Goal: Task Accomplishment & Management: Manage account settings

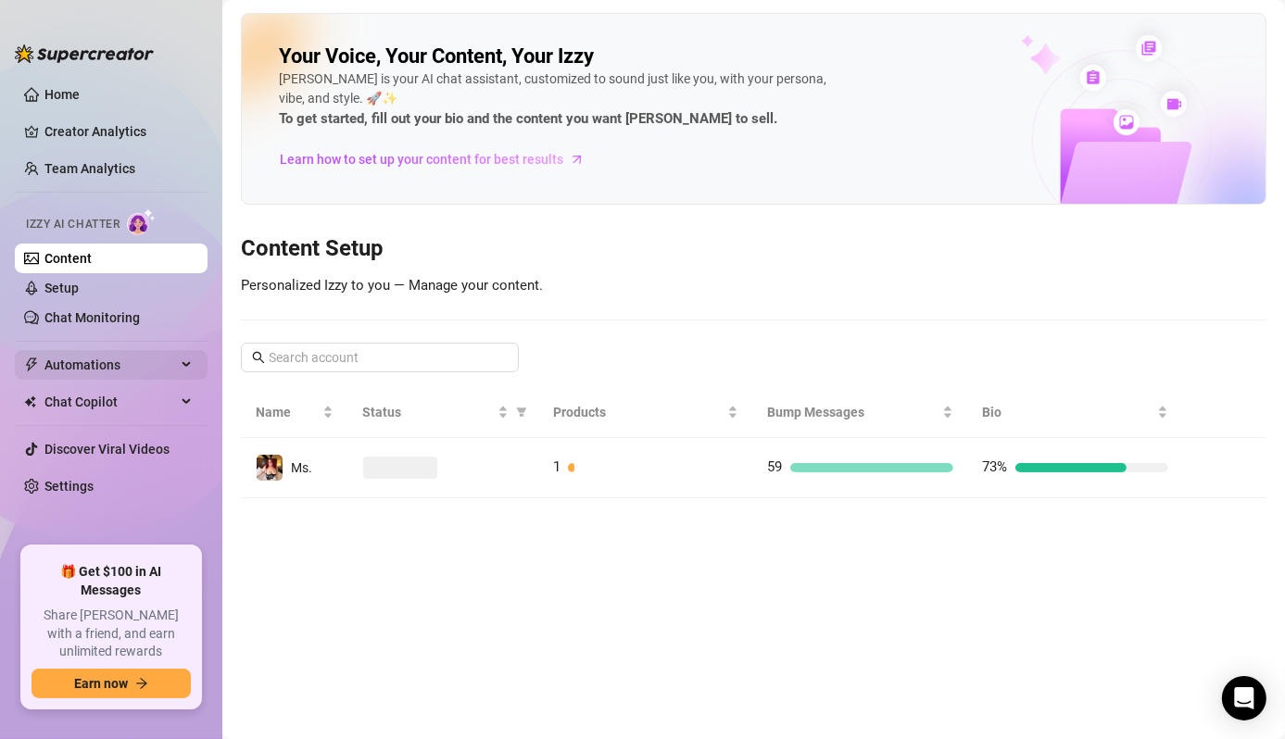
click at [108, 363] on span "Automations" at bounding box center [110, 365] width 132 height 30
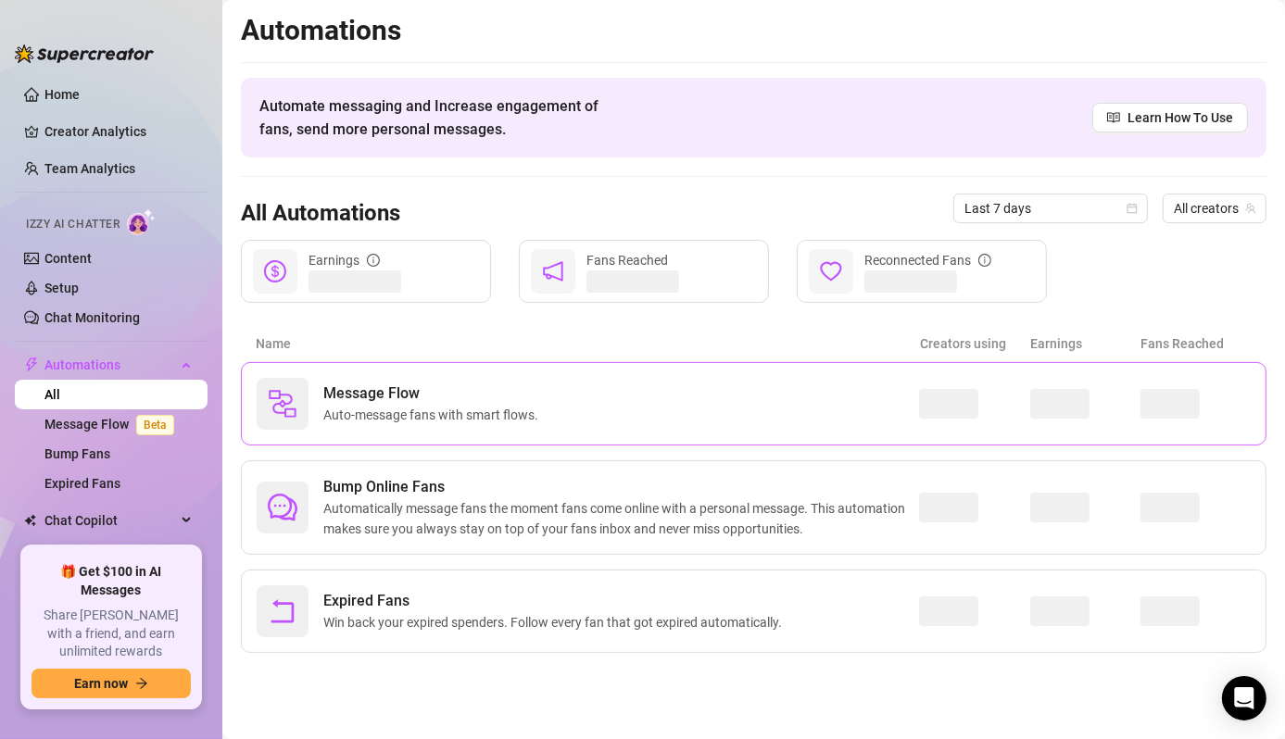
click at [392, 367] on div "Message Flow Auto-message fans with smart flows." at bounding box center [753, 403] width 1025 height 83
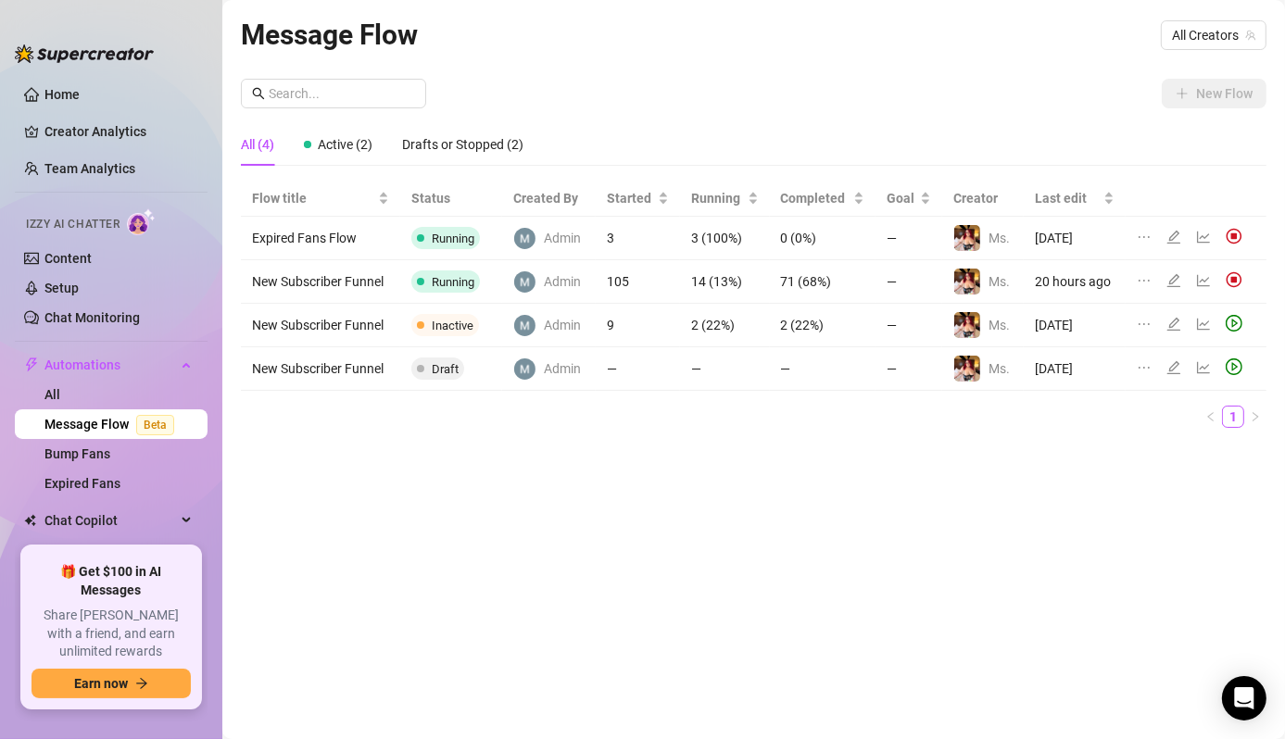
click at [368, 293] on td "New Subscriber Funnel" at bounding box center [320, 282] width 159 height 44
click at [1174, 276] on icon "edit" at bounding box center [1173, 280] width 15 height 15
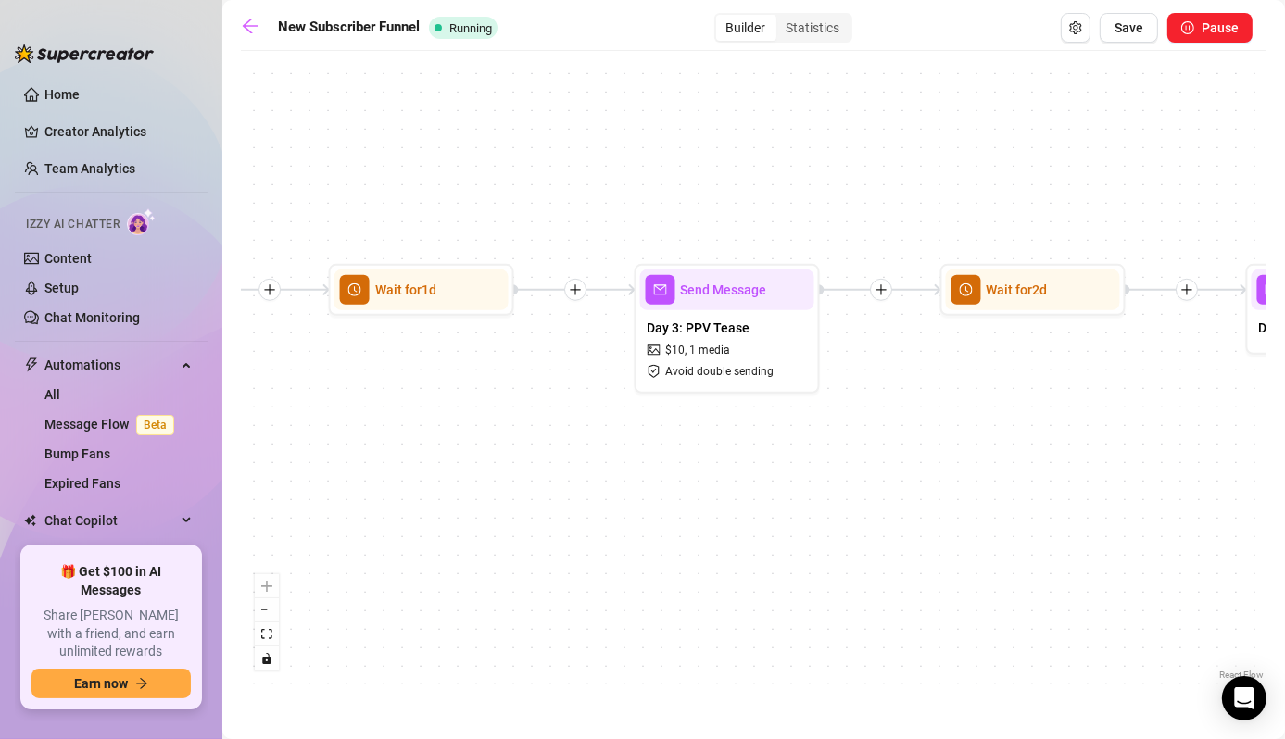
click at [1067, 547] on div "If True If False Wait for 3d Send Message Day 7: PPV Shower $ 15 , 2 medias Avo…" at bounding box center [753, 372] width 1025 height 624
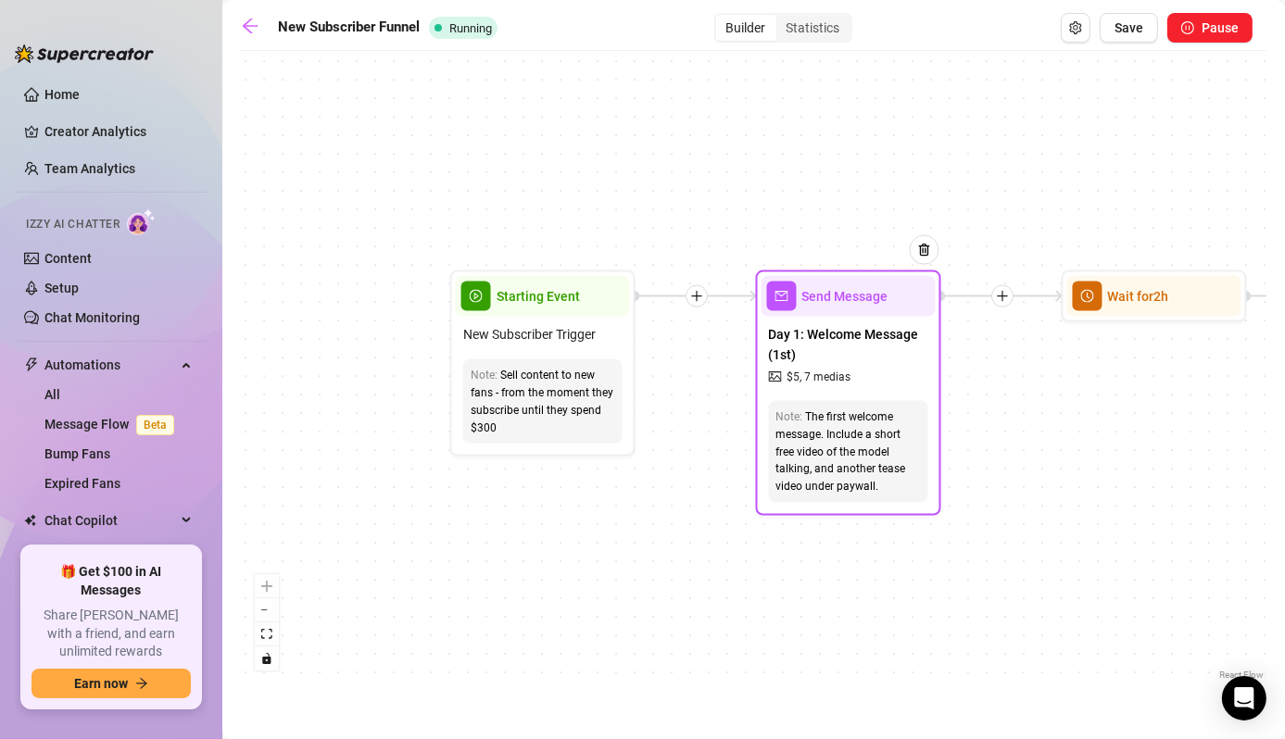
click at [833, 306] on div "Send Message" at bounding box center [848, 296] width 174 height 41
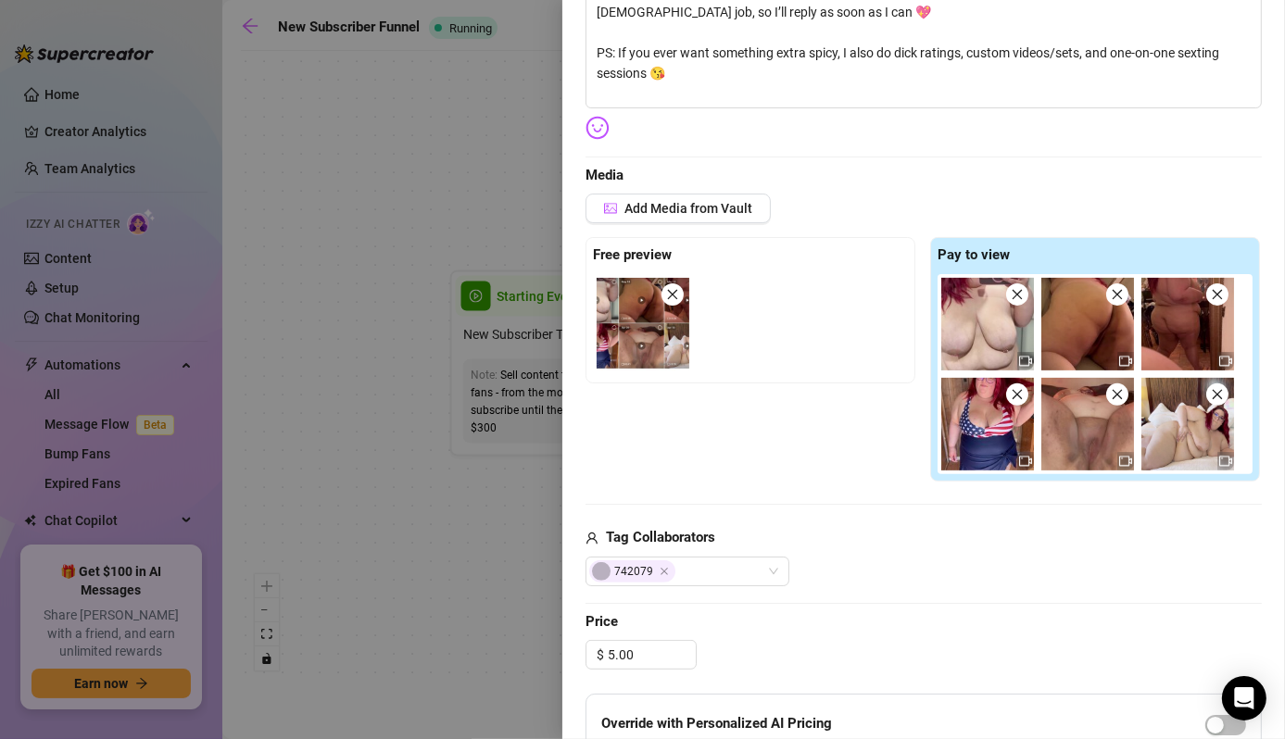
scroll to position [458, 0]
click at [449, 561] on div at bounding box center [642, 369] width 1285 height 739
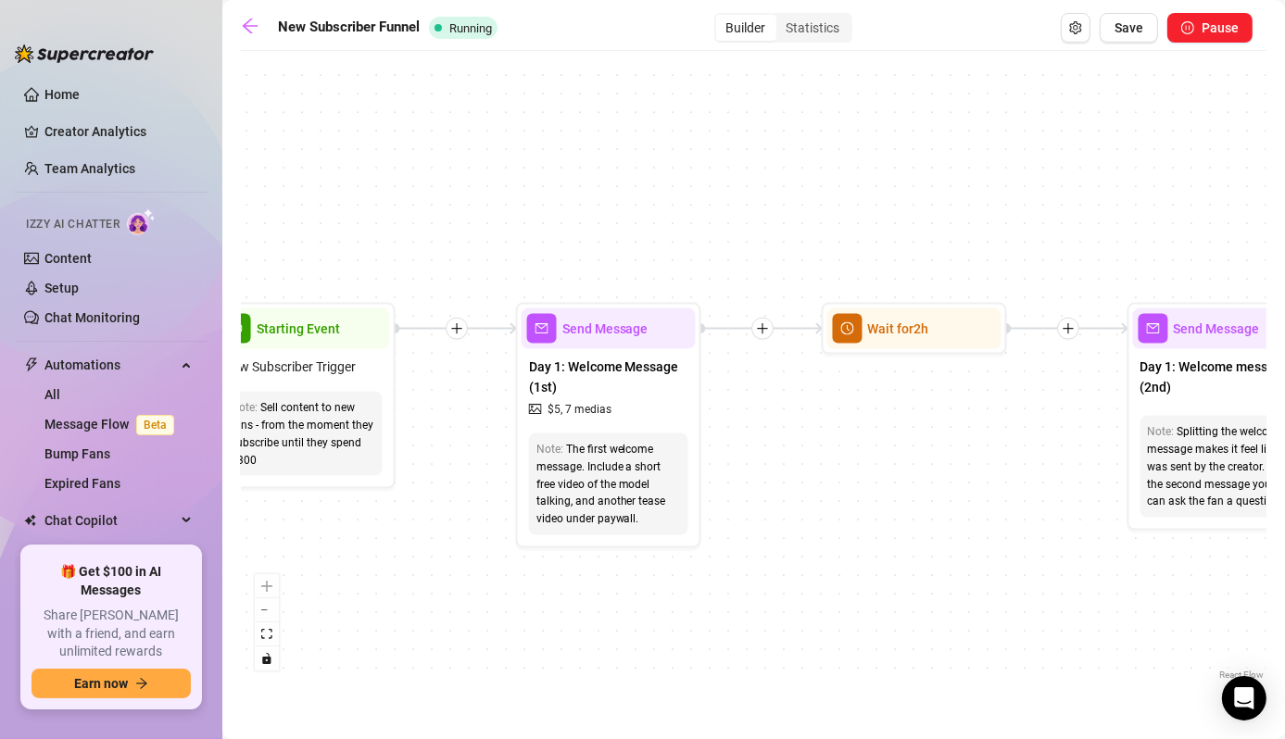
drag, startPoint x: 1086, startPoint y: 447, endPoint x: 681, endPoint y: 509, distance: 409.5
click at [681, 509] on div "If True If False Wait for 3d Send Message Day 7: PPV Shower $ 15 , 2 medias Avo…" at bounding box center [753, 372] width 1025 height 624
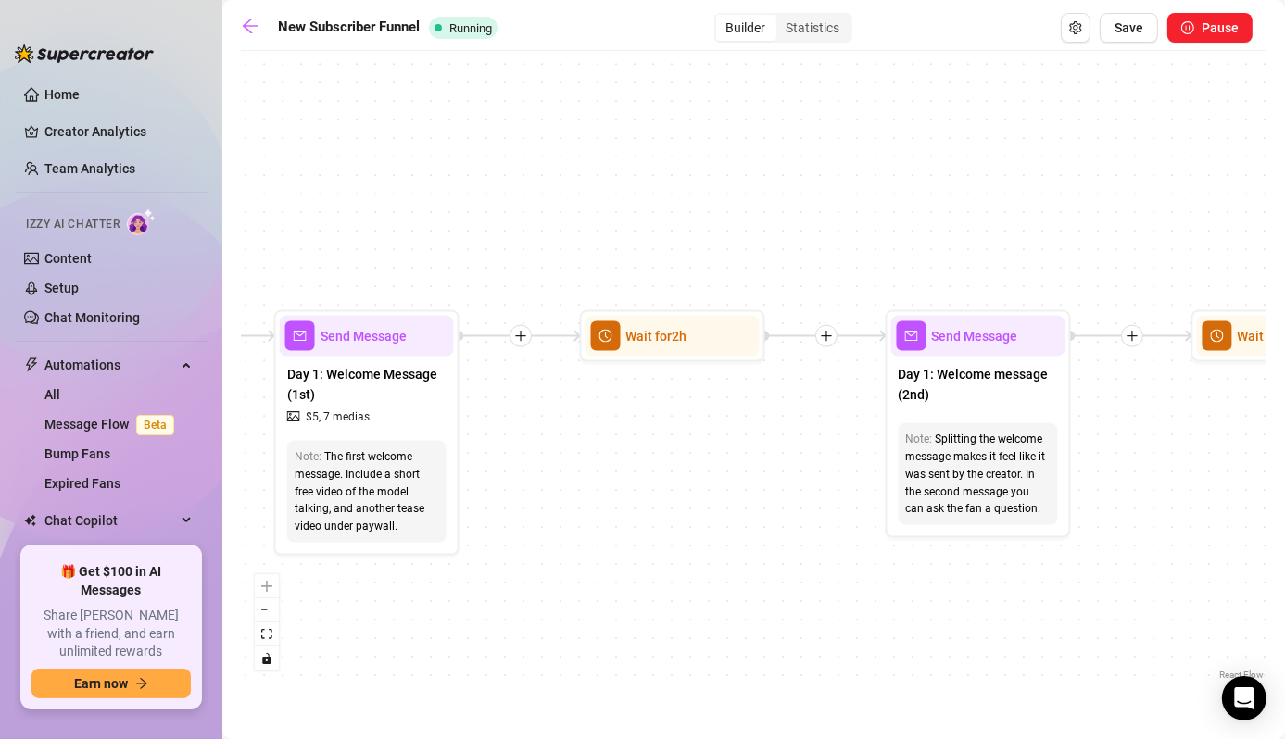
drag, startPoint x: 836, startPoint y: 482, endPoint x: 666, endPoint y: 449, distance: 173.5
click at [666, 449] on div "If True If False Wait for 3d Send Message Day 7: PPV Shower $ 15 , 2 medias Avo…" at bounding box center [753, 372] width 1025 height 624
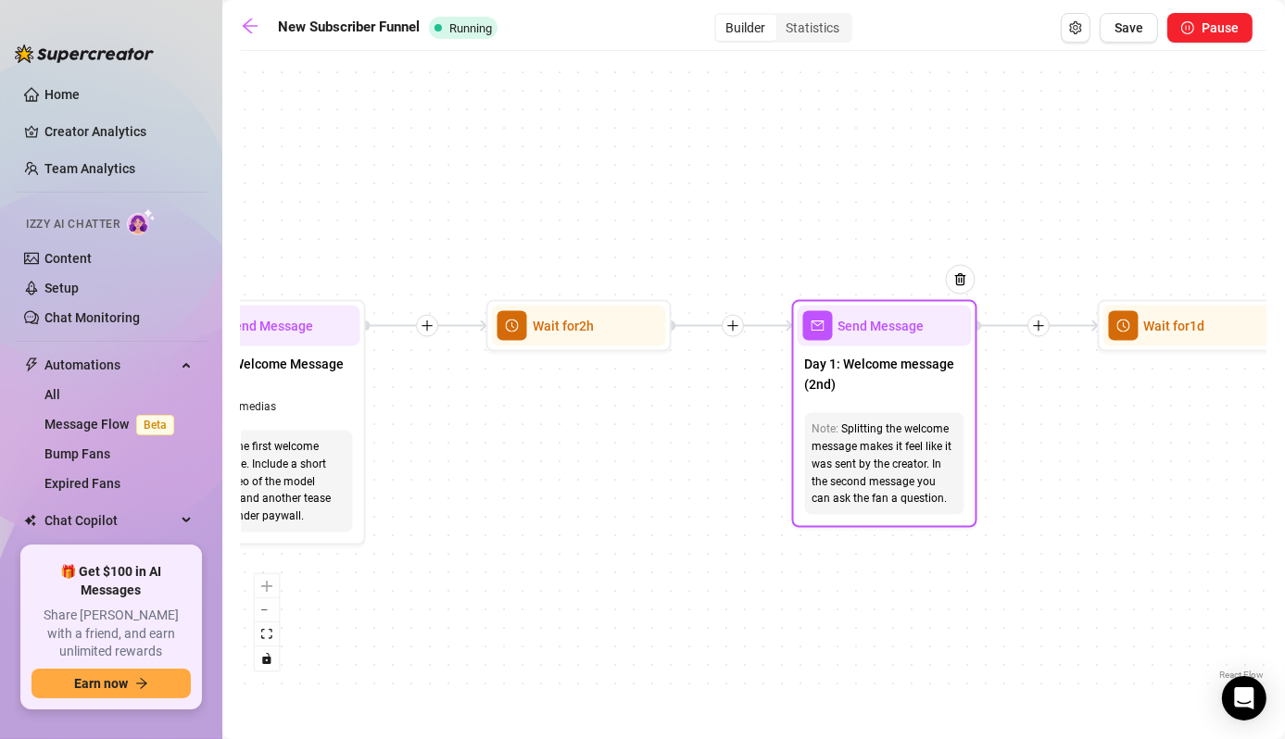
click at [883, 333] on span "Send Message" at bounding box center [881, 326] width 86 height 20
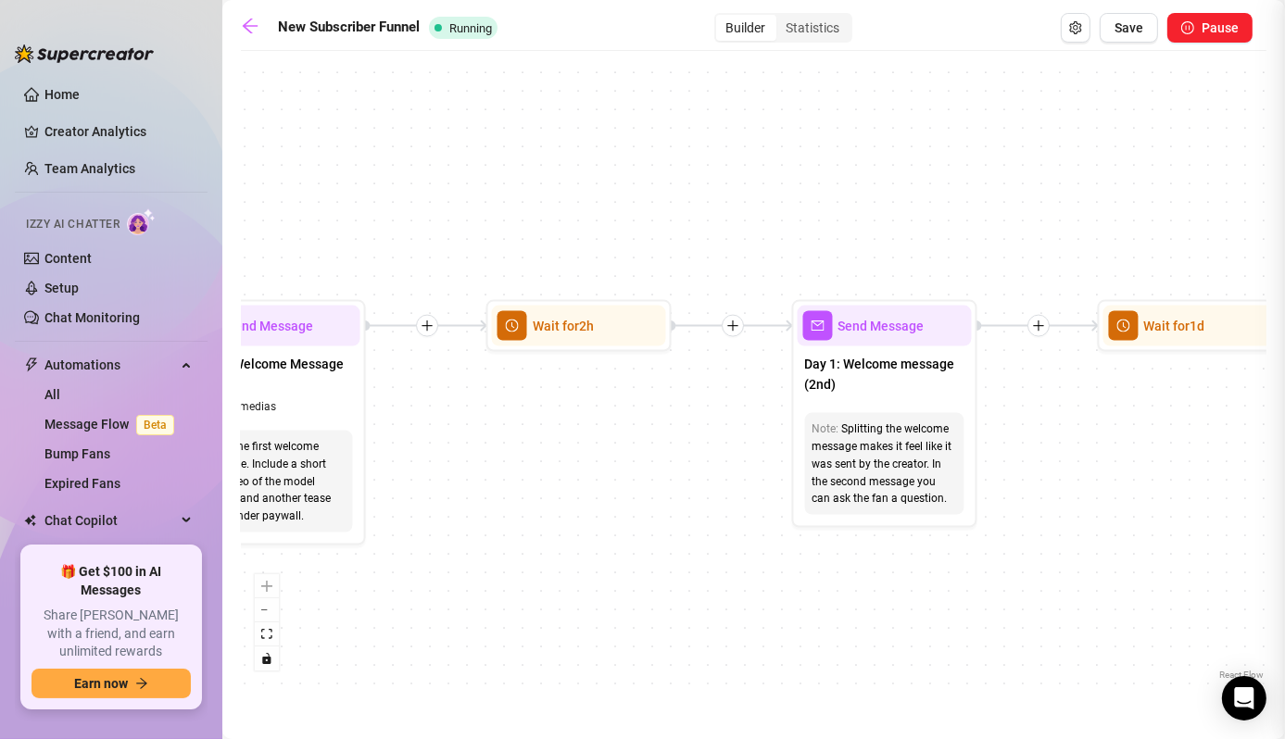
type textarea "Hey {name} 😘 I just saw you subbed. Welcome, babe. I hope you're loving the con…"
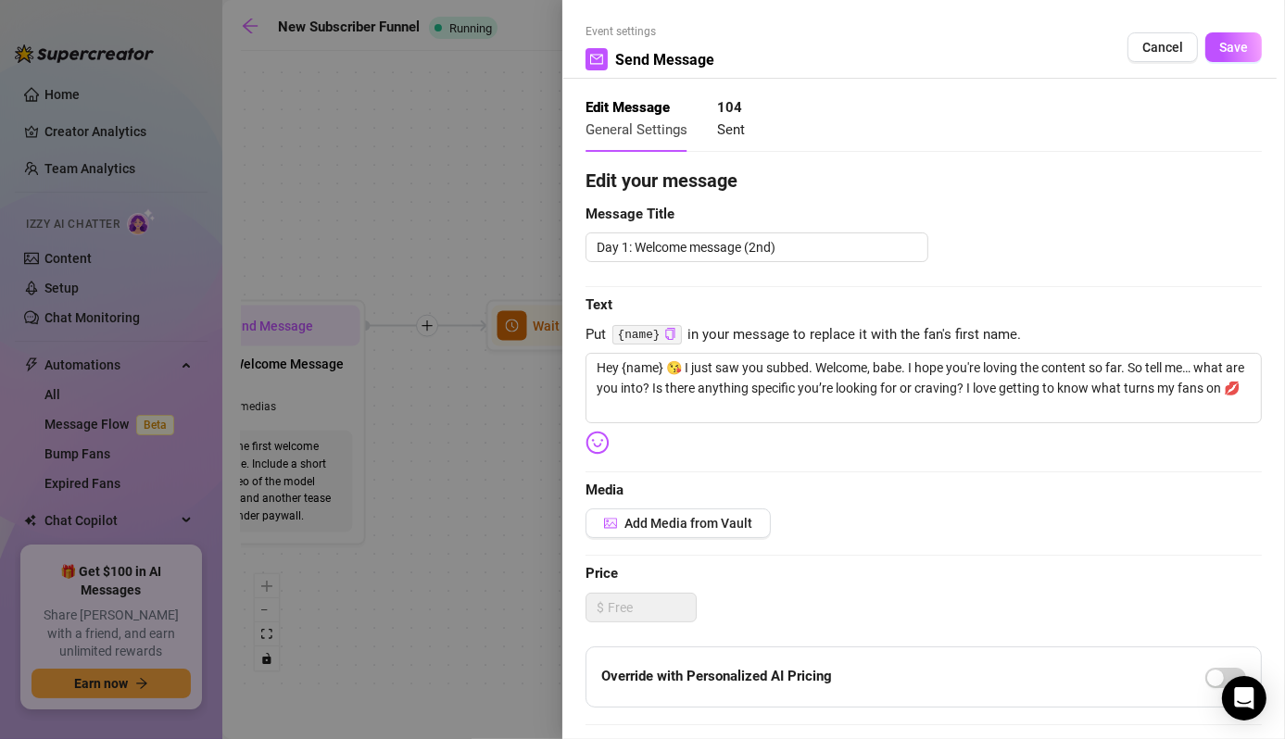
scroll to position [338, 0]
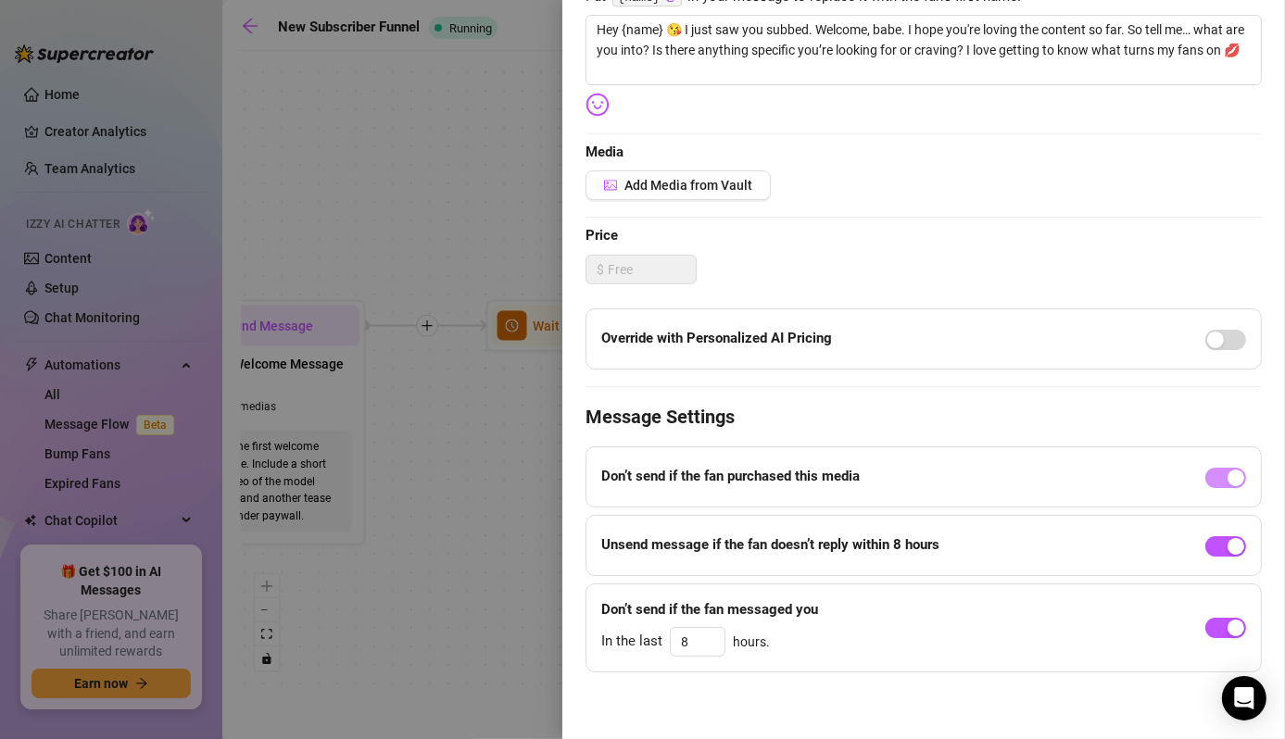
click at [453, 531] on div at bounding box center [642, 369] width 1285 height 739
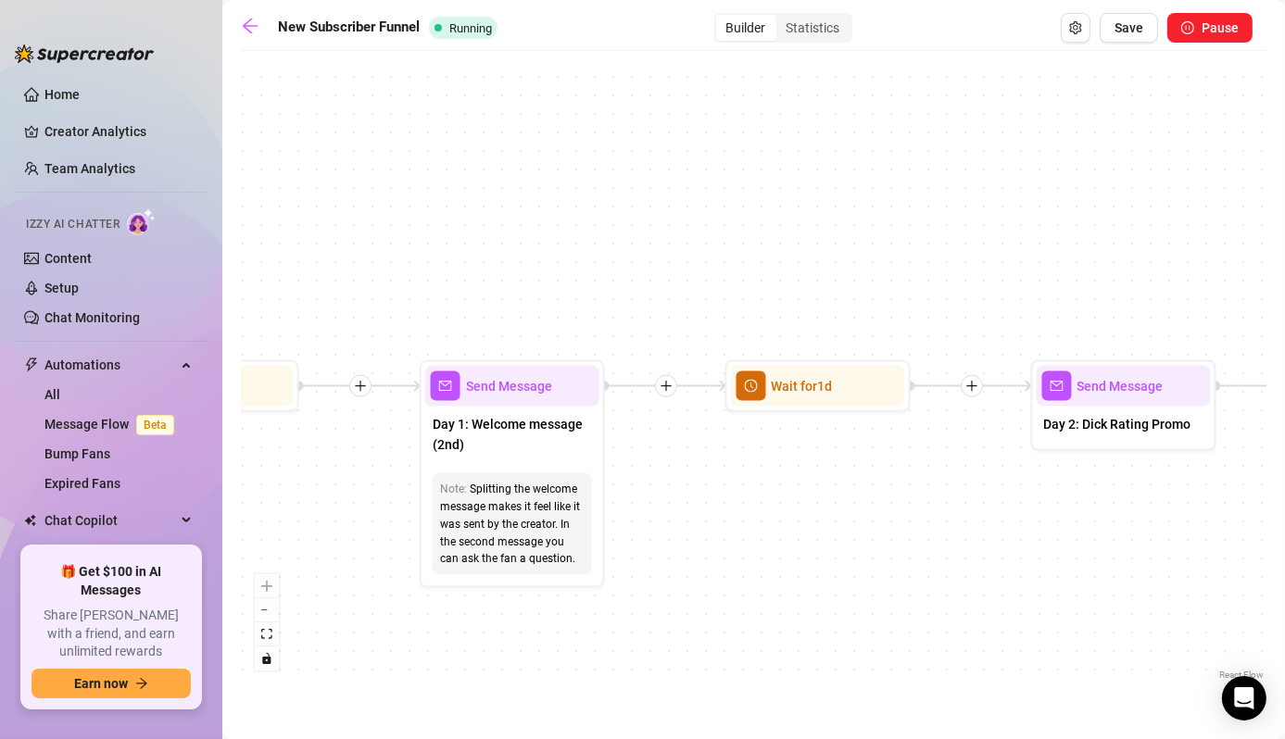
drag, startPoint x: 1145, startPoint y: 545, endPoint x: 709, endPoint y: 647, distance: 448.2
click at [709, 647] on div "If True If False Wait for 3d Send Message Day 7: PPV Shower $ 15 , 2 medias Avo…" at bounding box center [753, 372] width 1025 height 624
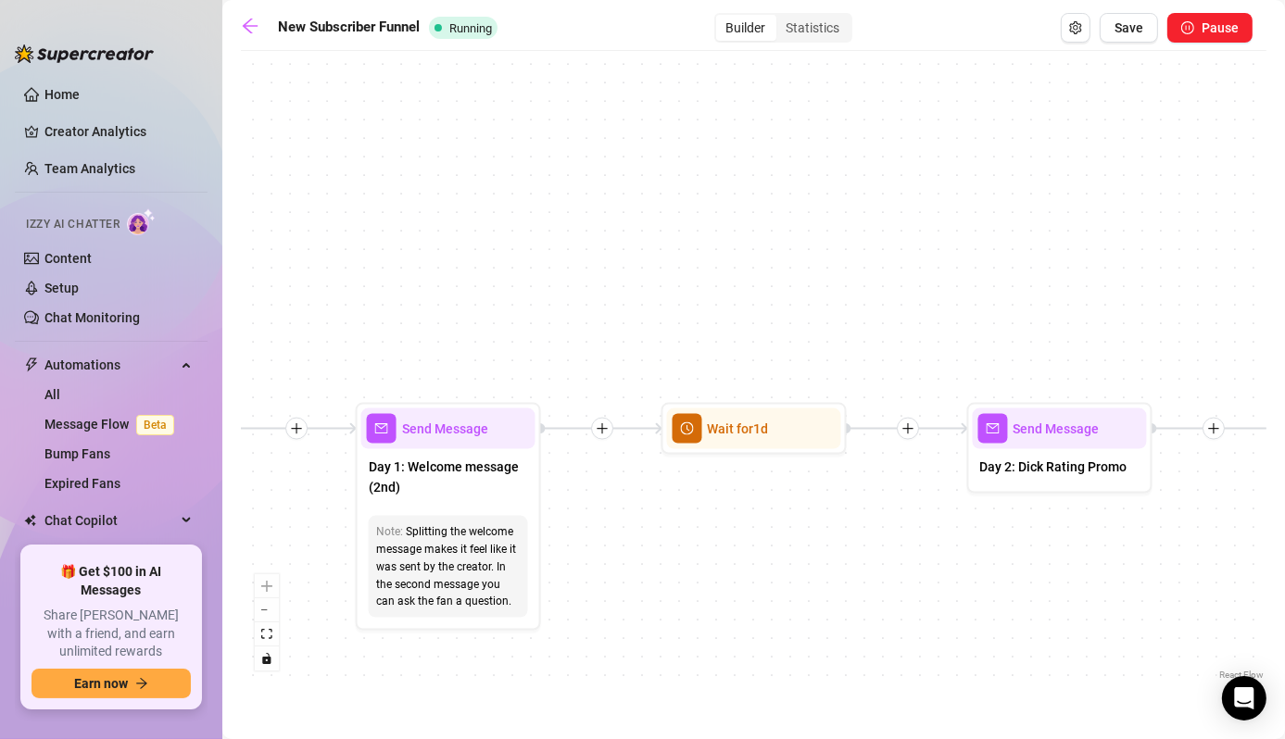
drag, startPoint x: 1023, startPoint y: 628, endPoint x: 751, endPoint y: 558, distance: 280.4
click at [751, 558] on div "If True If False Wait for 3d Send Message Day 7: PPV Shower $ 15 , 2 medias Avo…" at bounding box center [753, 372] width 1025 height 624
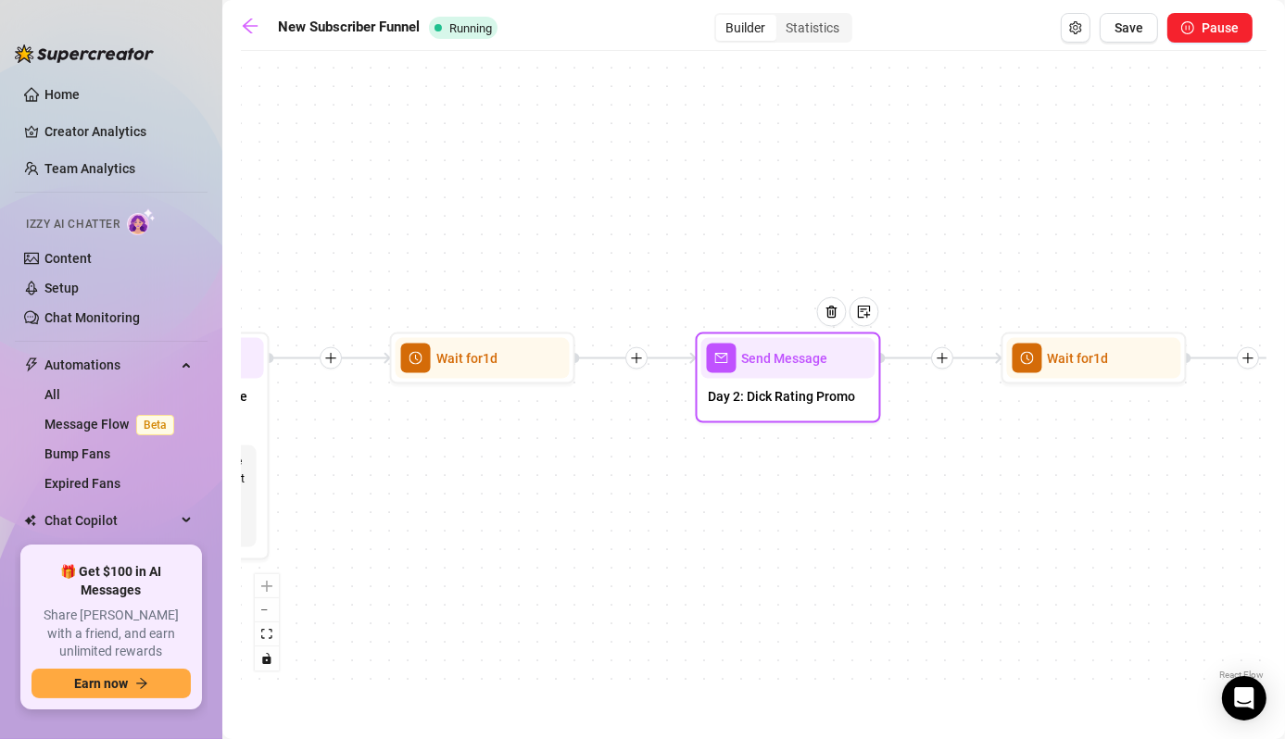
click at [797, 392] on span "Day 2: Dick Rating Promo" at bounding box center [782, 396] width 147 height 20
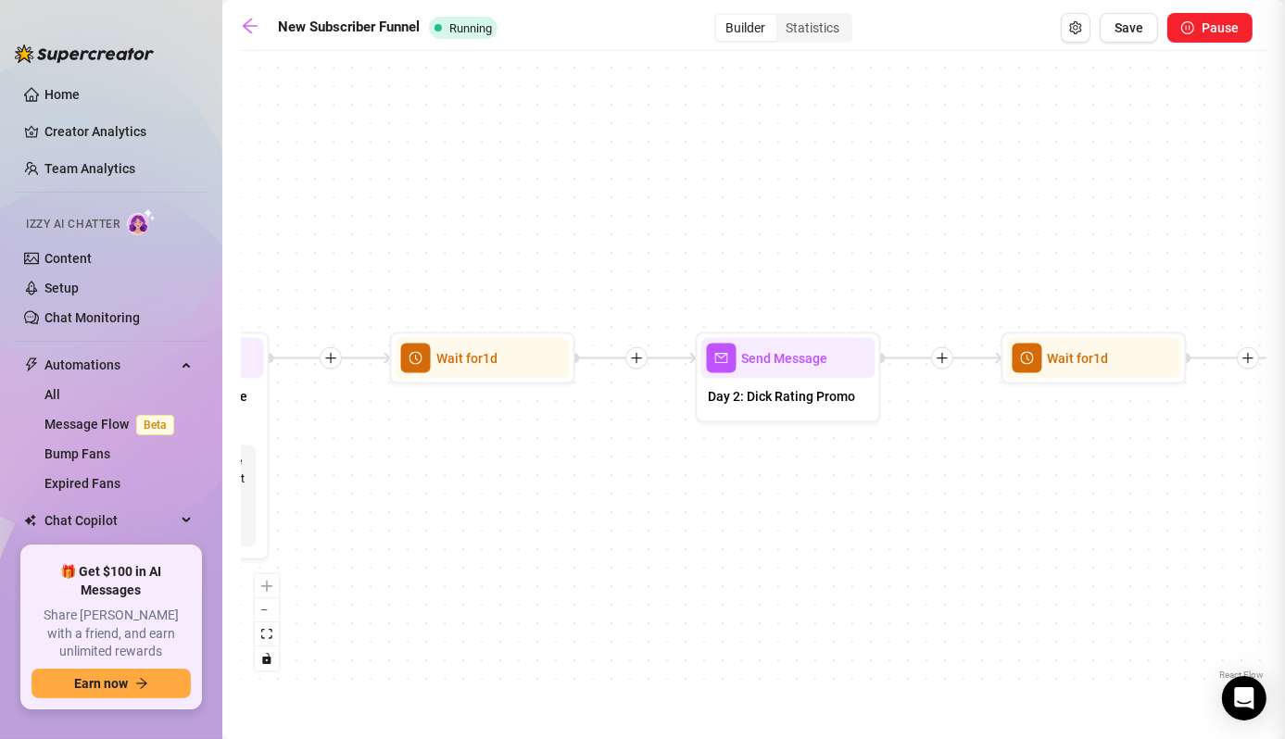
type textarea "Alright babe, let’s see what you’re working with 👀 👉 Text rating: $8 — I’ll giv…"
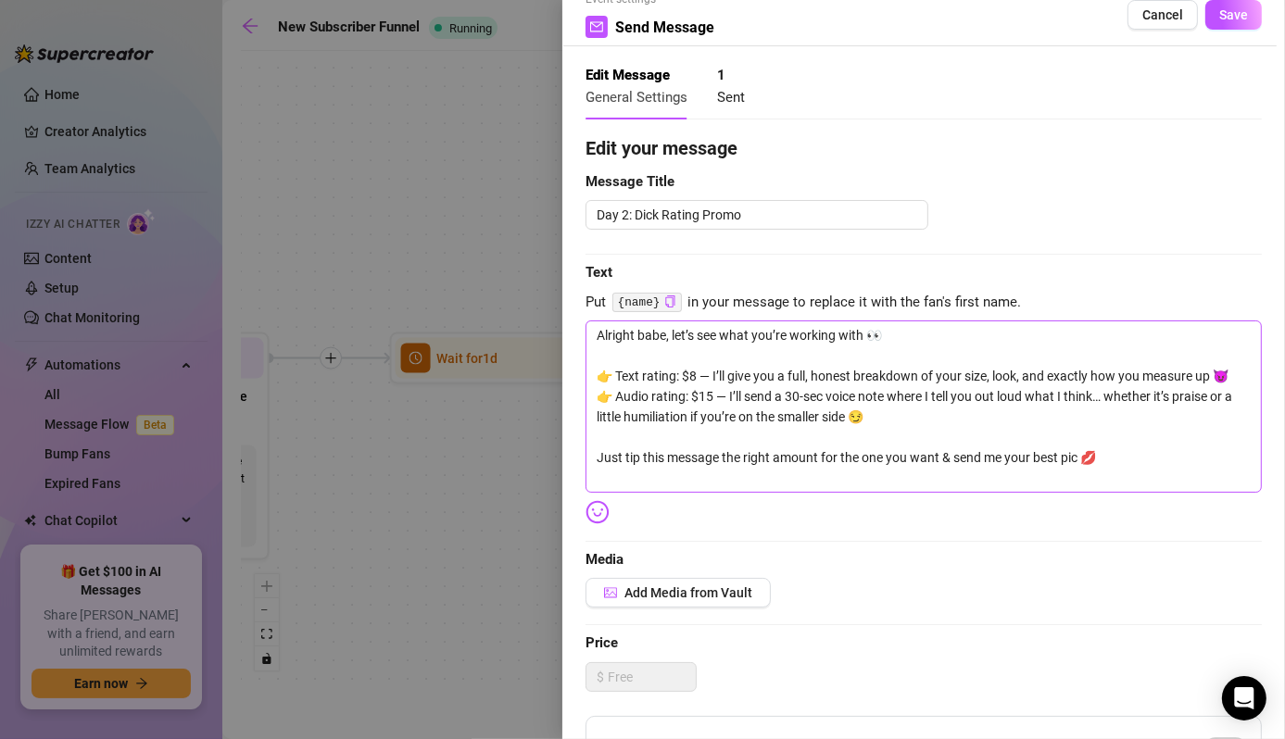
scroll to position [33, 0]
click at [428, 521] on div at bounding box center [642, 369] width 1285 height 739
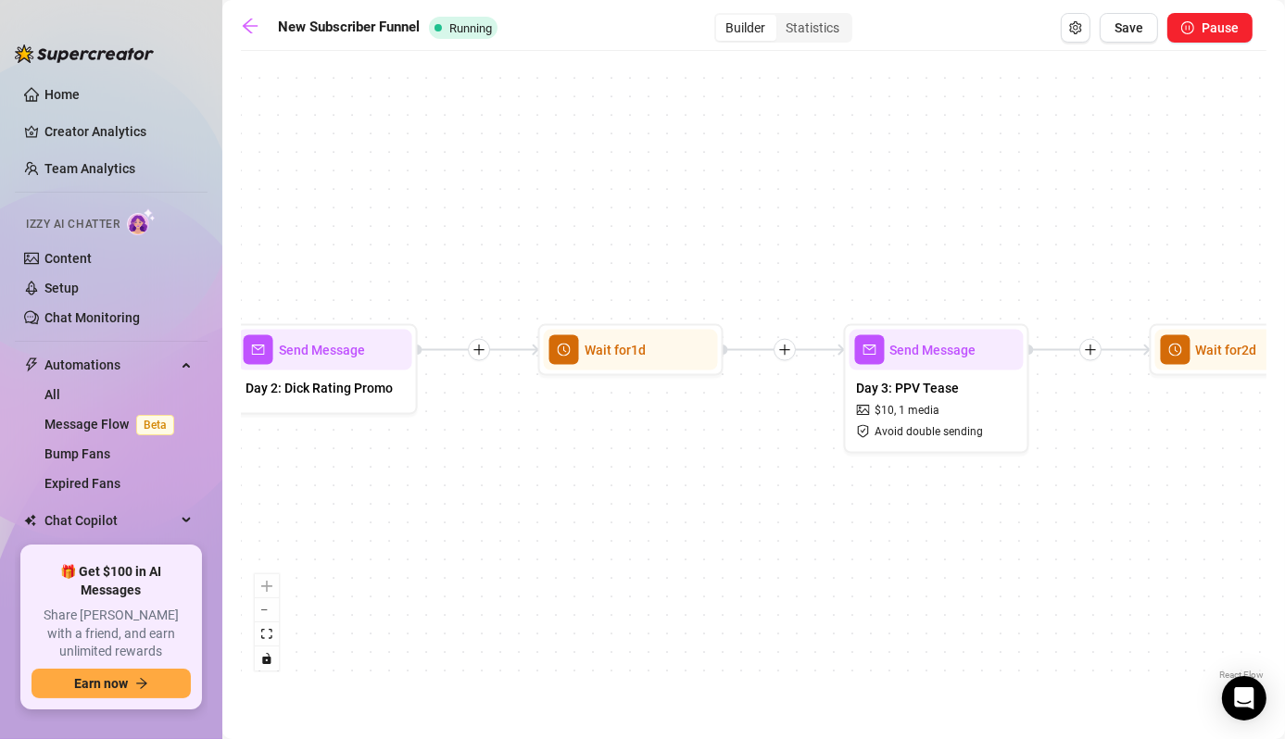
drag, startPoint x: 993, startPoint y: 552, endPoint x: 535, endPoint y: 562, distance: 457.7
click at [535, 562] on div "If True If False Wait for 3d Send Message Day 7: PPV Shower $ 15 , 2 medias Avo…" at bounding box center [753, 372] width 1025 height 624
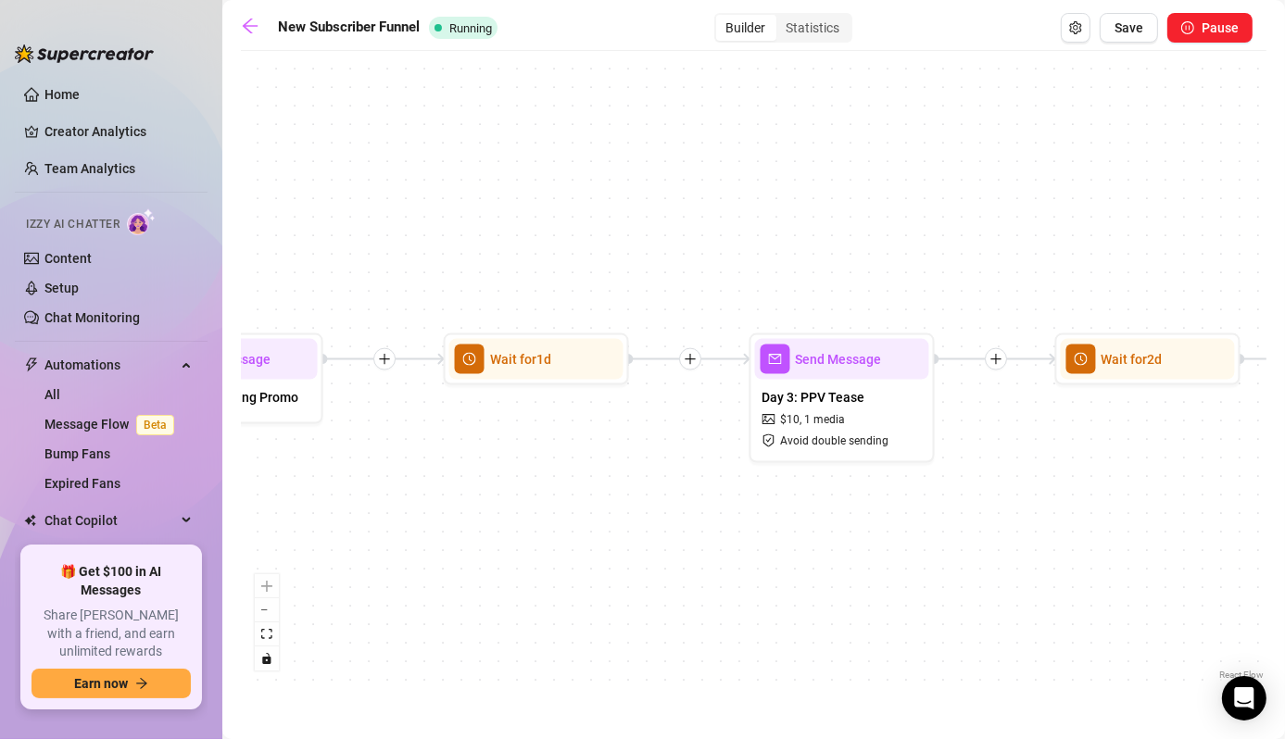
drag, startPoint x: 958, startPoint y: 619, endPoint x: 774, endPoint y: 619, distance: 183.4
click at [774, 619] on div "If True If False Wait for 3d Send Message Day 7: PPV Shower $ 15 , 2 medias Avo…" at bounding box center [753, 372] width 1025 height 624
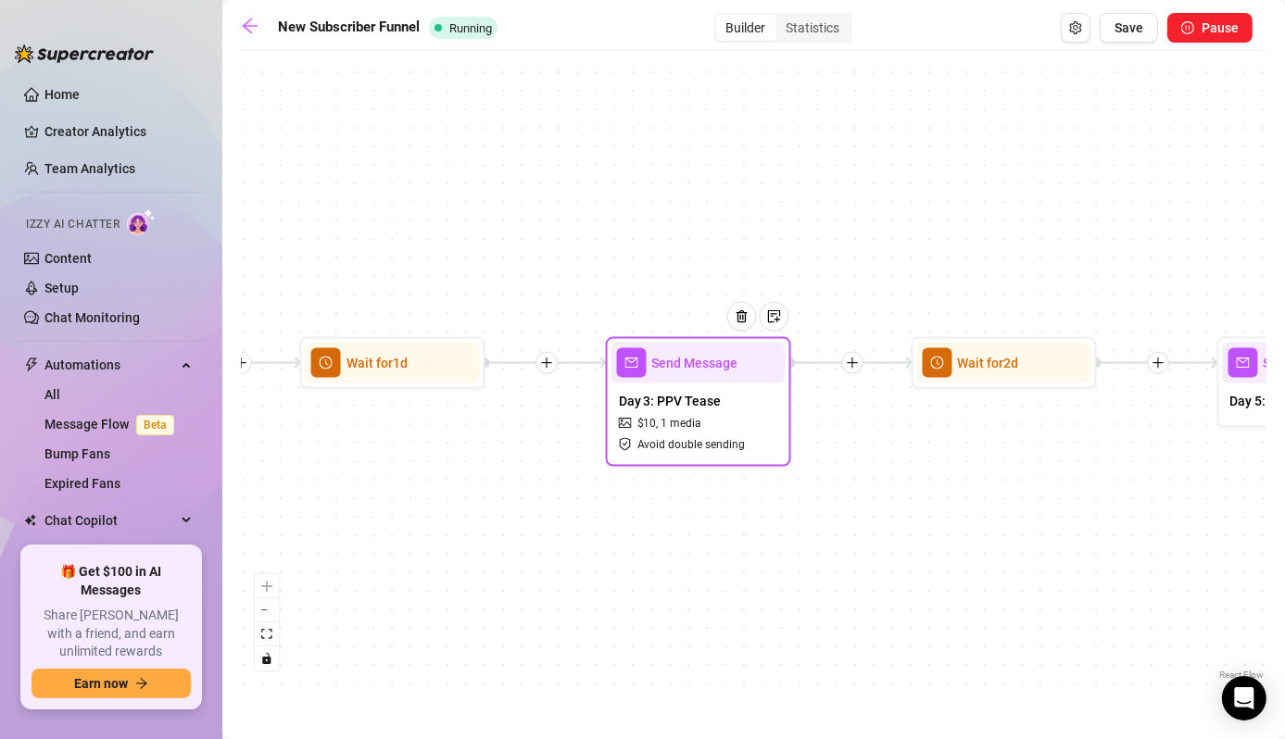
click at [700, 380] on div "Send Message" at bounding box center [698, 363] width 174 height 41
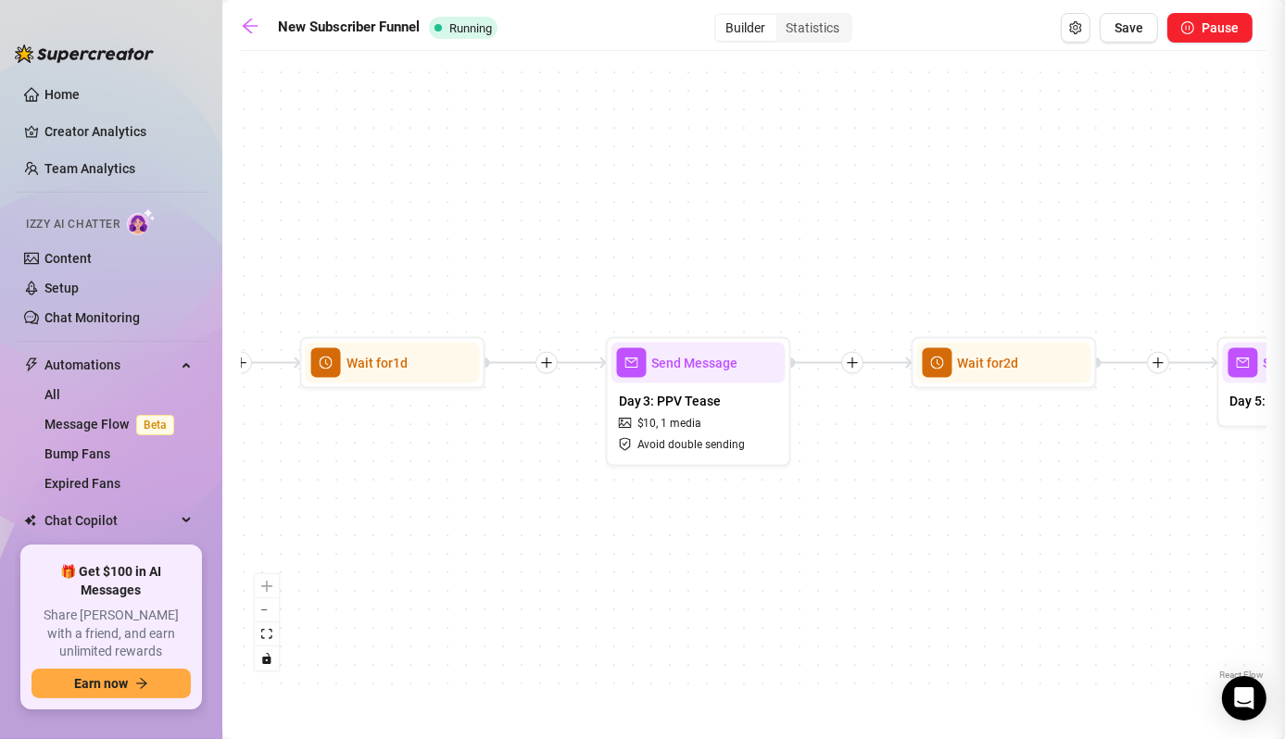
type textarea "I couldn’t wait to show you this one 😈 I slipped into a tiny red two-piece just…"
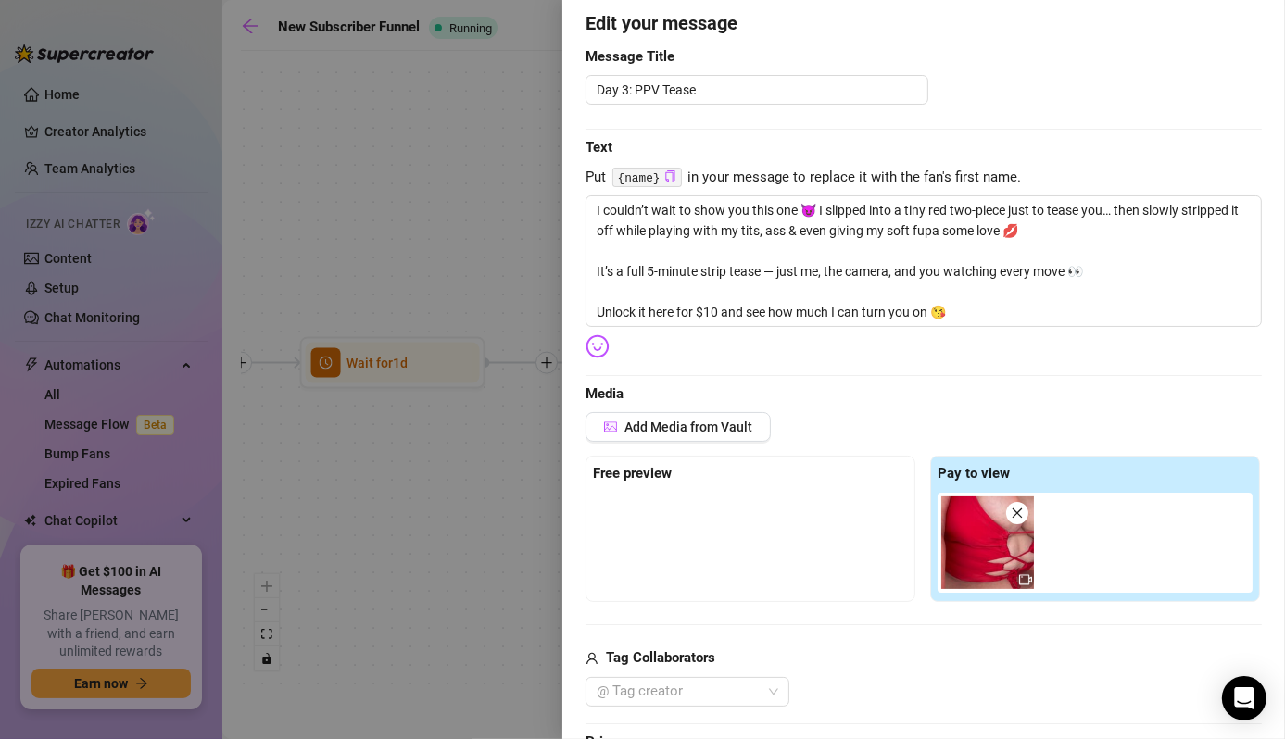
scroll to position [241, 0]
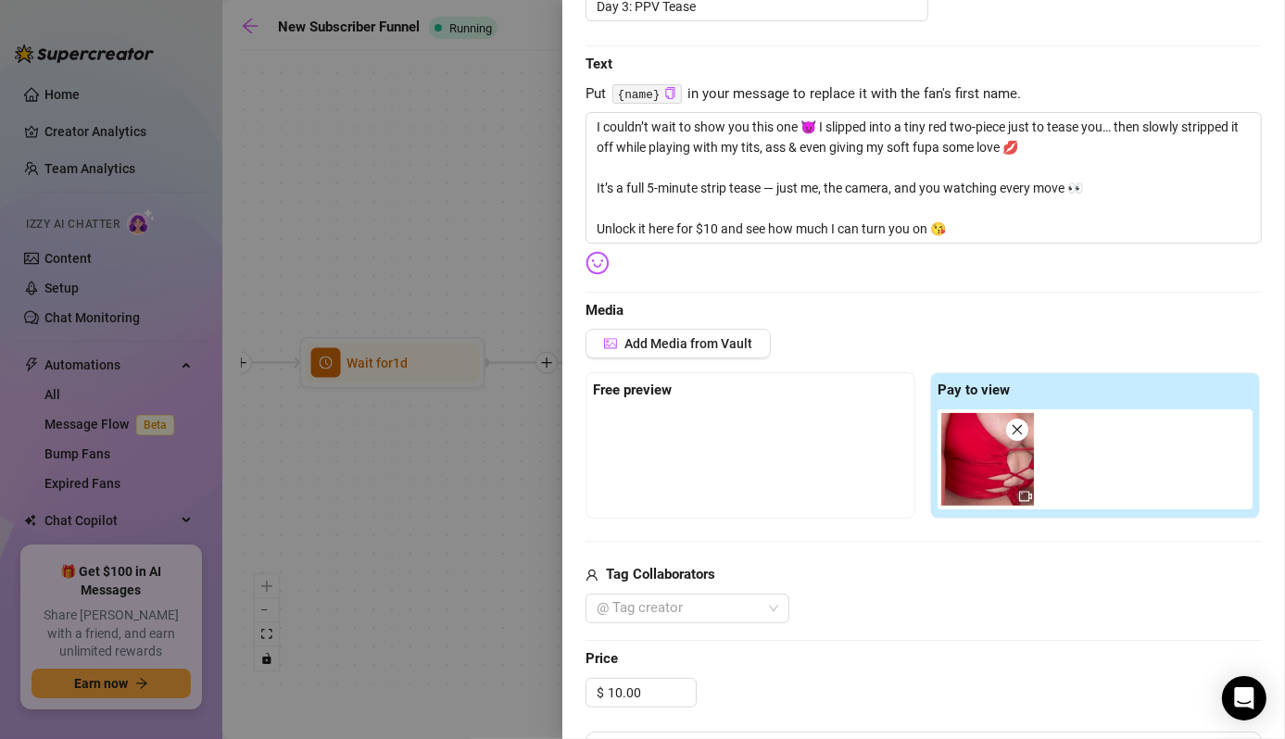
click at [1015, 479] on img at bounding box center [987, 459] width 93 height 93
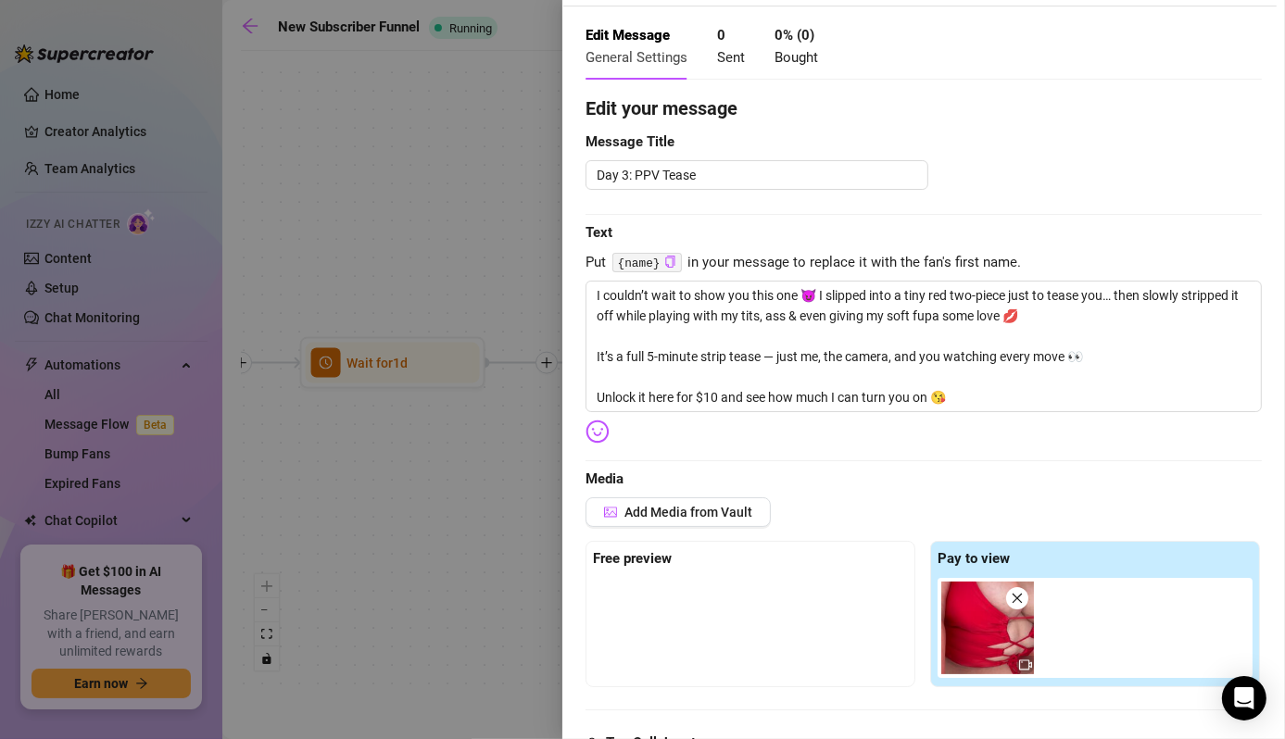
scroll to position [69, 0]
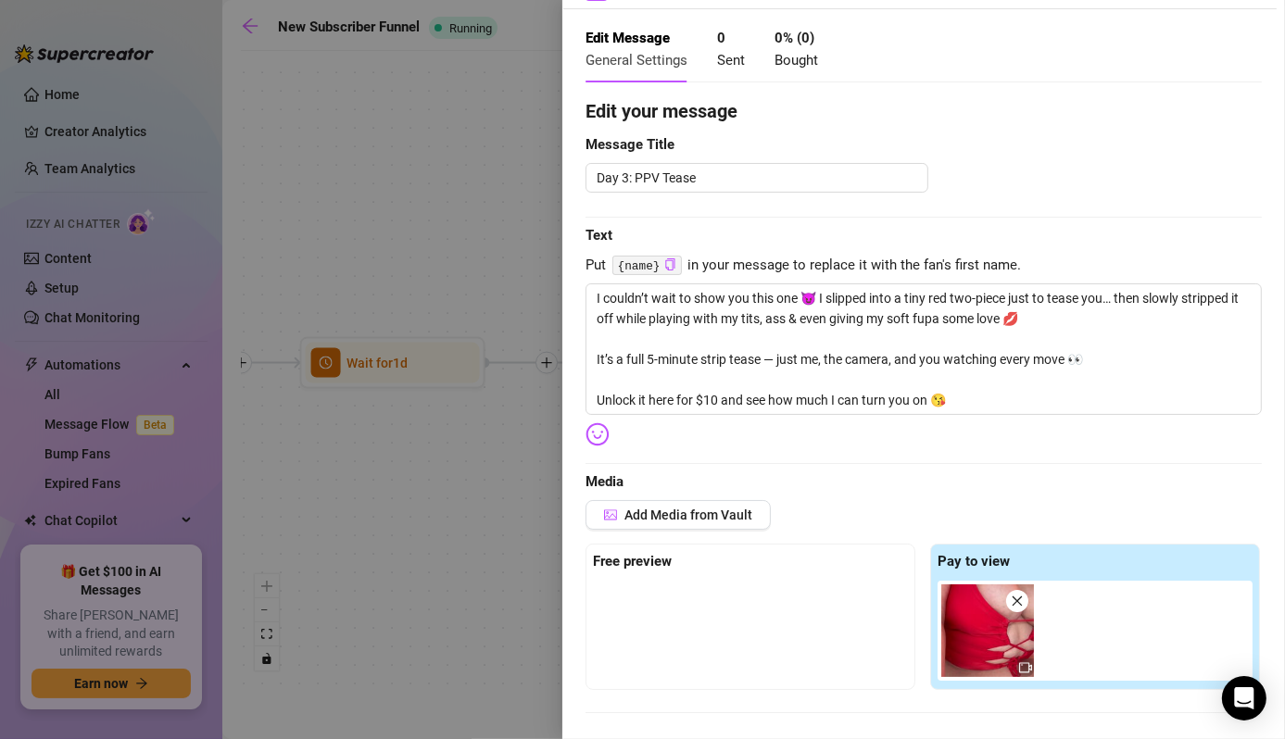
click at [348, 613] on div at bounding box center [642, 369] width 1285 height 739
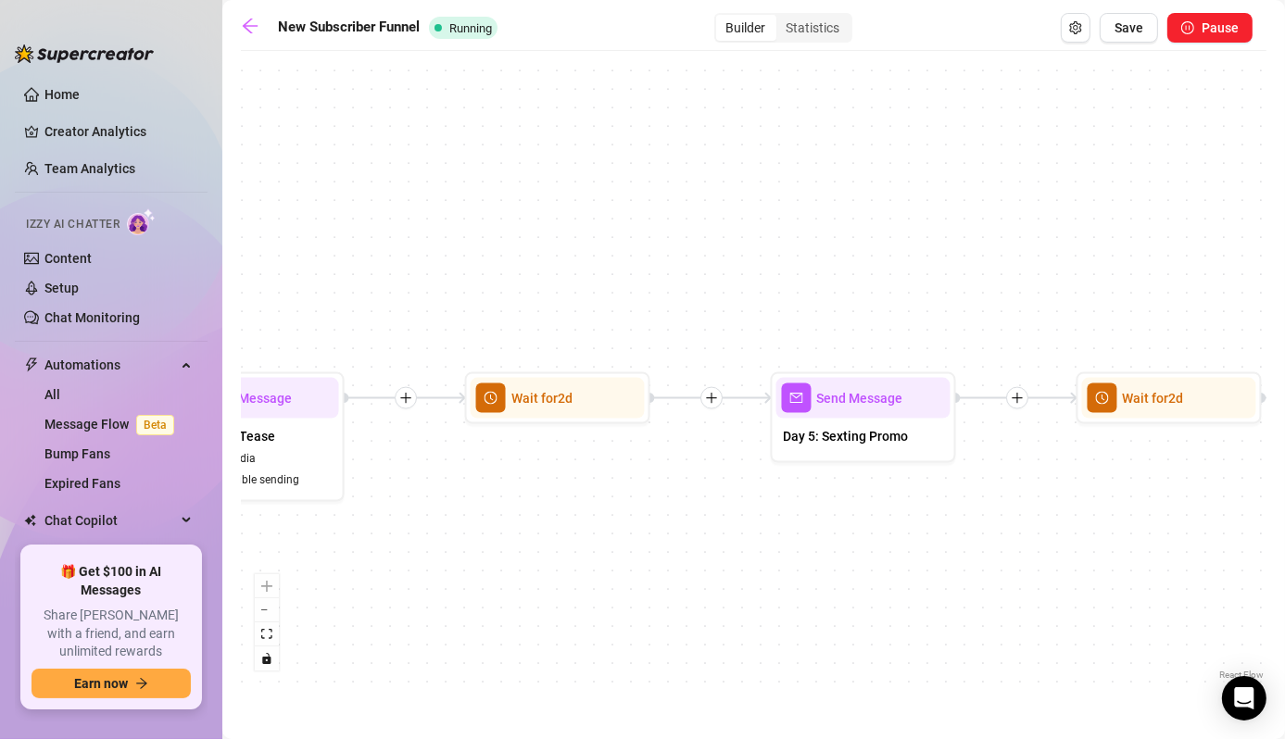
drag, startPoint x: 983, startPoint y: 589, endPoint x: 536, endPoint y: 625, distance: 447.9
click at [536, 625] on div "If True If False Wait for 3d Send Message Day 7: PPV Shower $ 15 , 2 medias Avo…" at bounding box center [753, 372] width 1025 height 624
drag, startPoint x: 898, startPoint y: 628, endPoint x: 833, endPoint y: 628, distance: 65.8
click at [833, 628] on div "If True If False Wait for 3d Send Message Day 7: PPV Shower $ 15 , 2 medias Avo…" at bounding box center [753, 372] width 1025 height 624
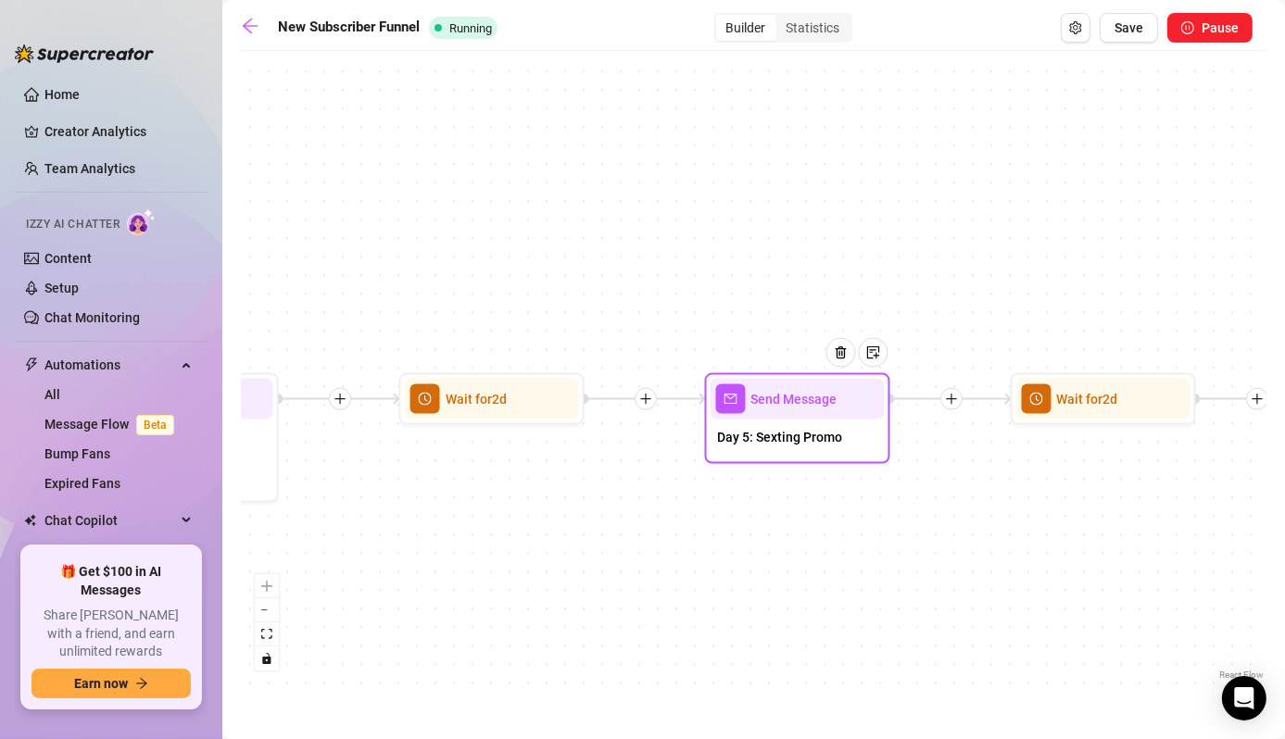
click at [803, 395] on span "Send Message" at bounding box center [794, 399] width 86 height 20
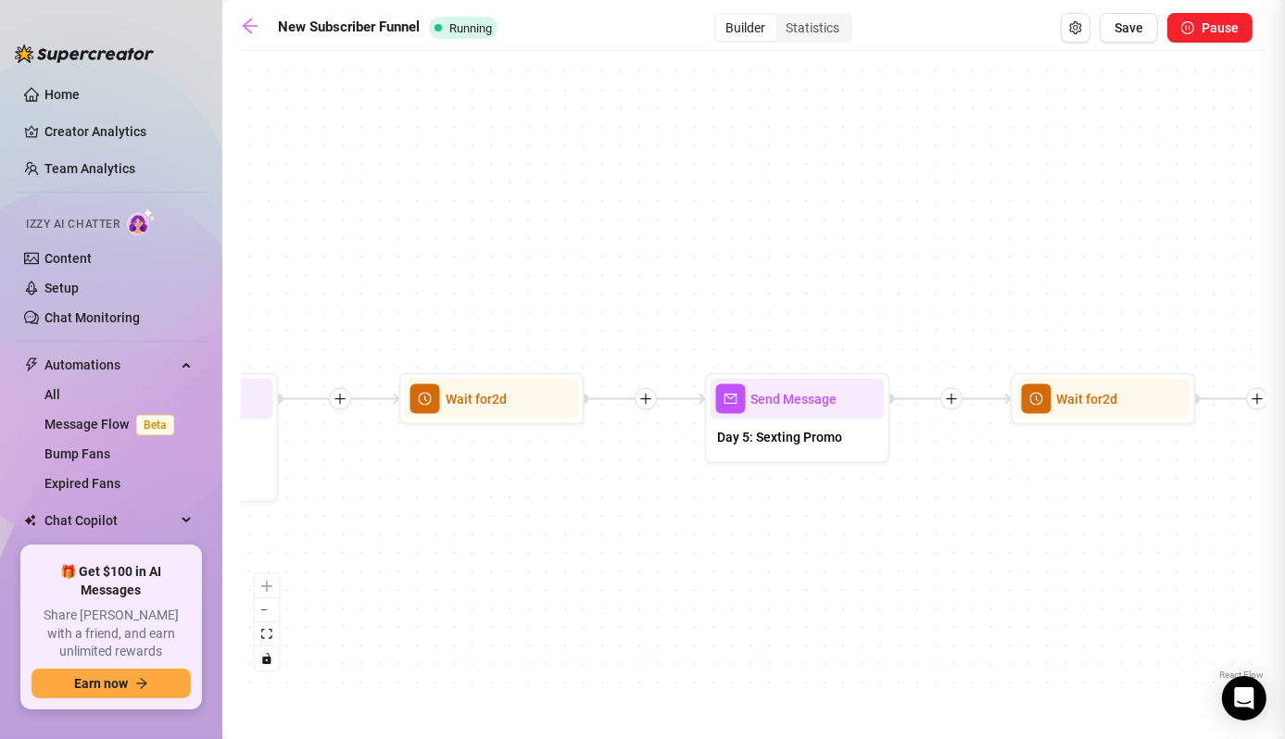
type textarea "Craving me all to yourself? 😈 I do private sexting sessions where we can get re…"
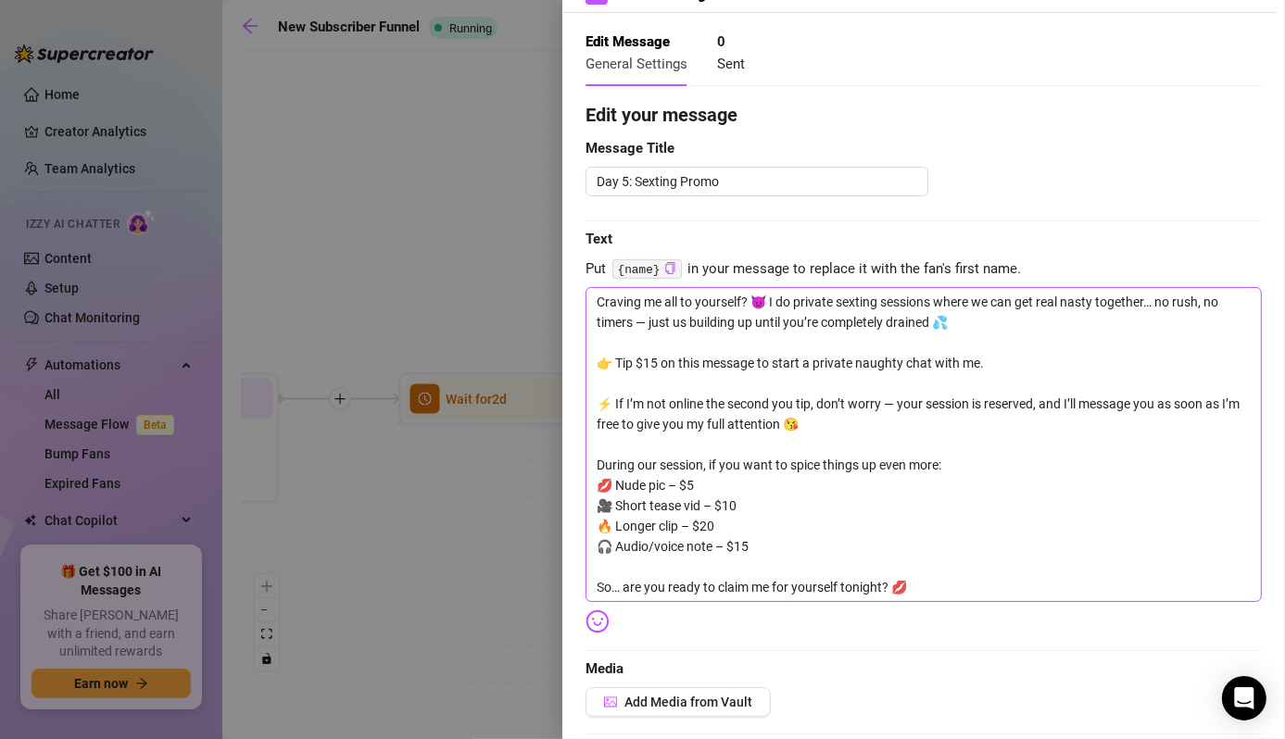
scroll to position [65, 0]
click at [458, 605] on div at bounding box center [642, 369] width 1285 height 739
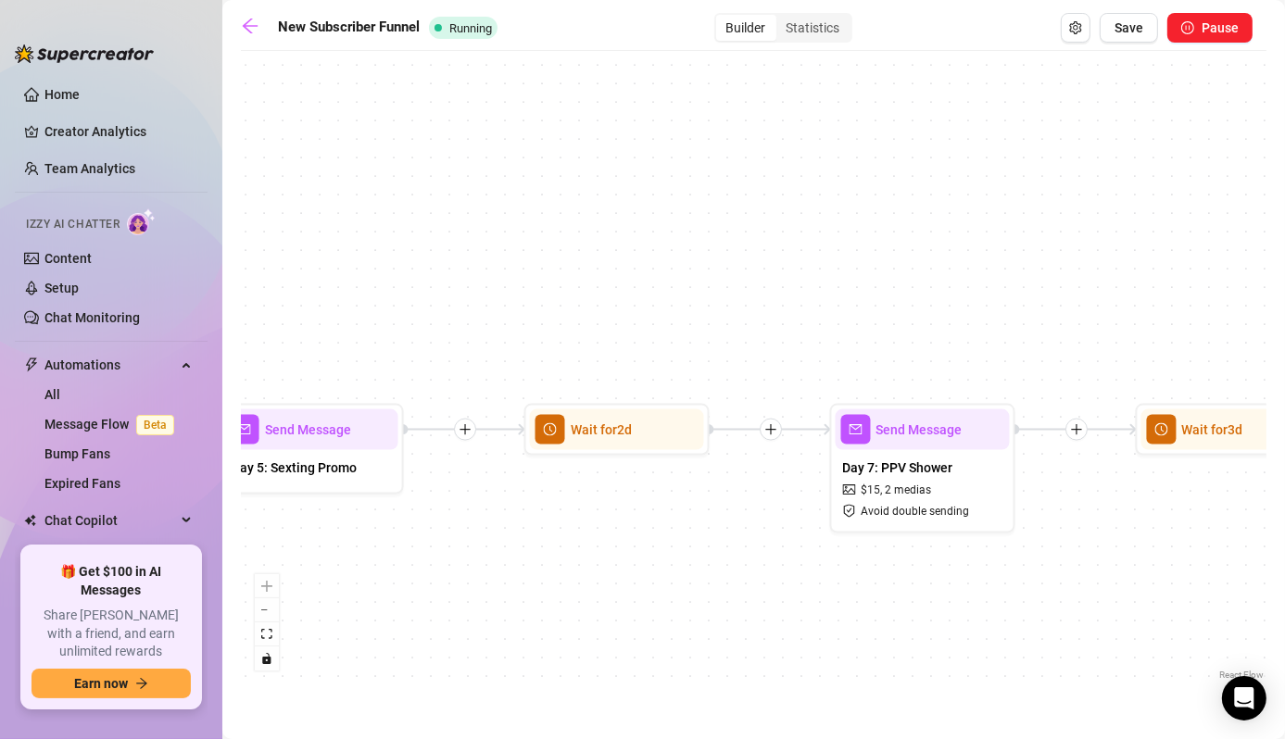
drag, startPoint x: 889, startPoint y: 587, endPoint x: 403, endPoint y: 619, distance: 487.3
click at [403, 619] on div "If True If False Wait for 3d Send Message Day 7: PPV Shower $ 15 , 2 medias Avo…" at bounding box center [753, 372] width 1025 height 624
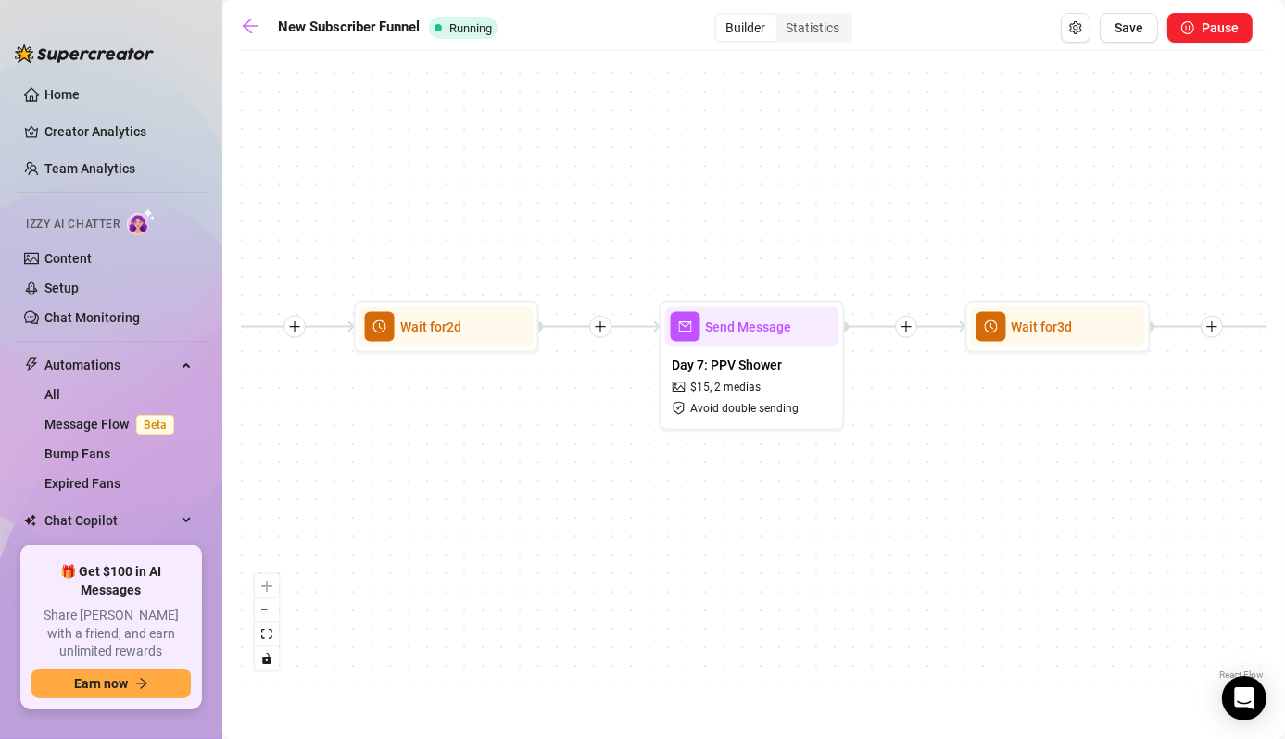
drag, startPoint x: 742, startPoint y: 626, endPoint x: 572, endPoint y: 522, distance: 199.5
click at [572, 522] on div "If True If False Wait for 3d Send Message Day 7: PPV Shower $ 15 , 2 medias Avo…" at bounding box center [753, 372] width 1025 height 624
click at [710, 344] on div "Send Message" at bounding box center [752, 327] width 174 height 41
type textarea "Step into the shower with me… clothes clinging before I slide them off. Every c…"
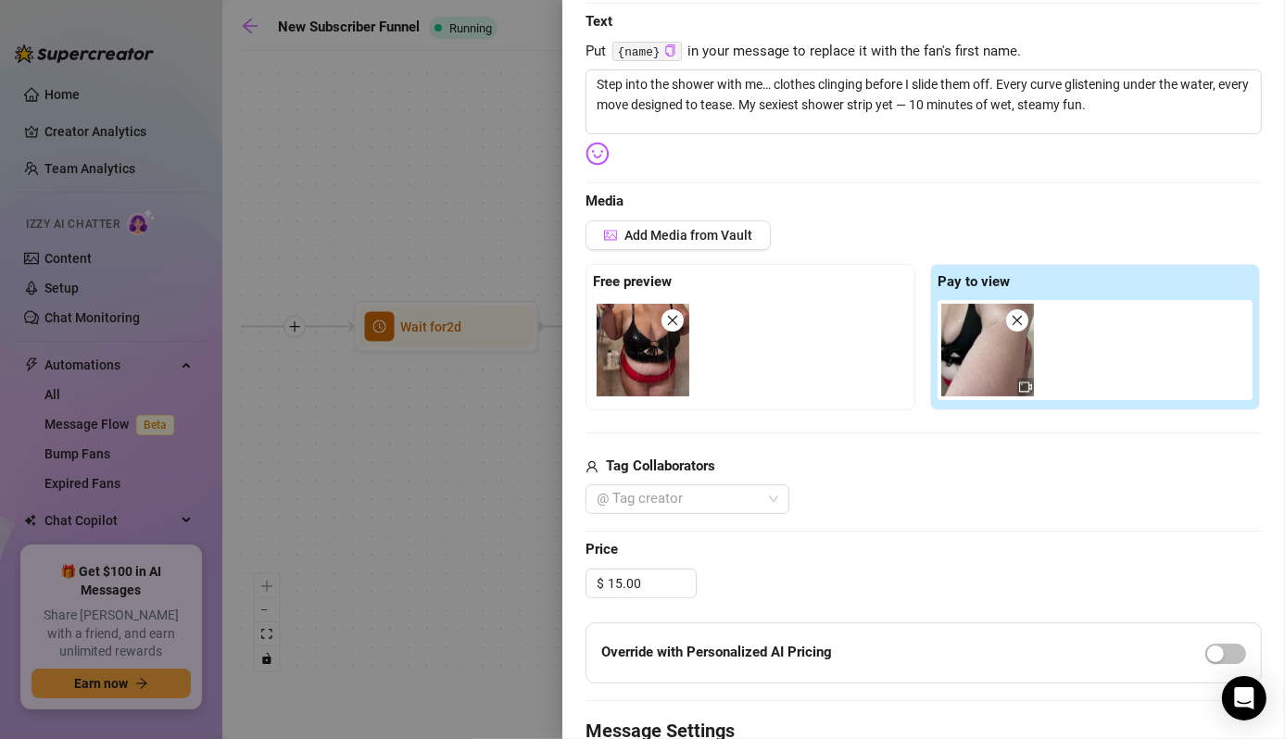
scroll to position [283, 0]
click at [460, 623] on div at bounding box center [642, 369] width 1285 height 739
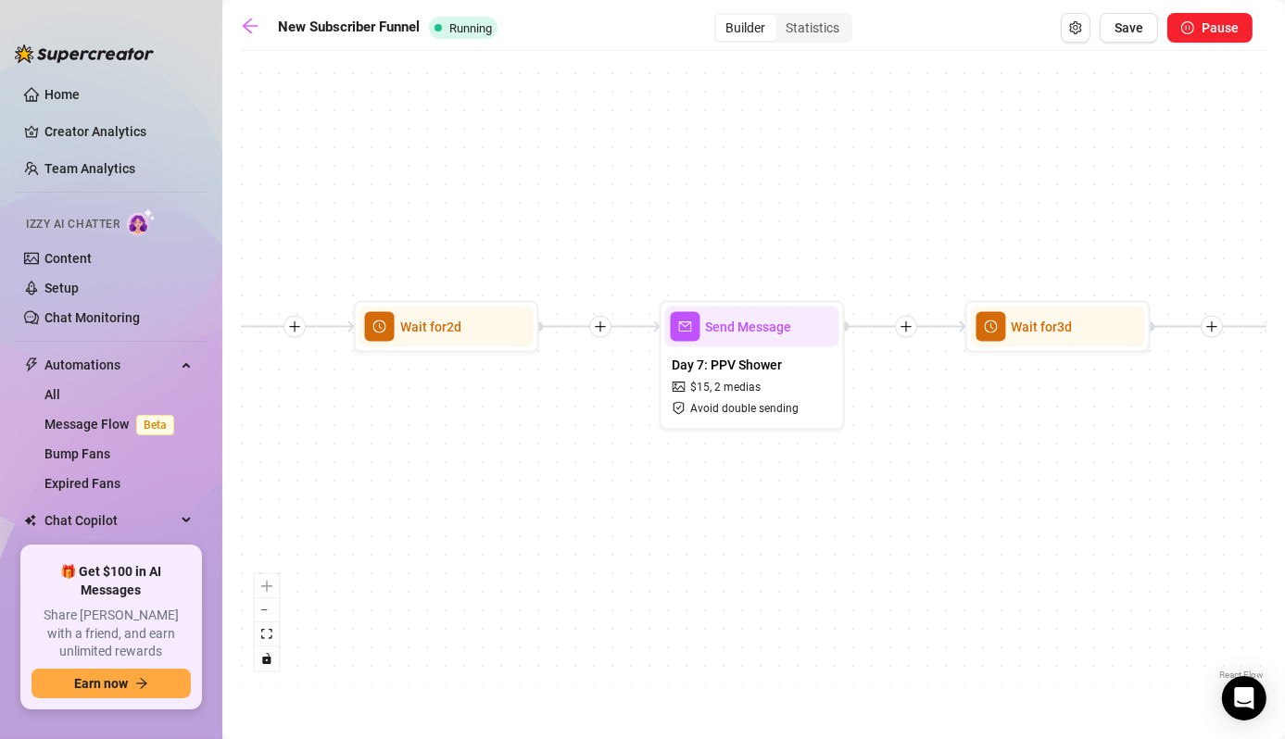
drag, startPoint x: 967, startPoint y: 609, endPoint x: 723, endPoint y: 627, distance: 244.3
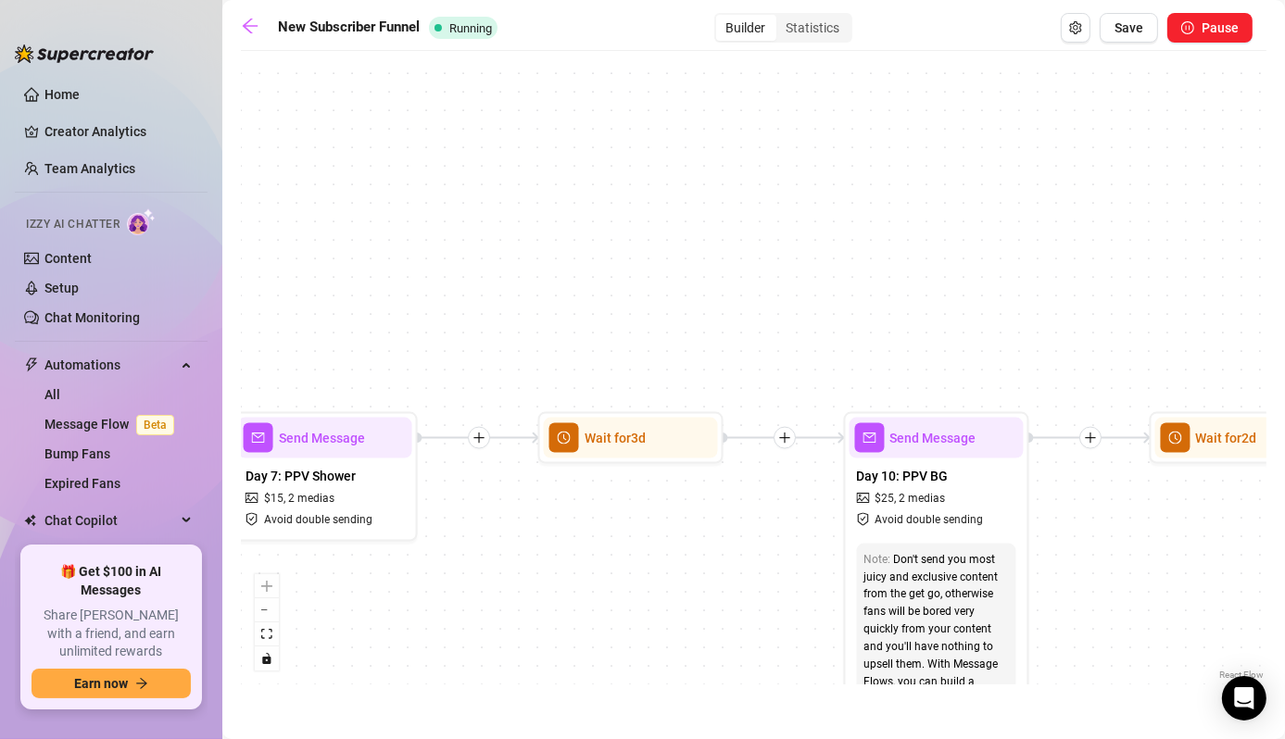
drag, startPoint x: 723, startPoint y: 627, endPoint x: 640, endPoint y: 647, distance: 85.8
click at [640, 647] on div "If True If False Wait for 3d Send Message Day 7: PPV Shower $ 15 , 2 medias Avo…" at bounding box center [753, 372] width 1025 height 624
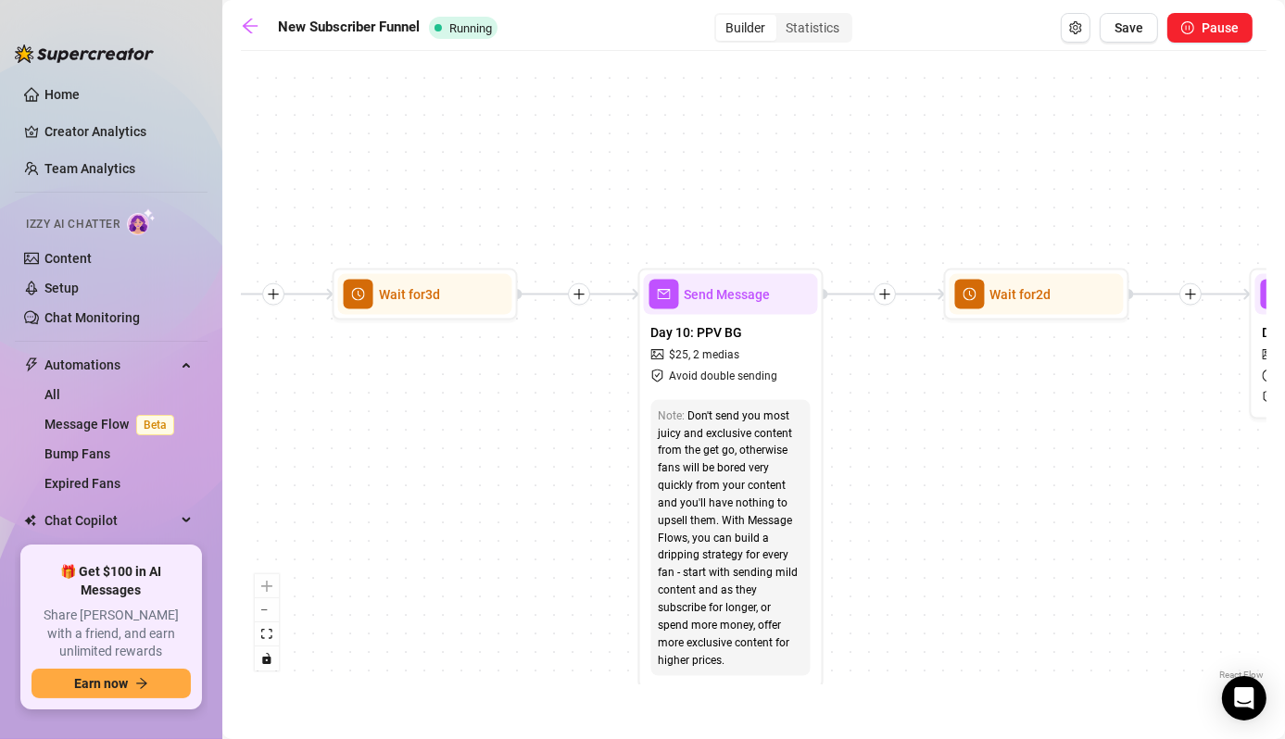
drag, startPoint x: 640, startPoint y: 647, endPoint x: 464, endPoint y: 463, distance: 254.9
click at [464, 463] on div "If True If False Wait for 3d Send Message Day 7: PPV Shower $ 15 , 2 medias Avo…" at bounding box center [753, 372] width 1025 height 624
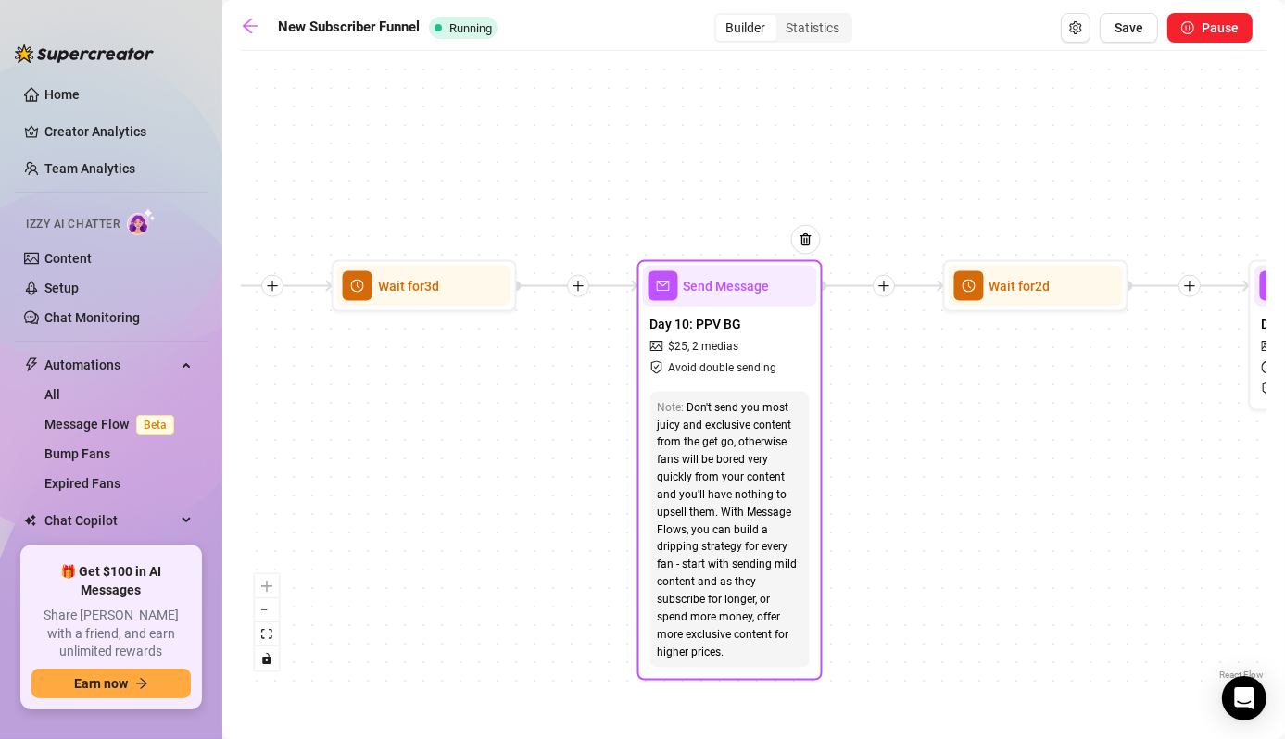
click at [722, 332] on span "Day 10: PPV BG" at bounding box center [696, 324] width 92 height 20
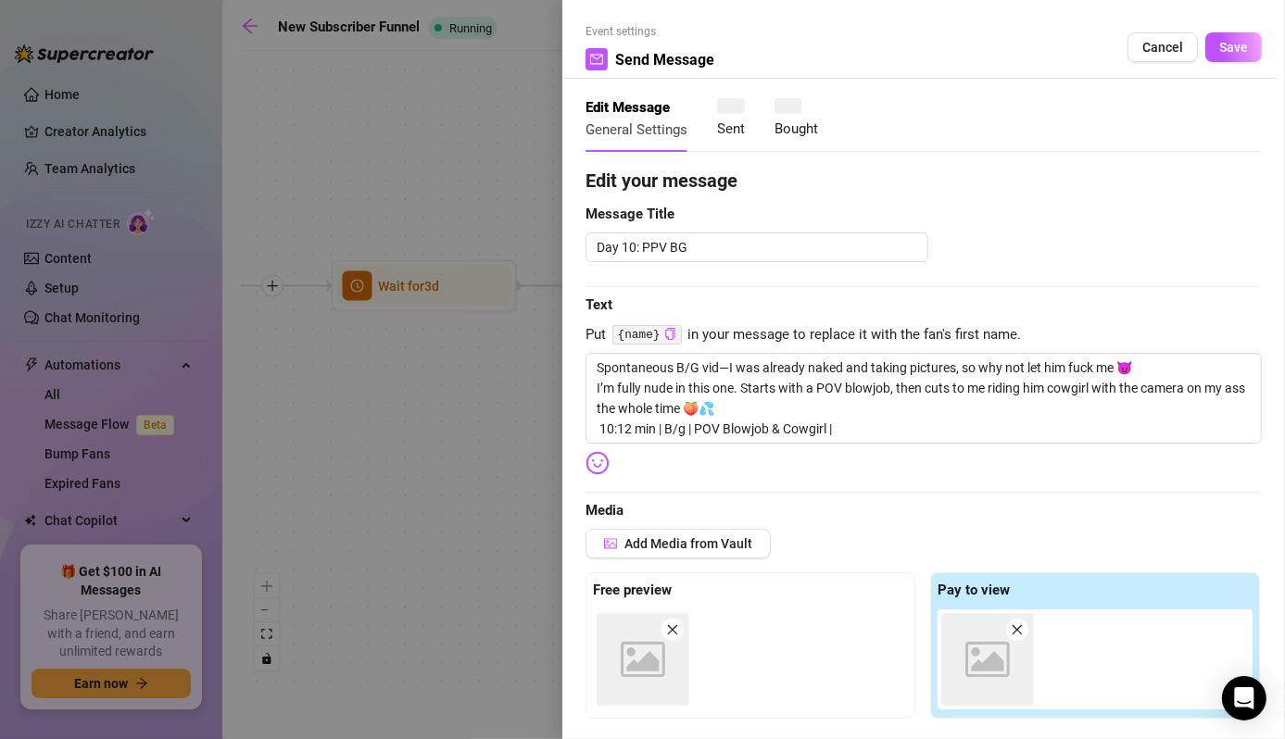
type textarea "Spontaneous B/G vid—I was already naked and taking pictures, so why not let him…"
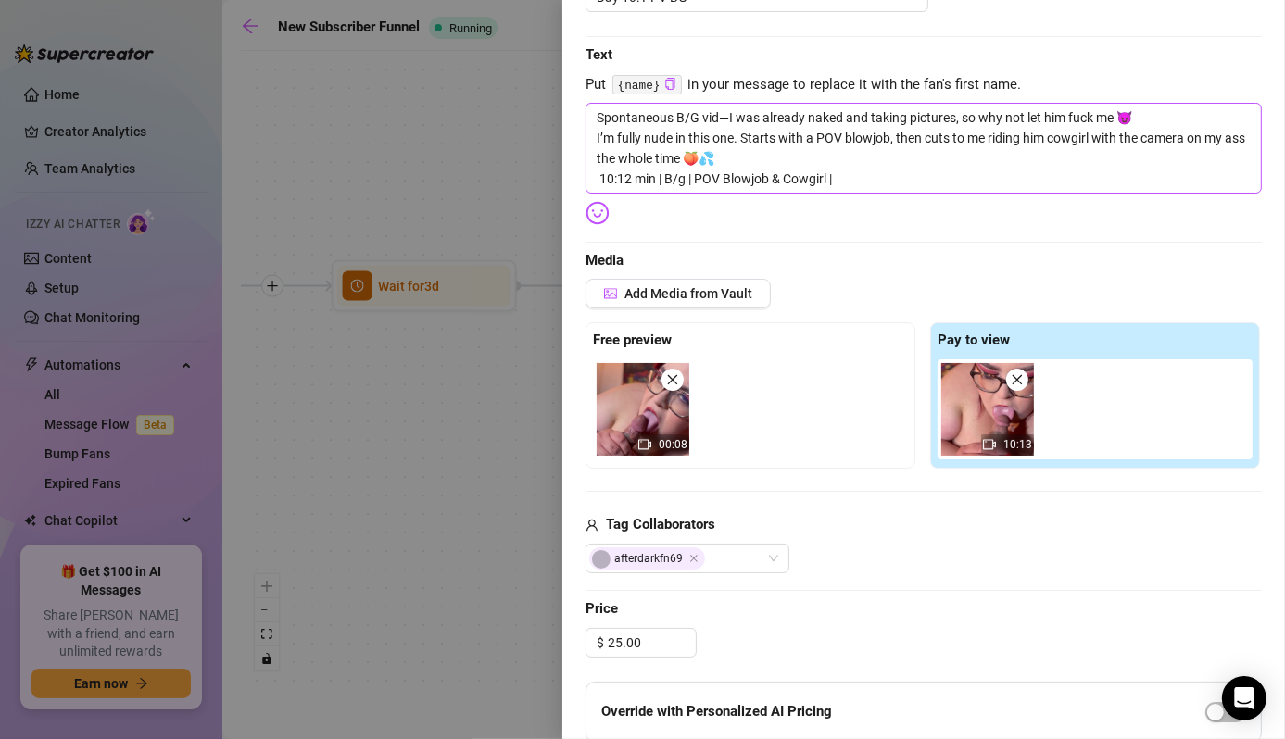
scroll to position [251, 0]
click at [375, 495] on div at bounding box center [642, 369] width 1285 height 739
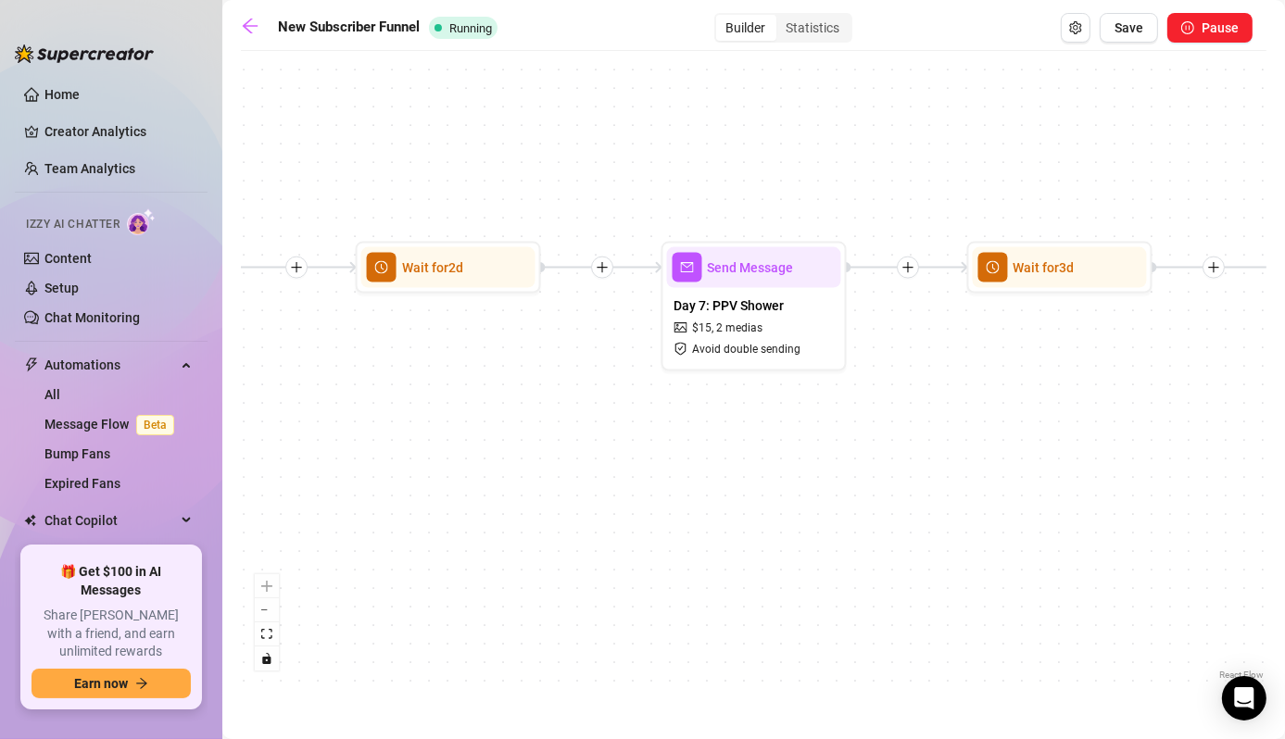
drag, startPoint x: 375, startPoint y: 495, endPoint x: 1011, endPoint y: 476, distance: 635.7
click at [1011, 476] on div "If True If False Wait for 3d Send Message Day 7: PPV Shower $ 15 , 2 medias Avo…" at bounding box center [753, 372] width 1025 height 624
click at [738, 291] on div "Day 7: PPV Shower $ 15 , 2 medias Avoid double sending" at bounding box center [754, 327] width 174 height 78
type textarea "Step into the shower with me… clothes clinging before I slide them off. Every c…"
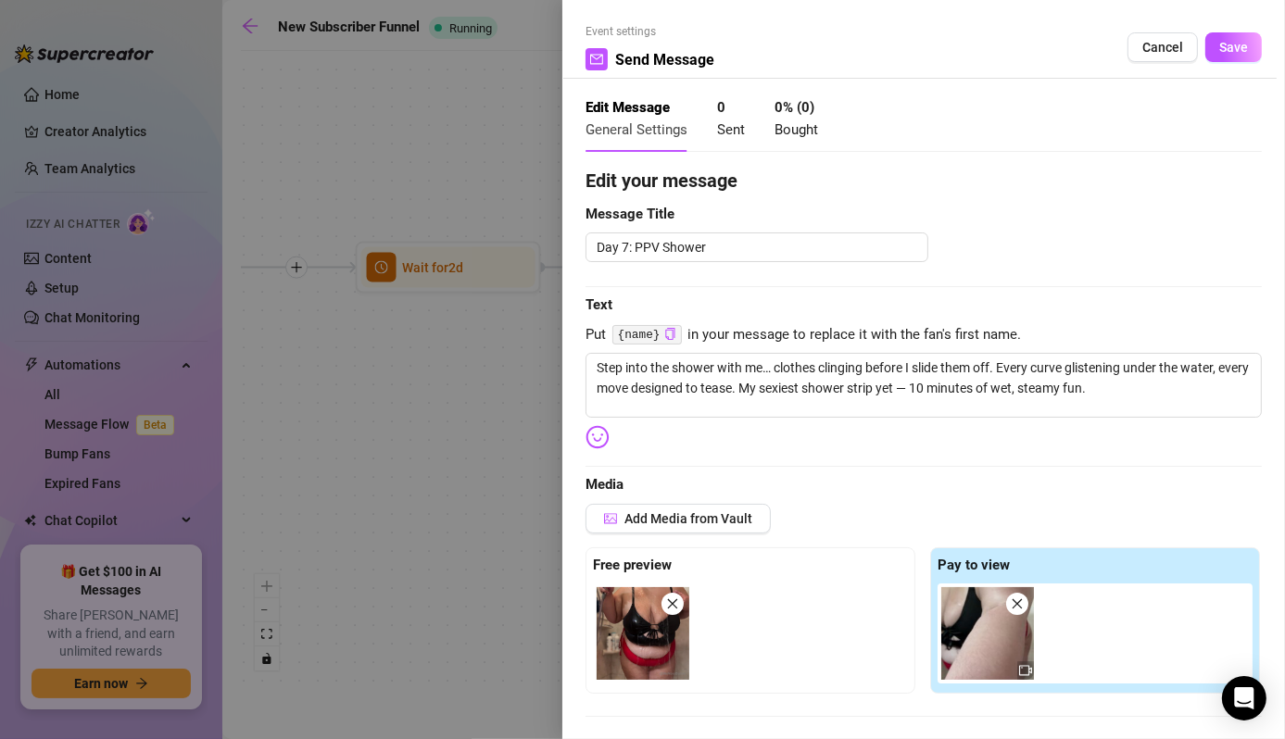
click at [437, 509] on div at bounding box center [642, 369] width 1285 height 739
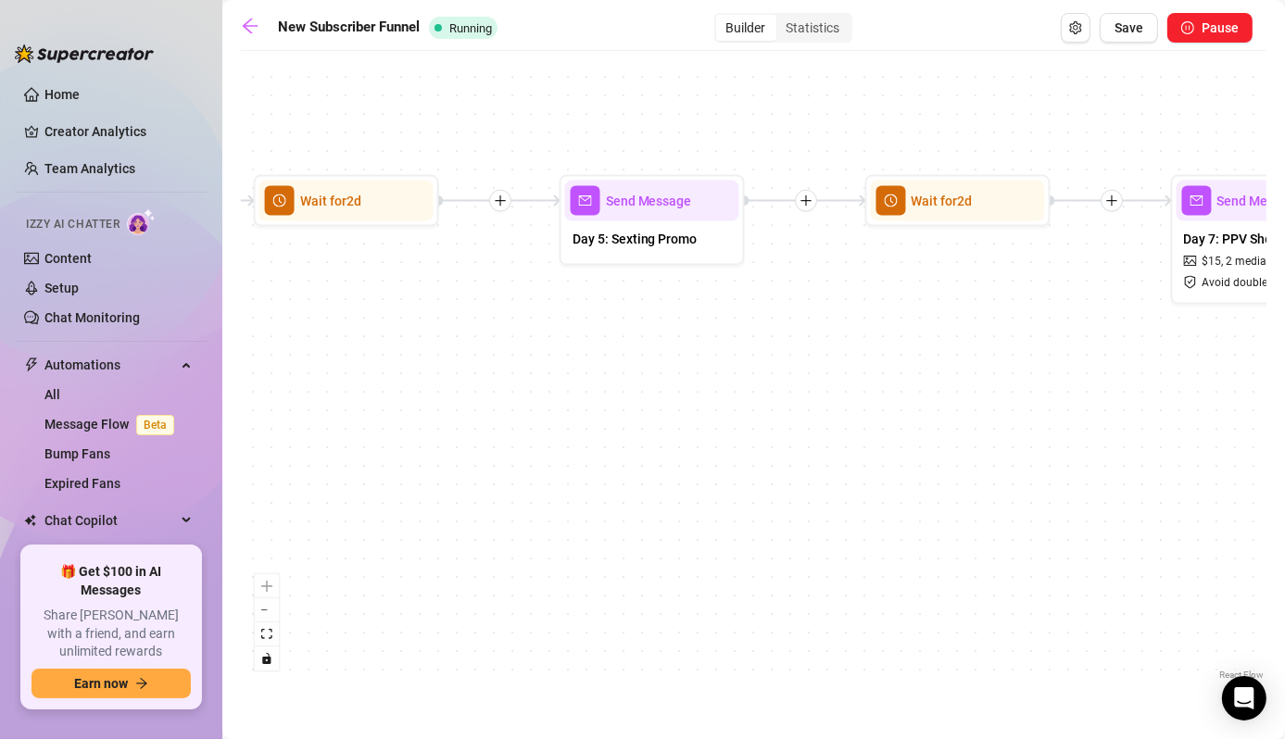
drag, startPoint x: 496, startPoint y: 510, endPoint x: 1005, endPoint y: 444, distance: 513.8
click at [1005, 444] on div "If True If False Wait for 3d Send Message Day 7: PPV Shower $ 15 , 2 medias Avo…" at bounding box center [753, 372] width 1025 height 624
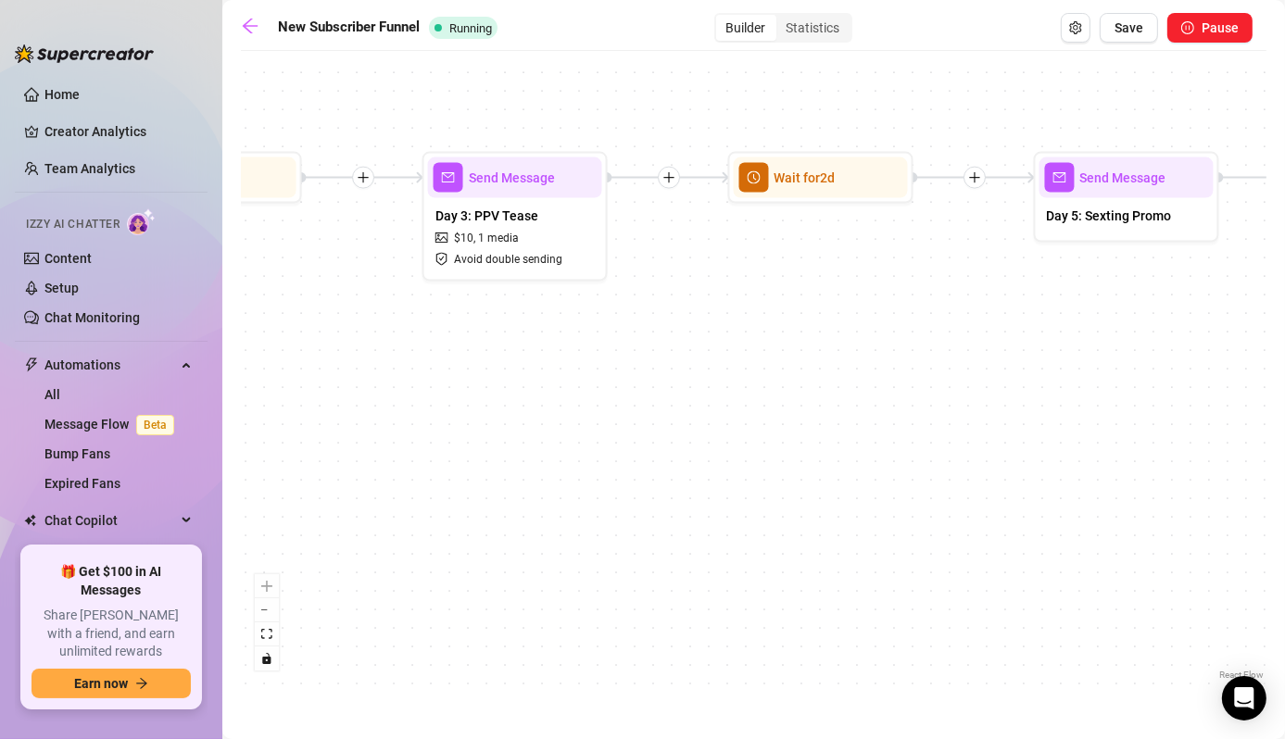
drag, startPoint x: 302, startPoint y: 511, endPoint x: 933, endPoint y: 479, distance: 631.6
click at [933, 479] on div "If True If False Wait for 3d Send Message Day 7: PPV Shower $ 15 , 2 medias Avo…" at bounding box center [753, 372] width 1025 height 624
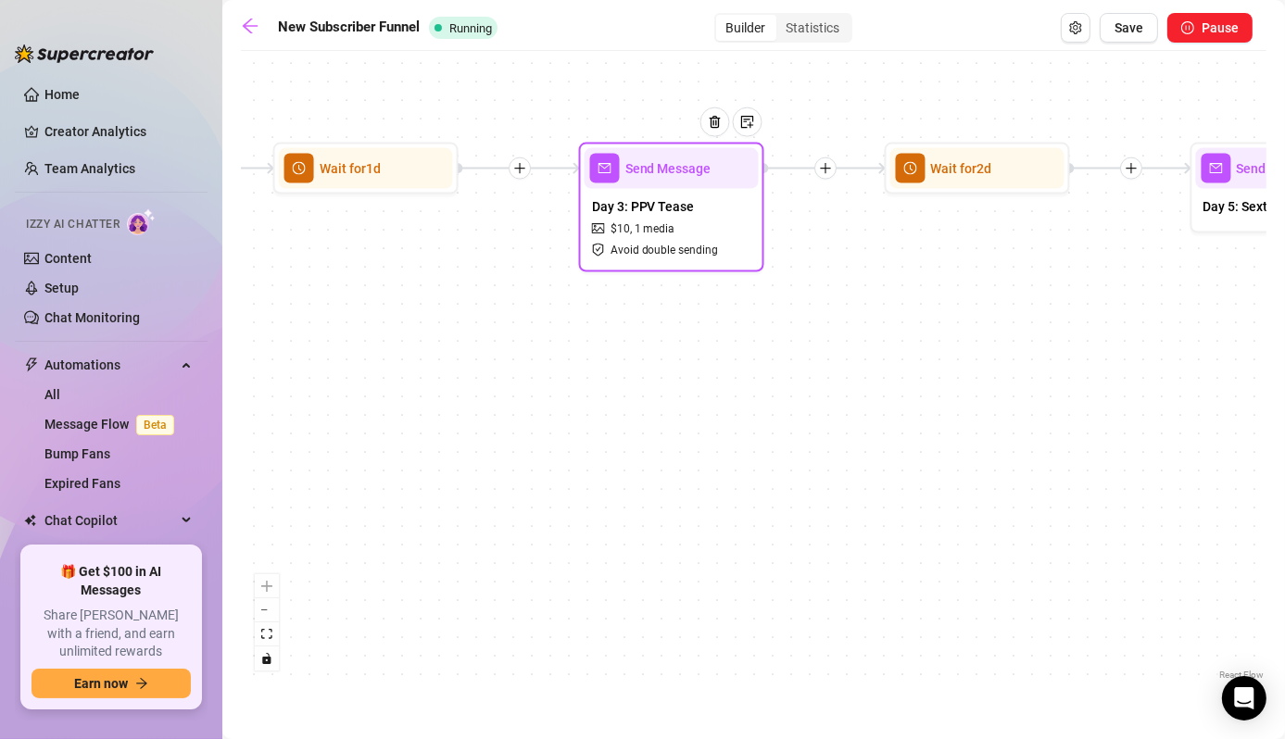
click at [657, 219] on div "Day 3: PPV Tease $ 10 , 1 media Avoid double sending" at bounding box center [671, 228] width 174 height 78
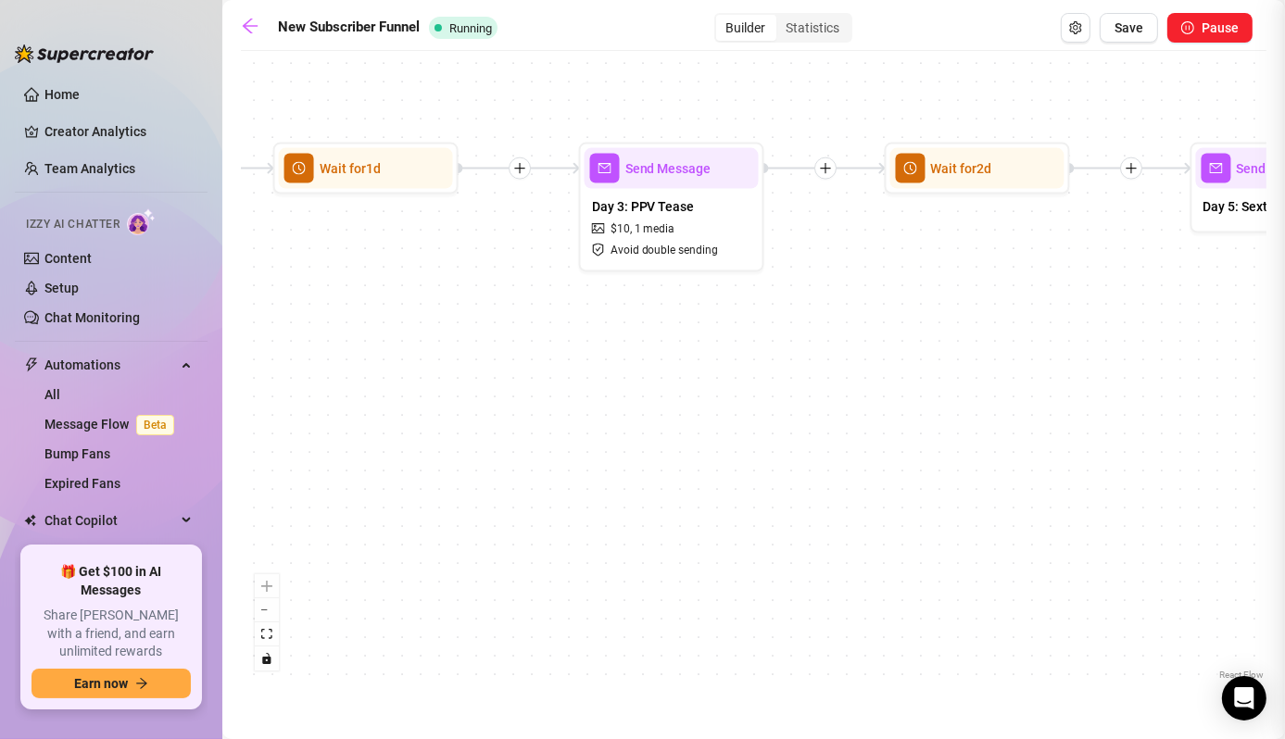
type textarea "I couldn’t wait to show you this one 😈 I slipped into a tiny red two-piece just…"
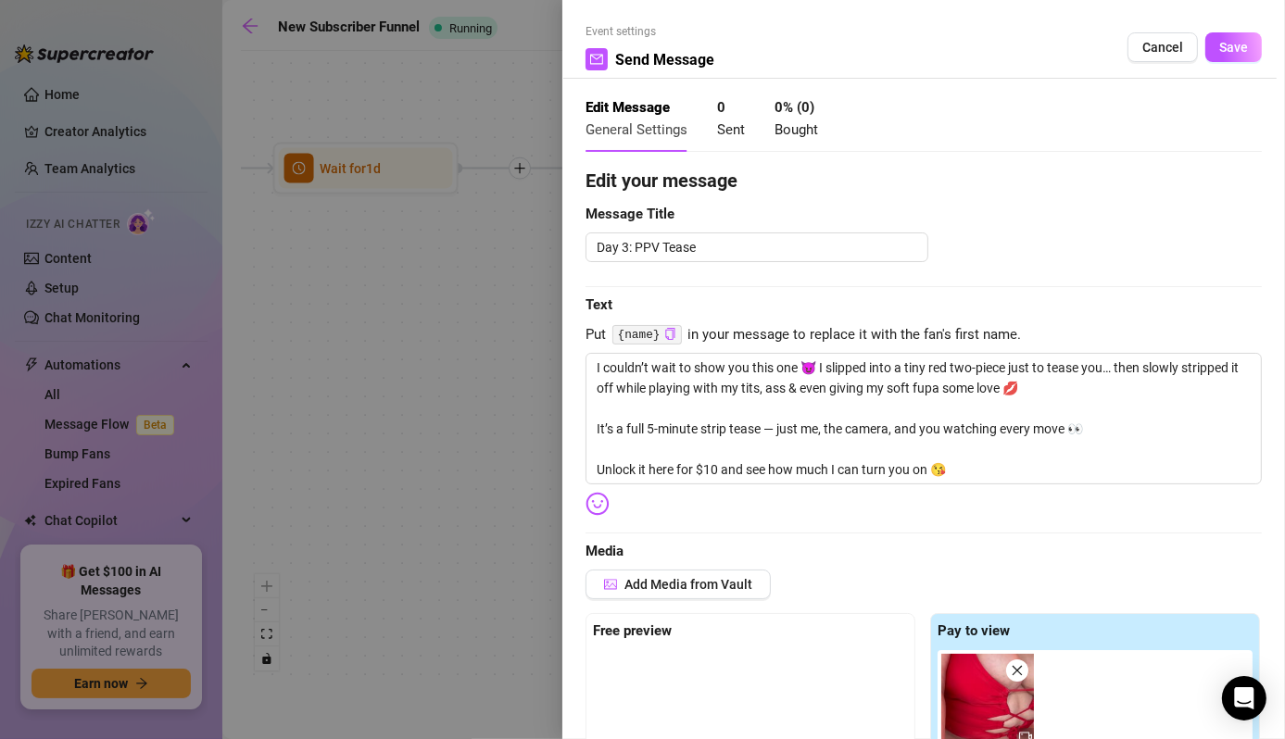
click at [427, 408] on div at bounding box center [642, 369] width 1285 height 739
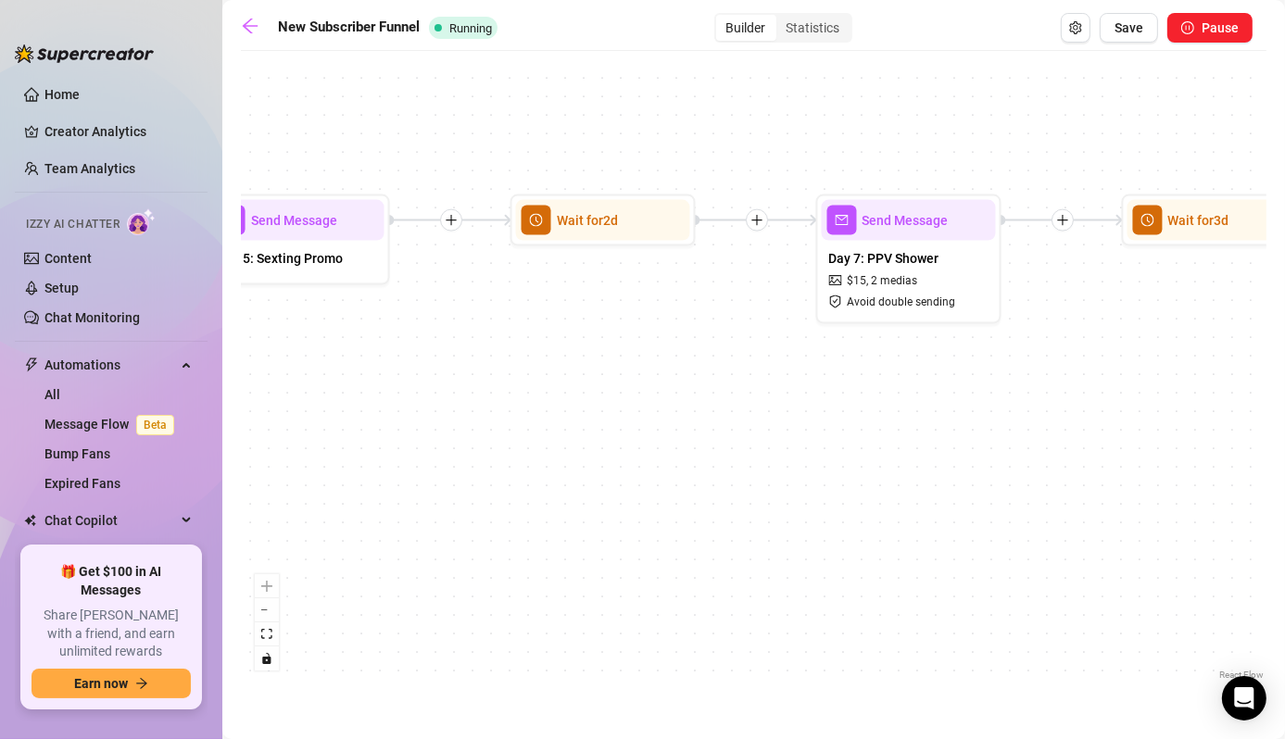
drag, startPoint x: 1196, startPoint y: 376, endPoint x: 221, endPoint y: 425, distance: 975.7
click at [209, 428] on div "Home Creator Analytics Team Analytics Izzy AI Chatter Content Setup Chat Monito…" at bounding box center [642, 369] width 1285 height 739
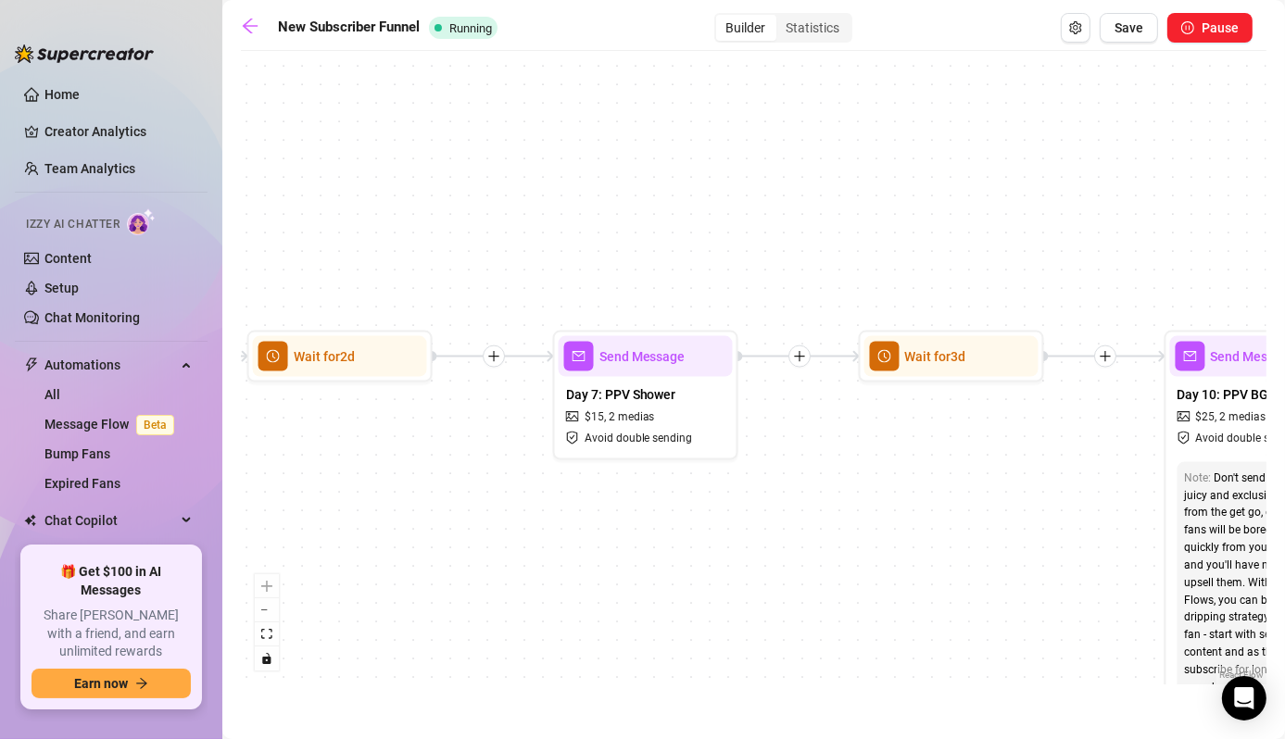
drag, startPoint x: 937, startPoint y: 455, endPoint x: 676, endPoint y: 595, distance: 296.3
click at [676, 595] on div "If True If False Wait for 3d Send Message Day 7: PPV Shower $ 15 , 2 medias Avo…" at bounding box center [753, 372] width 1025 height 624
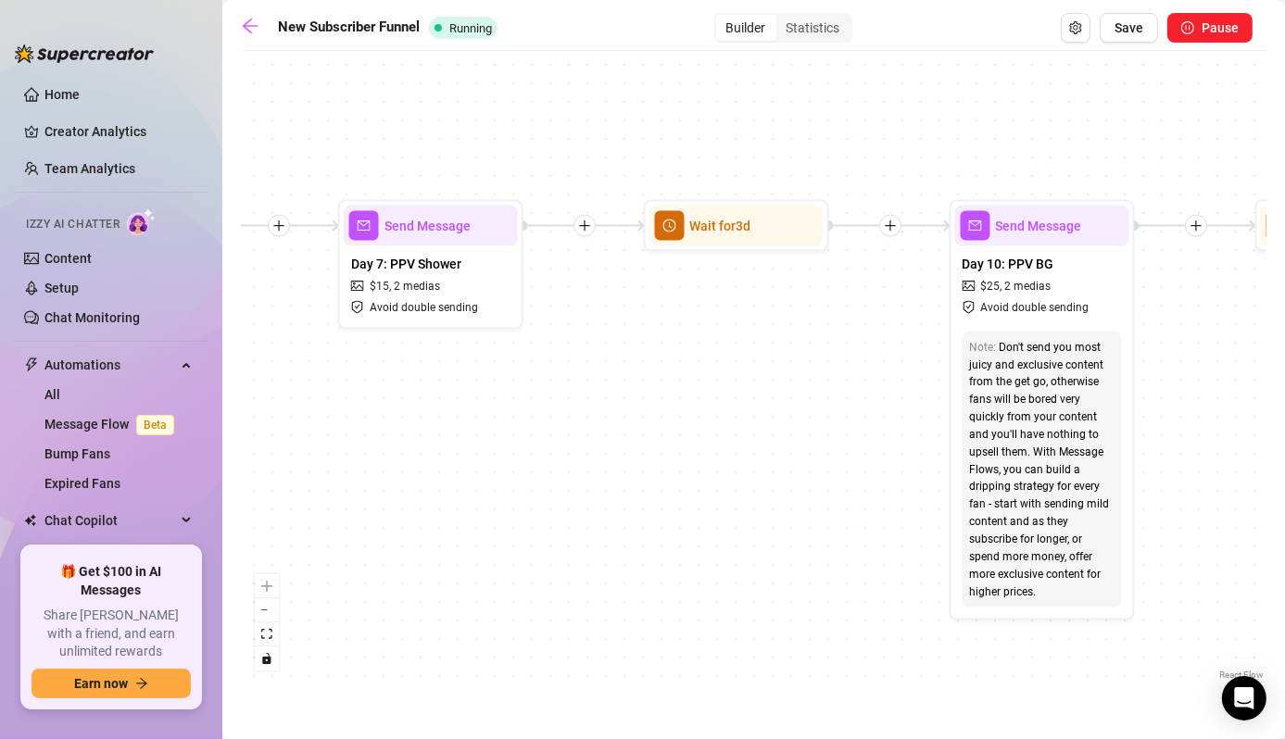
drag, startPoint x: 1013, startPoint y: 531, endPoint x: 797, endPoint y: 396, distance: 255.0
click at [797, 396] on div "If True If False Wait for 3d Send Message Day 7: PPV Shower $ 15 , 2 medias Avo…" at bounding box center [753, 372] width 1025 height 624
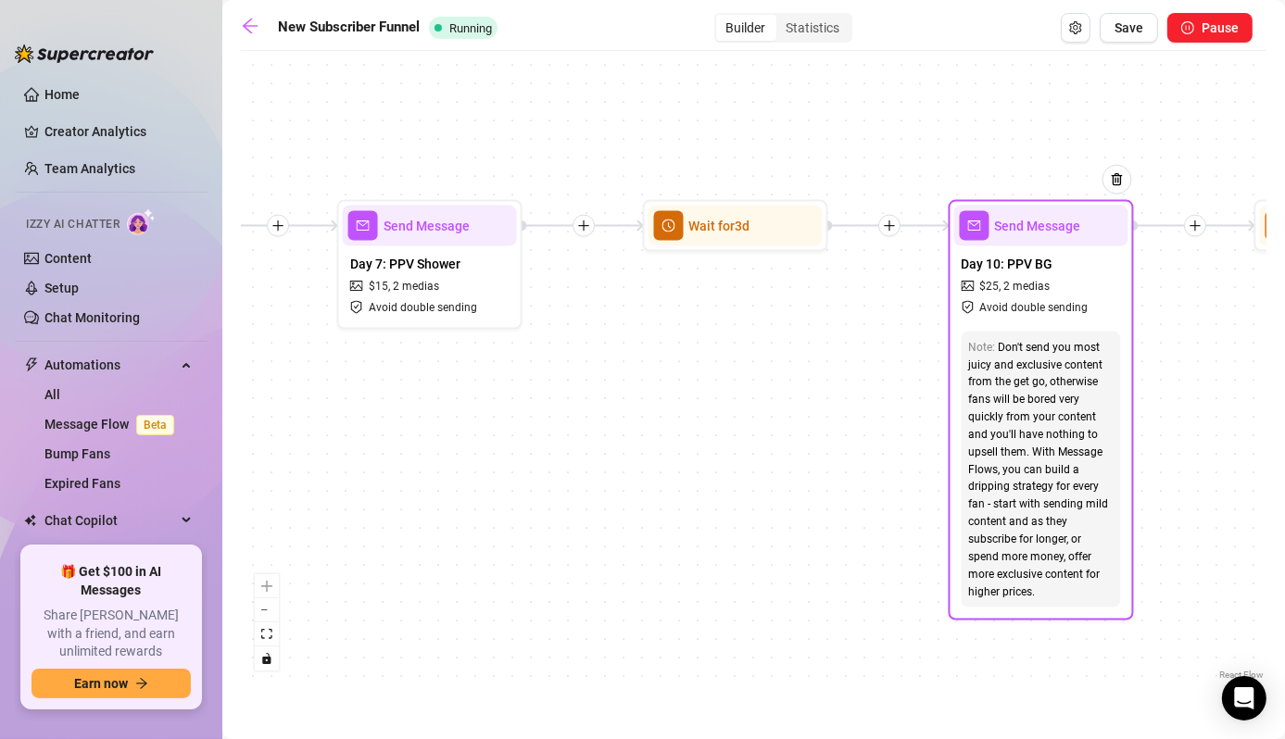
drag, startPoint x: 1281, startPoint y: 424, endPoint x: 1053, endPoint y: 403, distance: 228.9
click at [1053, 403] on main "New Subscriber Funnel Running Builder Statistics Save Pause If True If False Wa…" at bounding box center [753, 369] width 1062 height 739
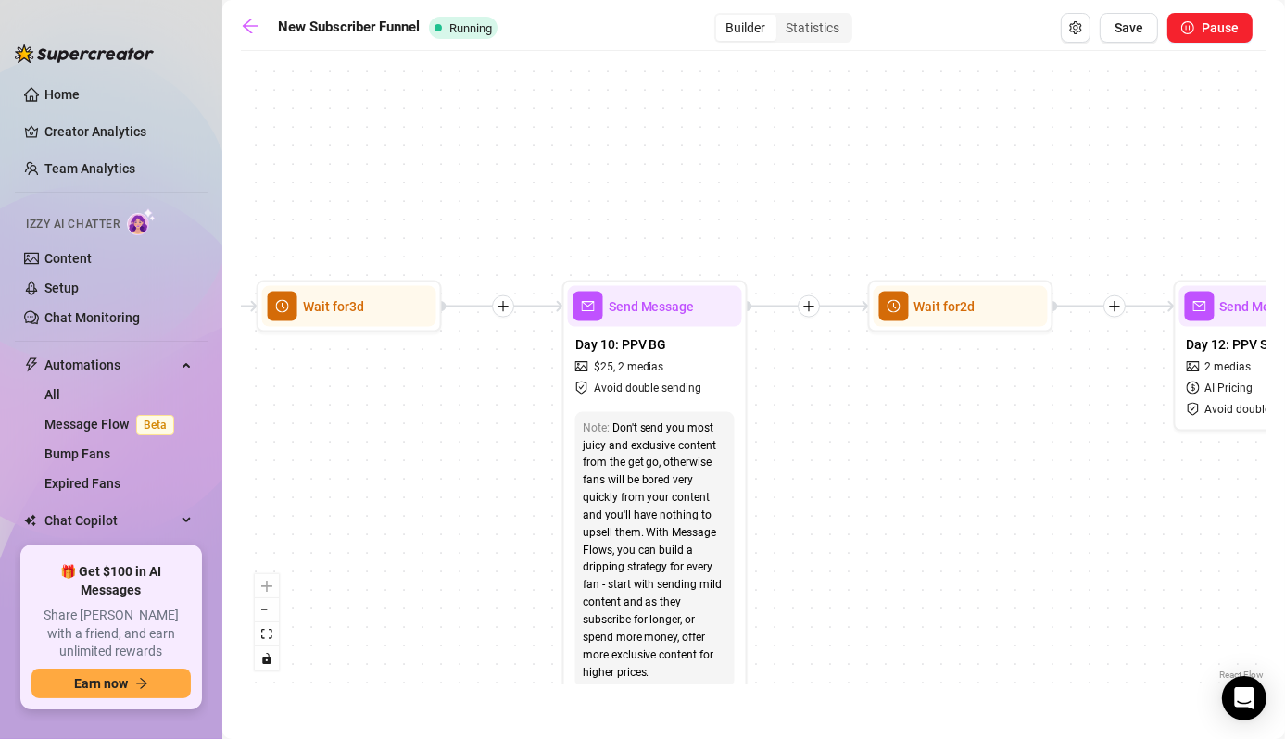
drag, startPoint x: 1212, startPoint y: 402, endPoint x: 826, endPoint y: 483, distance: 394.6
click at [826, 483] on div "If True If False Wait for 3d Send Message Day 7: PPV Shower $ 15 , 2 medias Avo…" at bounding box center [753, 372] width 1025 height 624
click at [988, 458] on div "If True If False Wait for 3d Send Message Day 7: PPV Shower $ 15 , 2 medias Avo…" at bounding box center [753, 372] width 1025 height 624
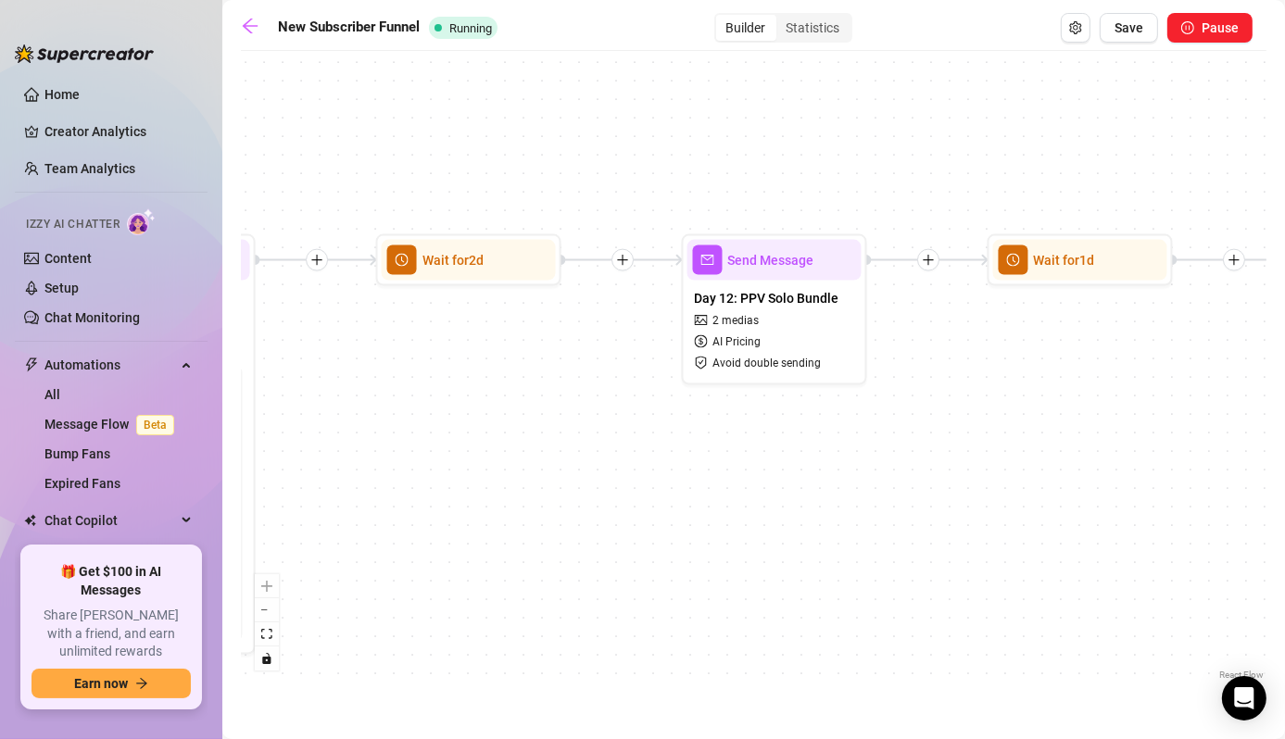
drag, startPoint x: 1089, startPoint y: 487, endPoint x: 591, endPoint y: 442, distance: 500.4
click at [591, 442] on div "If True If False Wait for 3d Send Message Day 7: PPV Shower $ 15 , 2 medias Avo…" at bounding box center [753, 372] width 1025 height 624
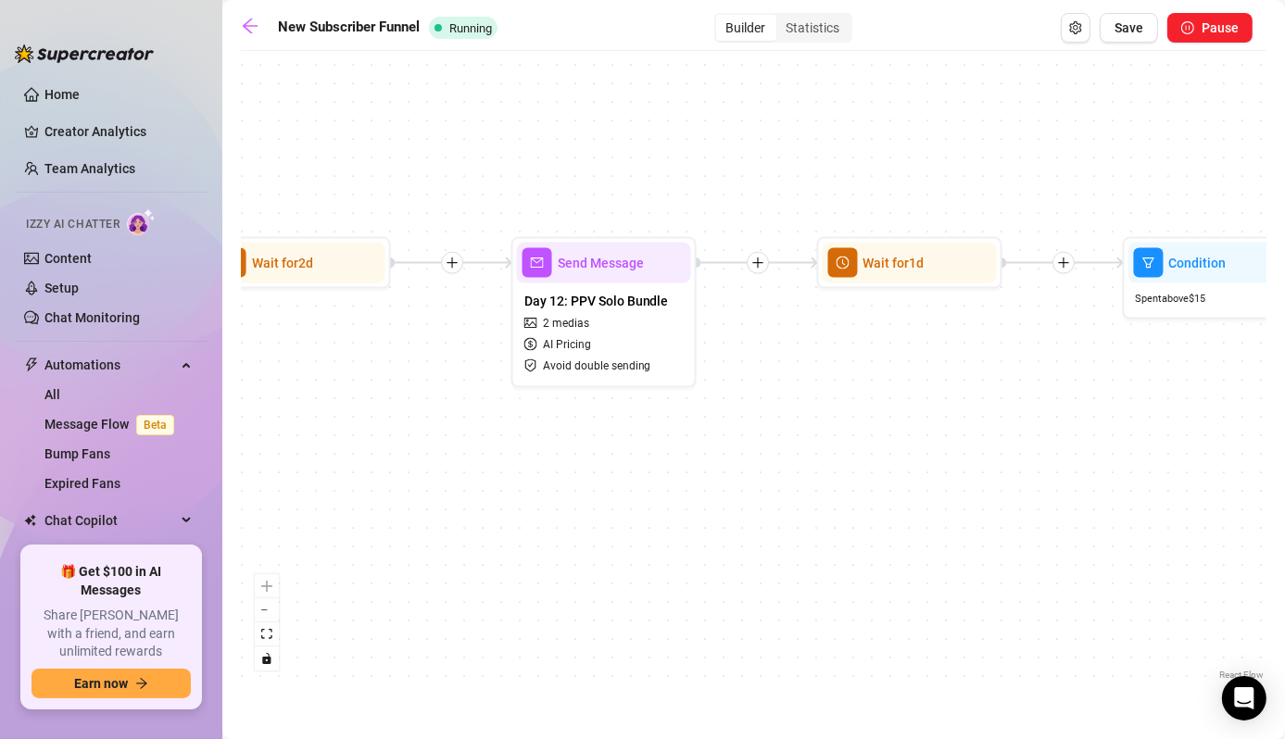
drag, startPoint x: 923, startPoint y: 504, endPoint x: 758, endPoint y: 507, distance: 164.9
click at [758, 507] on div "If True If False Wait for 3d Send Message Day 7: PPV Shower $ 15 , 2 medias Avo…" at bounding box center [753, 372] width 1025 height 624
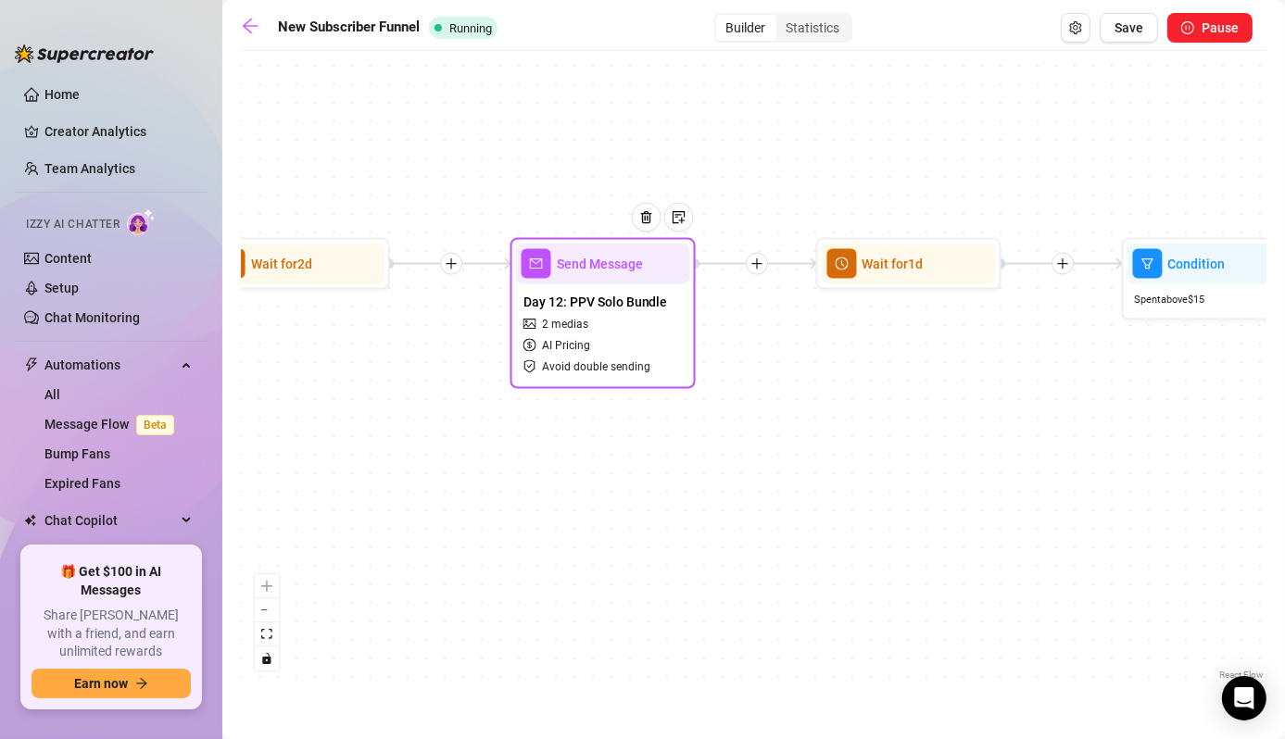
click at [617, 300] on span "Day 12: PPV Solo Bundle" at bounding box center [595, 302] width 144 height 20
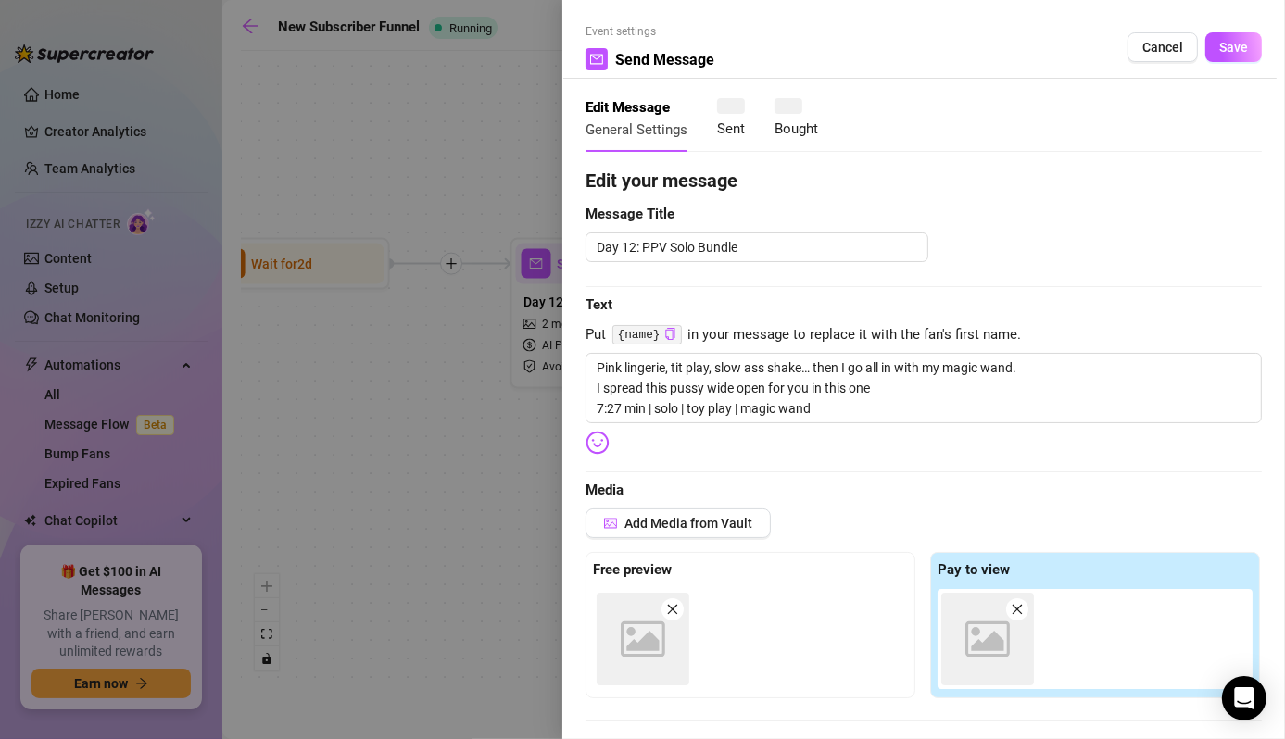
type textarea "Pink lingerie, tit play, slow ass shake… then I go all in with my magic wand. I…"
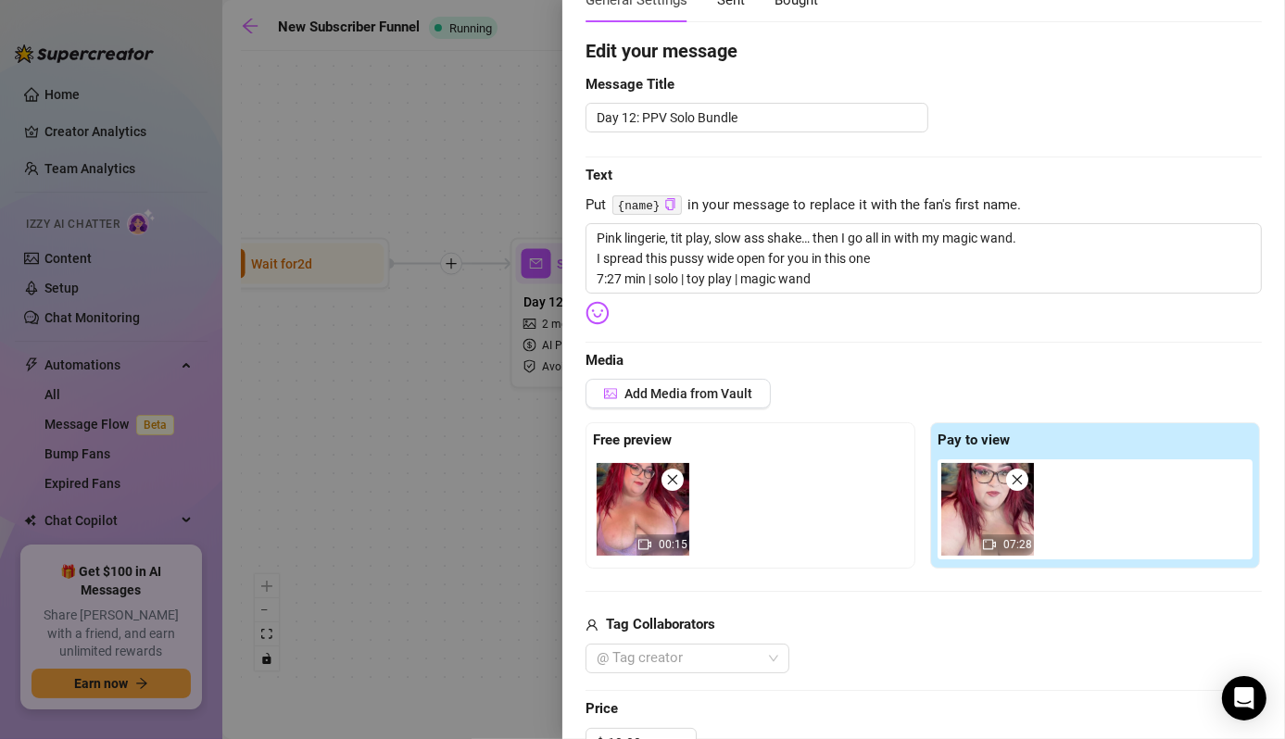
scroll to position [74, 0]
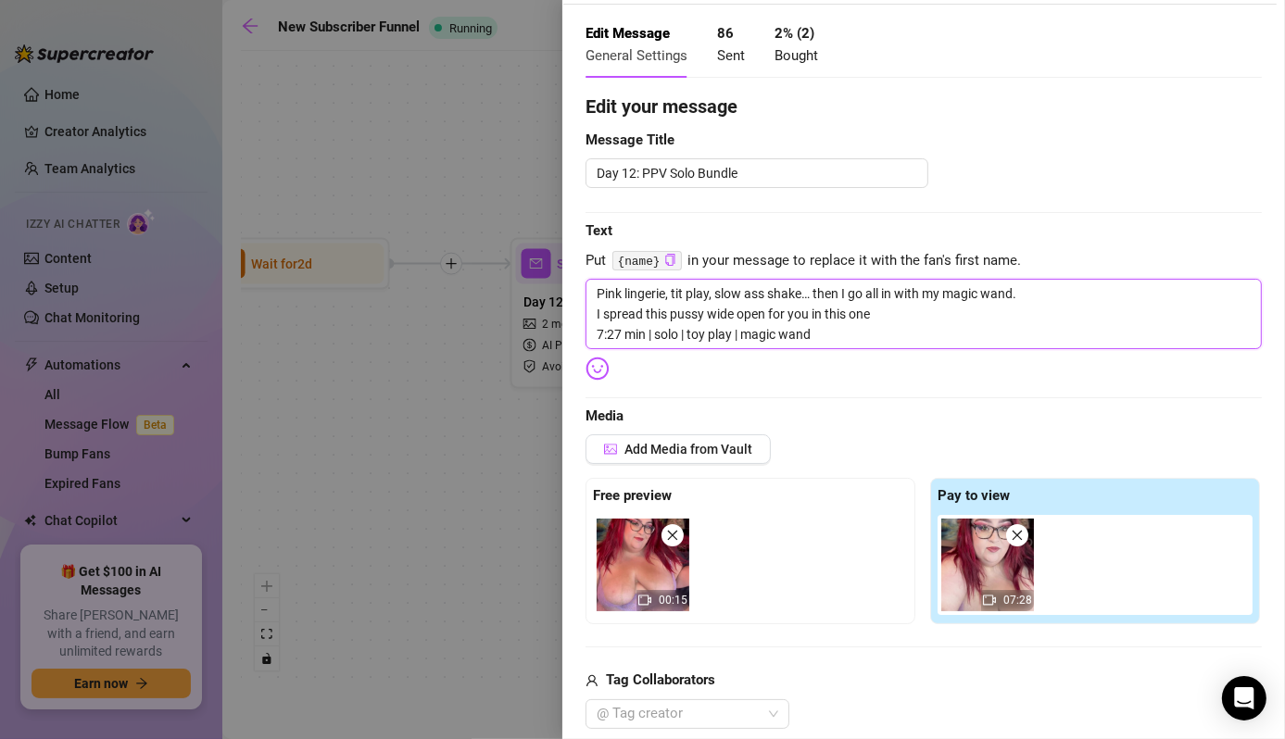
click at [606, 295] on textarea "Pink lingerie, tit play, slow ass shake… then I go all in with my magic wand. I…" at bounding box center [923, 314] width 676 height 70
click at [381, 480] on div at bounding box center [642, 369] width 1285 height 739
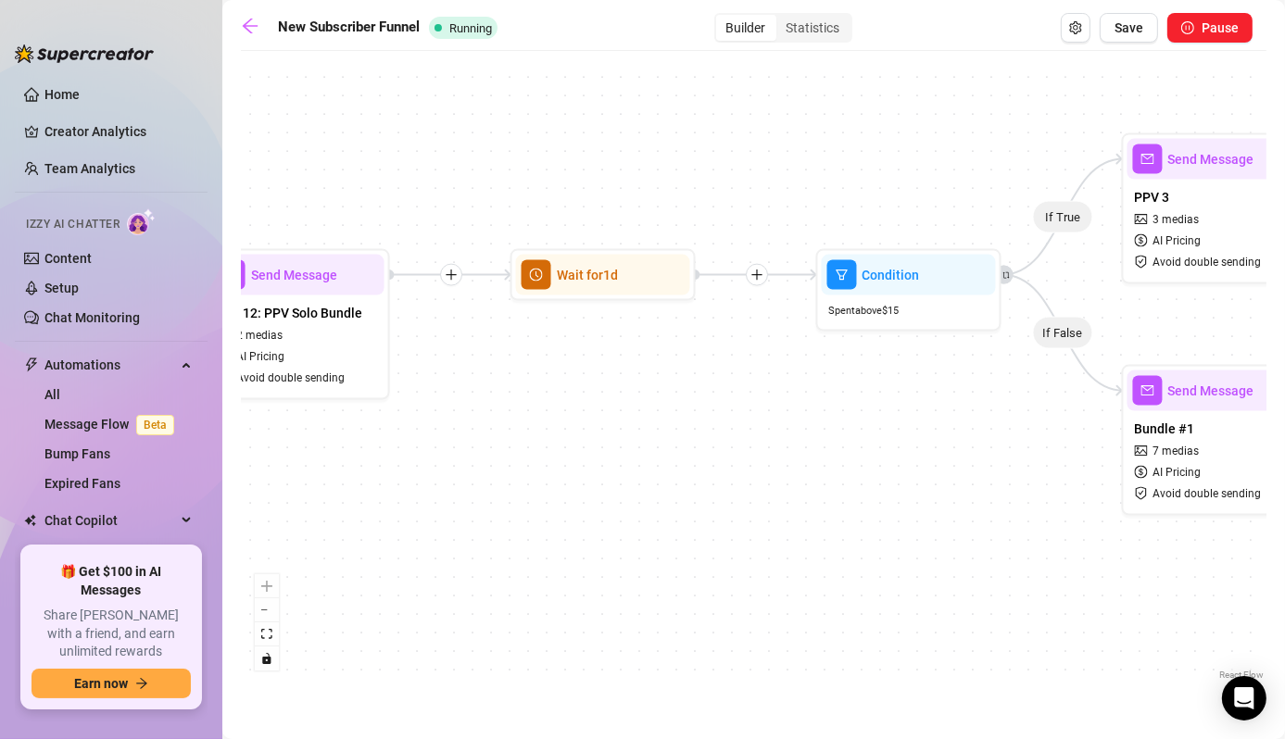
drag, startPoint x: 1030, startPoint y: 444, endPoint x: 717, endPoint y: 456, distance: 313.3
click at [717, 456] on div "If True If False Wait for 3d Send Message Day 7: PPV Shower $ 15 , 2 medias Avo…" at bounding box center [753, 372] width 1025 height 624
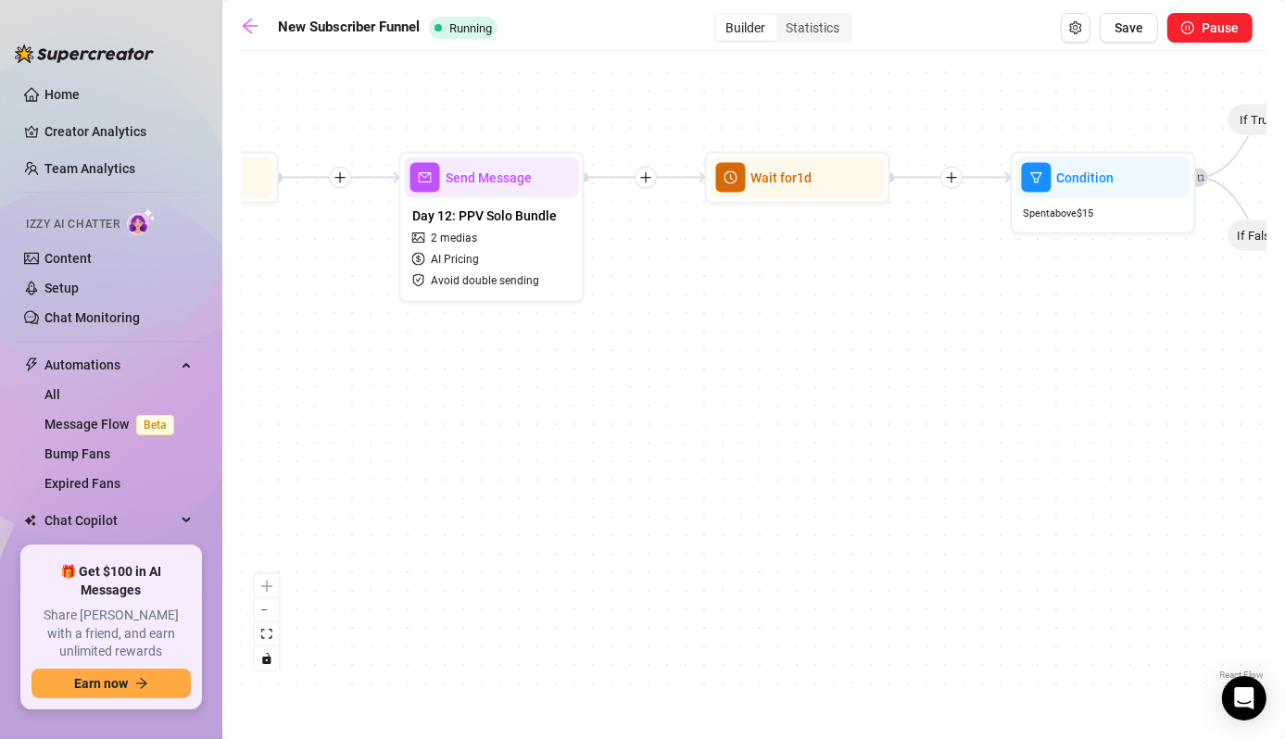
drag, startPoint x: 877, startPoint y: 482, endPoint x: 1079, endPoint y: 383, distance: 224.5
click at [1079, 383] on div "If True If False Wait for 3d Send Message Day 7: PPV Shower $ 15 , 2 medias Avo…" at bounding box center [753, 372] width 1025 height 624
drag, startPoint x: 918, startPoint y: 382, endPoint x: 534, endPoint y: 439, distance: 387.7
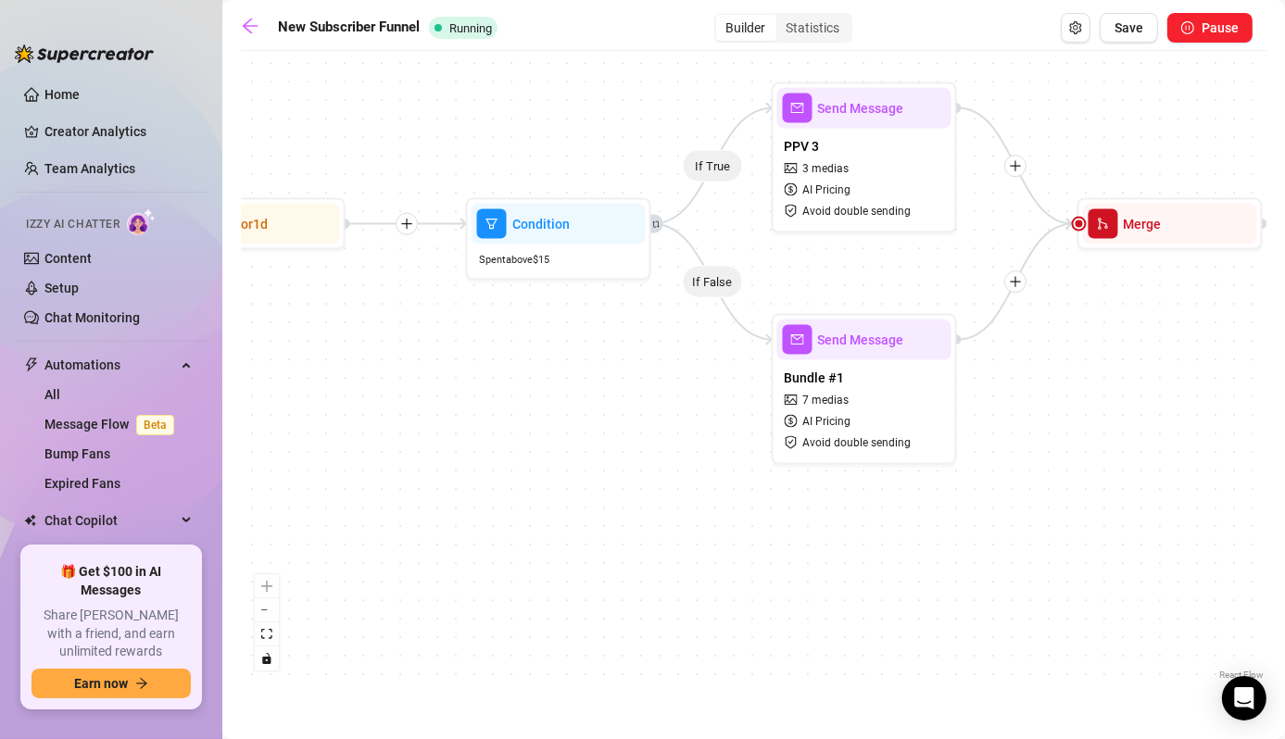
drag, startPoint x: 534, startPoint y: 439, endPoint x: 392, endPoint y: 433, distance: 142.8
click at [392, 433] on div "If True If False Wait for 3d Send Message Day 7: PPV Shower $ 15 , 2 medias Avo…" at bounding box center [753, 372] width 1025 height 624
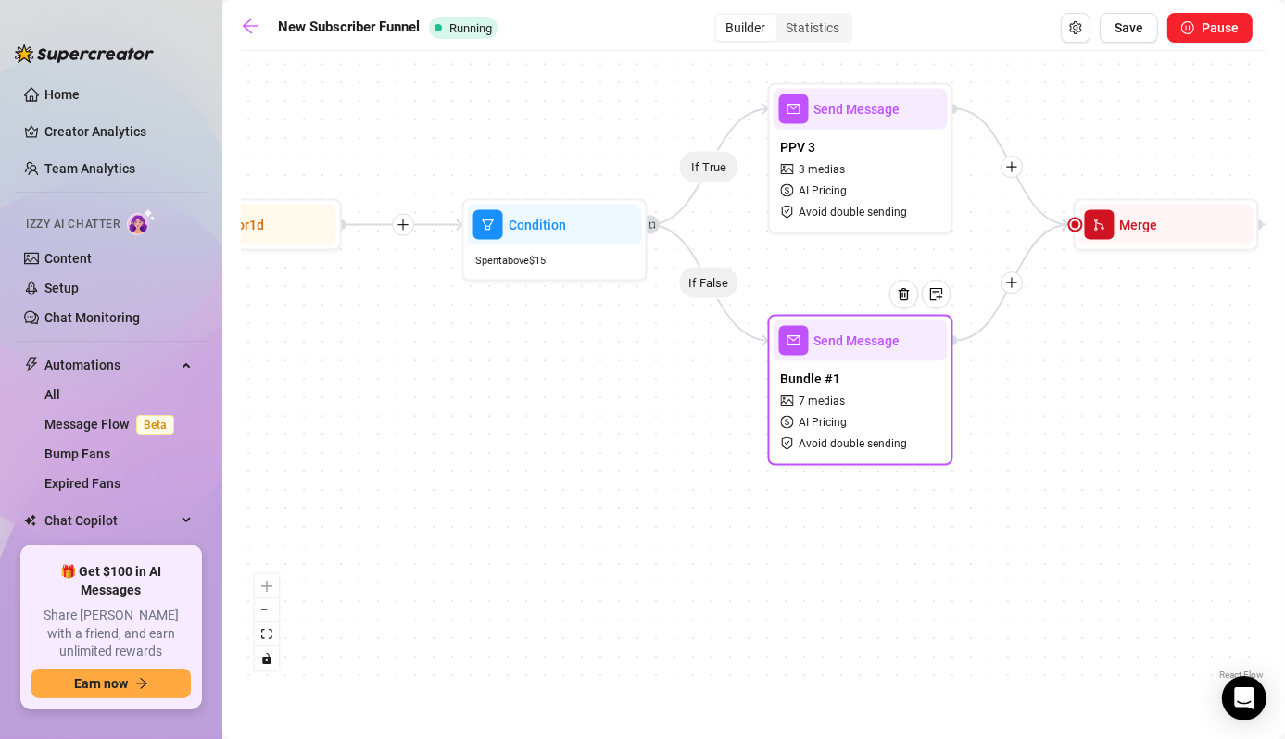
click at [773, 450] on div "Bundle #1 7 medias AI Pricing Avoid double sending" at bounding box center [860, 410] width 174 height 99
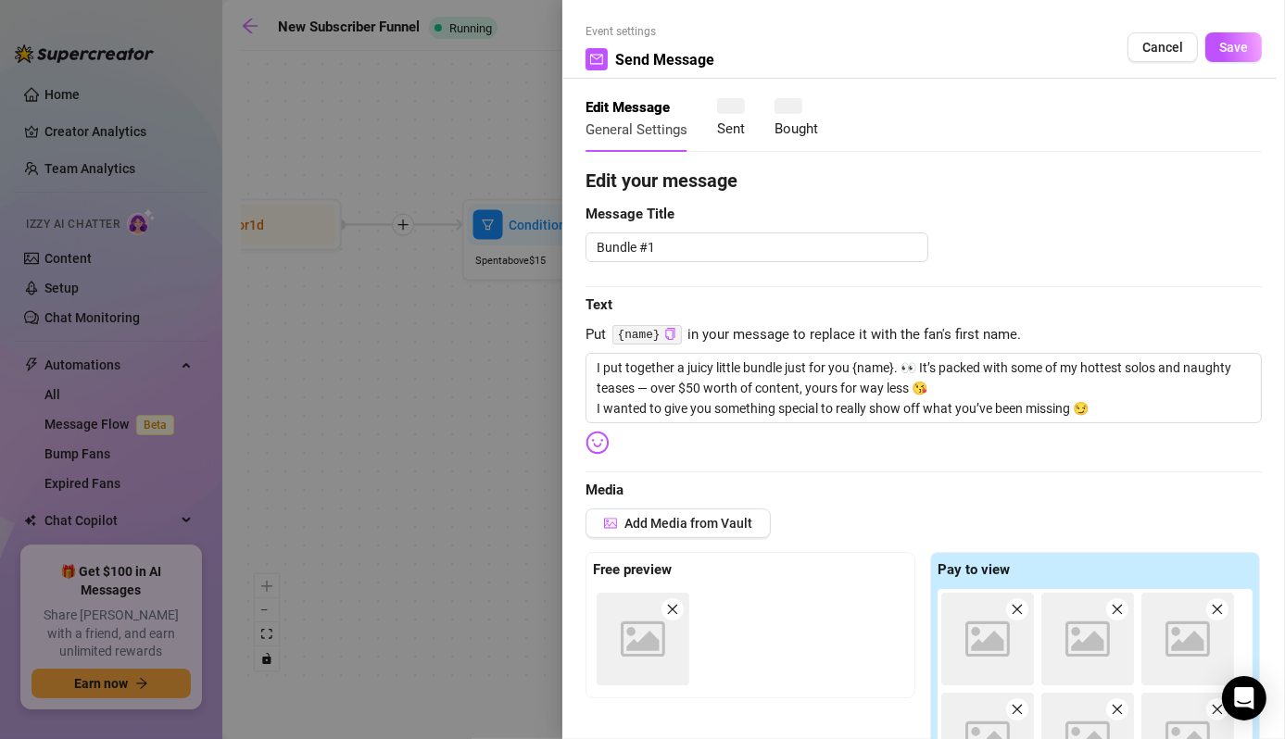
type textarea "I put together a juicy little bundle just for you {name}. 👀 It’s packed with so…"
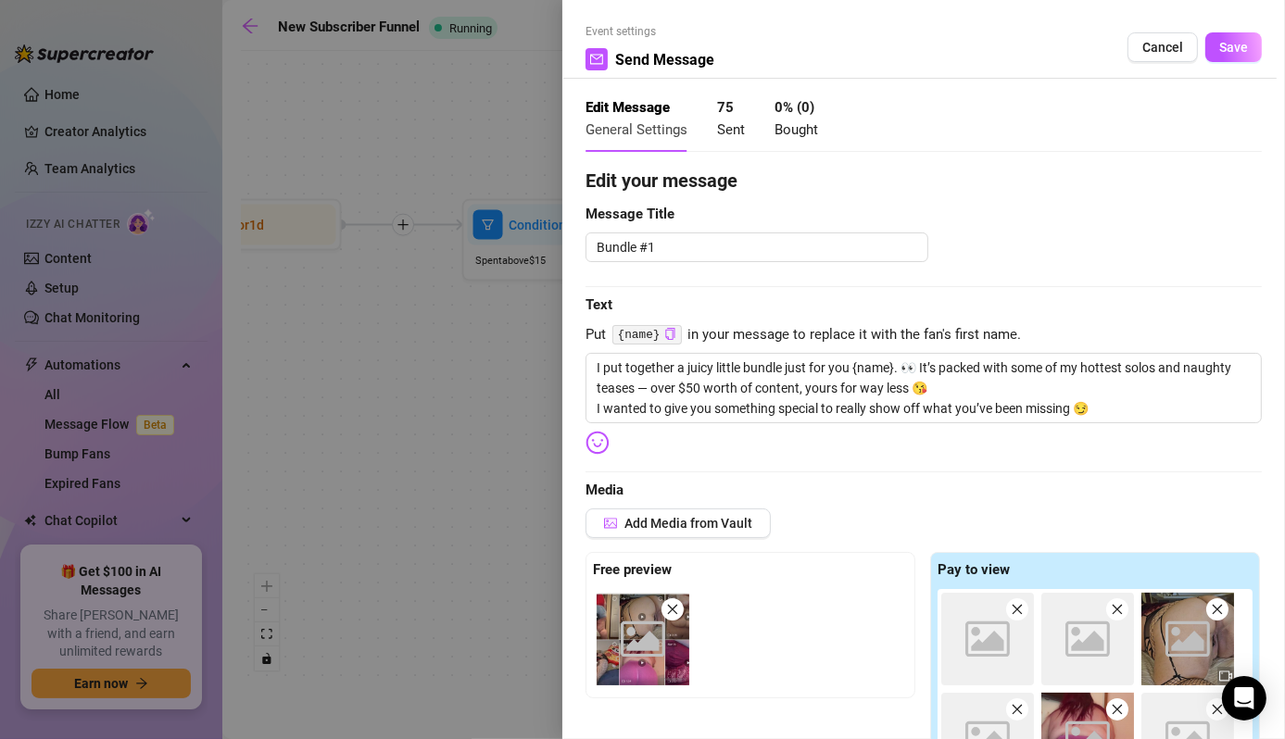
drag, startPoint x: 686, startPoint y: 471, endPoint x: 377, endPoint y: 478, distance: 309.5
click at [377, 478] on div at bounding box center [642, 369] width 1285 height 739
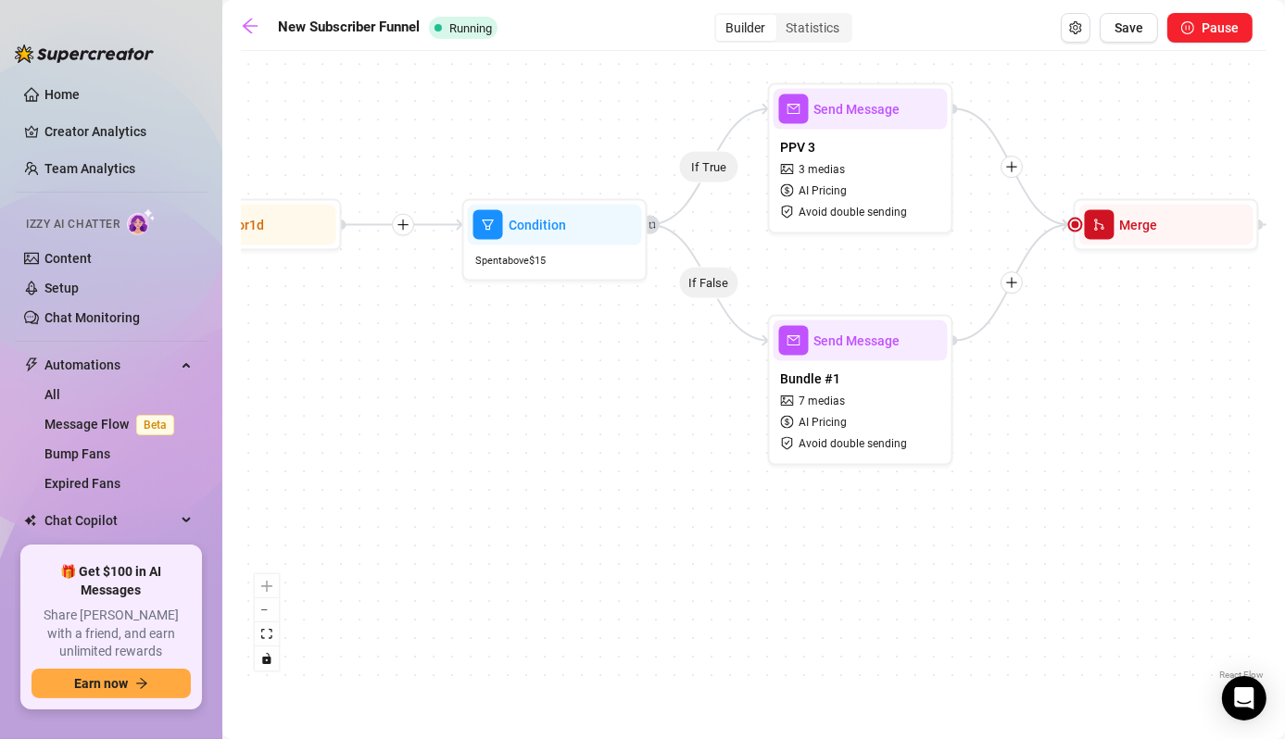
click at [377, 476] on div "If True If False Wait for 3d Send Message Day 7: PPV Shower $ 15 , 2 medias Avo…" at bounding box center [753, 372] width 1025 height 624
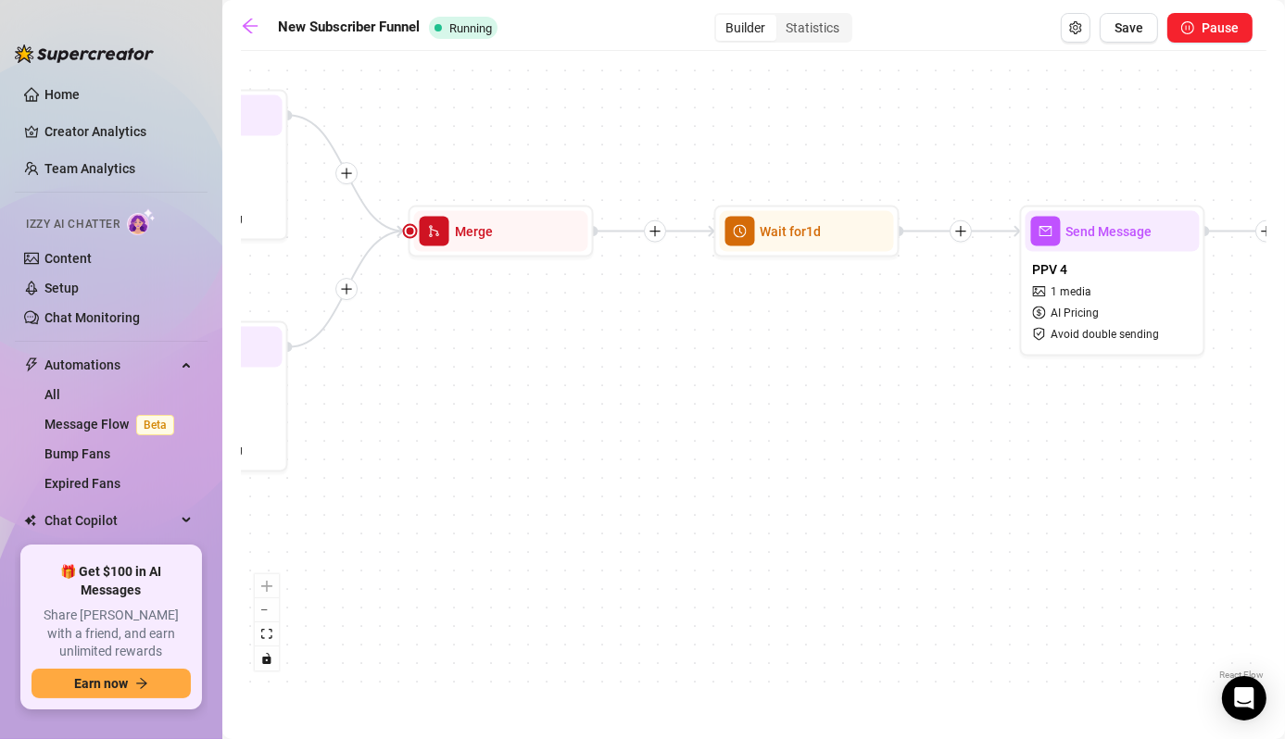
drag, startPoint x: 1081, startPoint y: 559, endPoint x: 423, endPoint y: 565, distance: 657.7
click at [423, 565] on div "If True If False Wait for 3d Send Message Day 7: PPV Shower $ 15 , 2 medias Avo…" at bounding box center [753, 372] width 1025 height 624
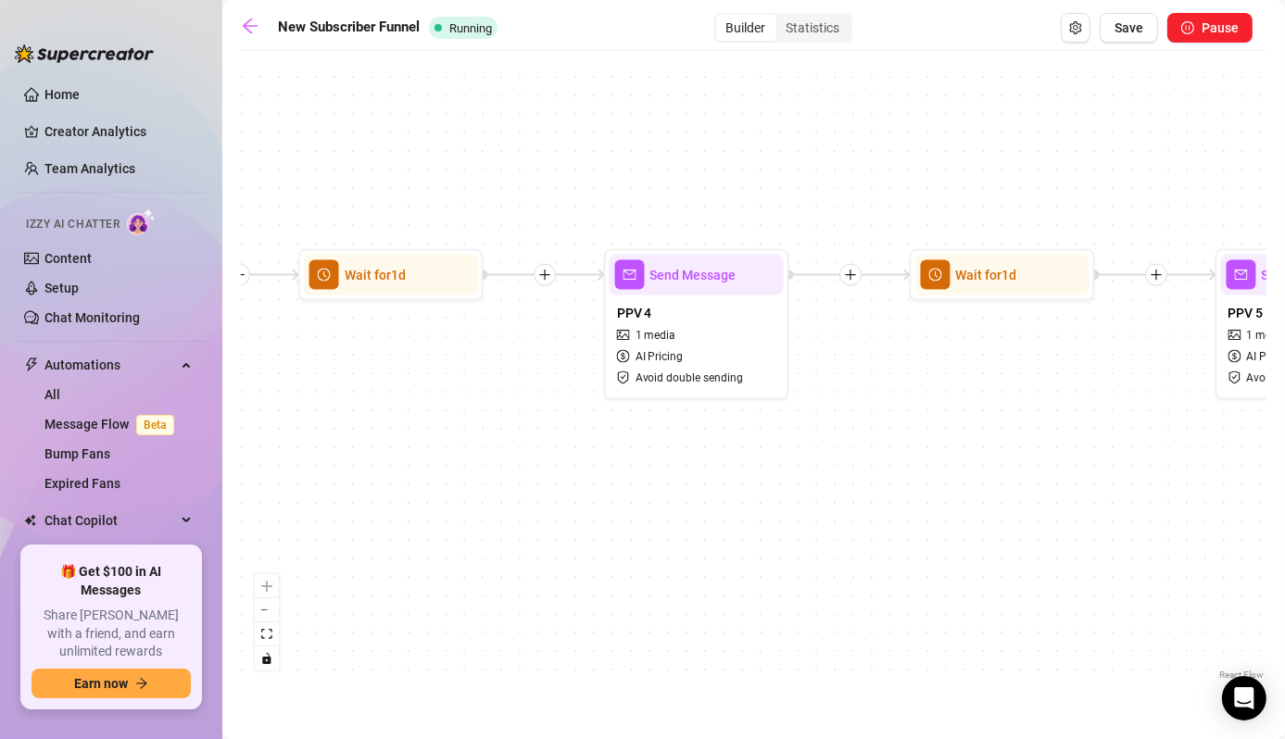
drag, startPoint x: 806, startPoint y: 470, endPoint x: 714, endPoint y: 506, distance: 98.6
click at [503, 515] on div "If True If False Wait for 3d Send Message Day 7: PPV Shower $ 15 , 2 medias Avo…" at bounding box center [753, 372] width 1025 height 624
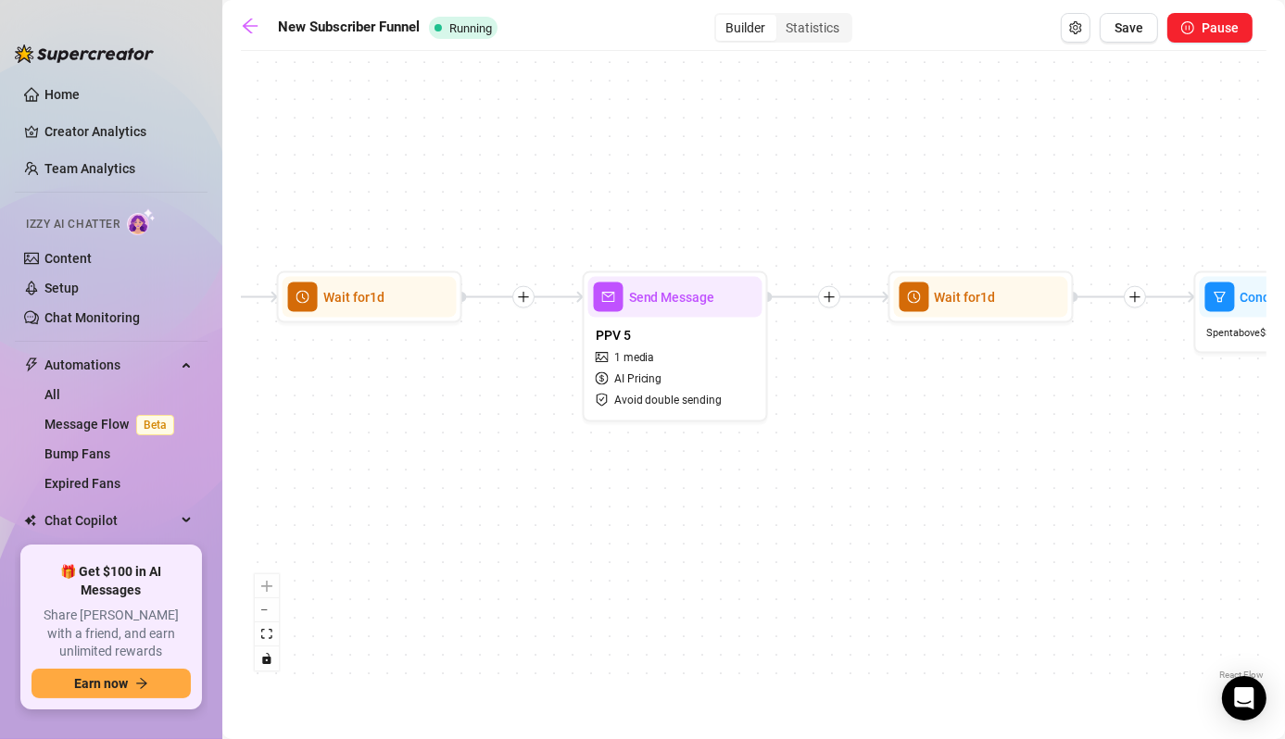
drag, startPoint x: 824, startPoint y: 490, endPoint x: 412, endPoint y: 515, distance: 412.9
click at [412, 515] on div "If True If False Wait for 3d Send Message Day 7: PPV Shower $ 15 , 2 medias Avo…" at bounding box center [753, 372] width 1025 height 624
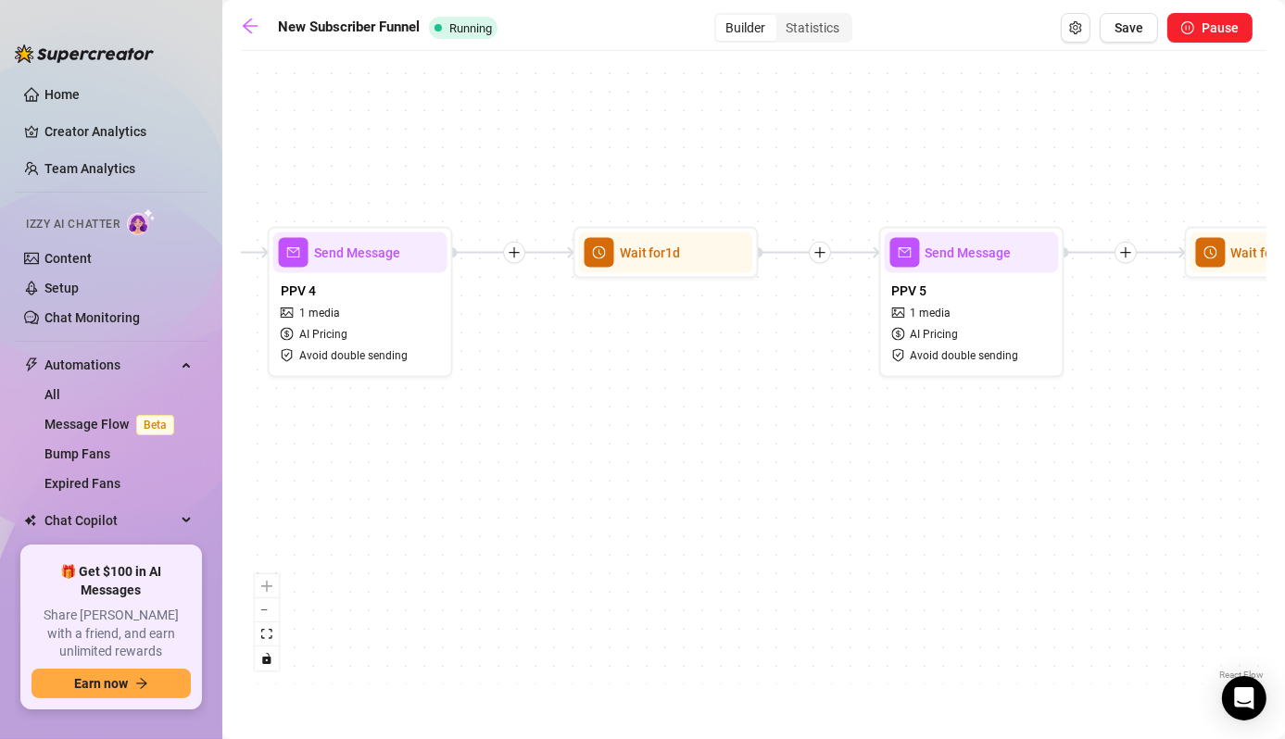
drag, startPoint x: 1000, startPoint y: 523, endPoint x: 1297, endPoint y: 482, distance: 299.3
click at [1284, 482] on html "Home Creator Analytics Team Analytics Izzy AI Chatter Content Setup Chat Monito…" at bounding box center [642, 369] width 1285 height 739
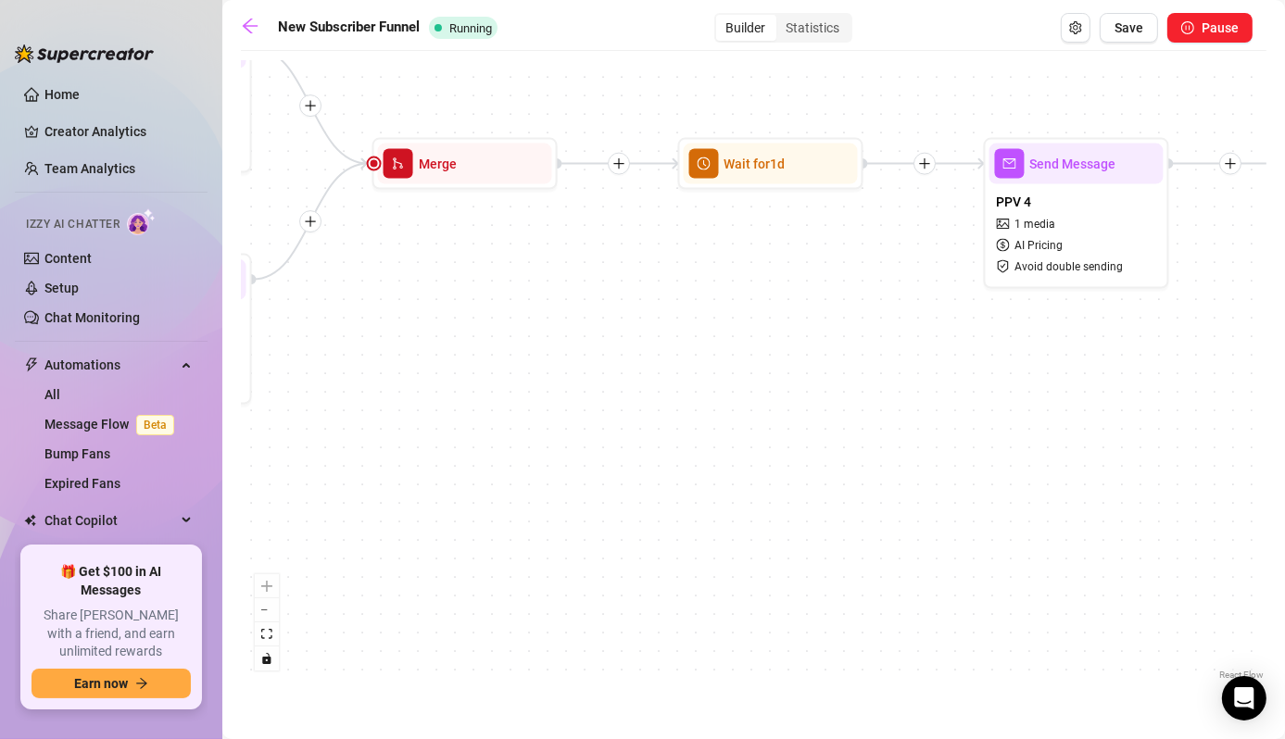
drag, startPoint x: 633, startPoint y: 442, endPoint x: 1297, endPoint y: 362, distance: 668.9
click at [1284, 362] on html "Home Creator Analytics Team Analytics Izzy AI Chatter Content Setup Chat Monito…" at bounding box center [642, 369] width 1285 height 739
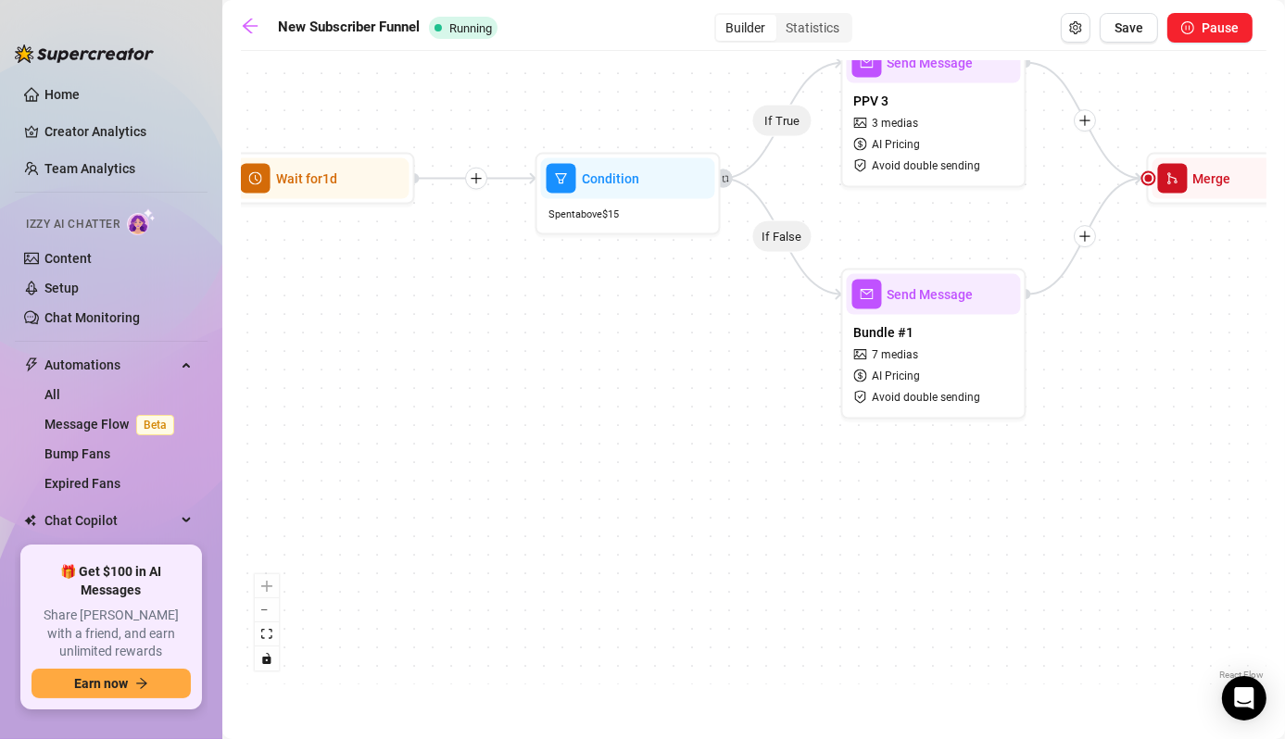
drag, startPoint x: 381, startPoint y: 365, endPoint x: 1125, endPoint y: 381, distance: 744.9
click at [1125, 381] on div "If True If False Wait for 3d Send Message Day 7: PPV Shower $ 15 , 2 medias Avo…" at bounding box center [753, 372] width 1025 height 624
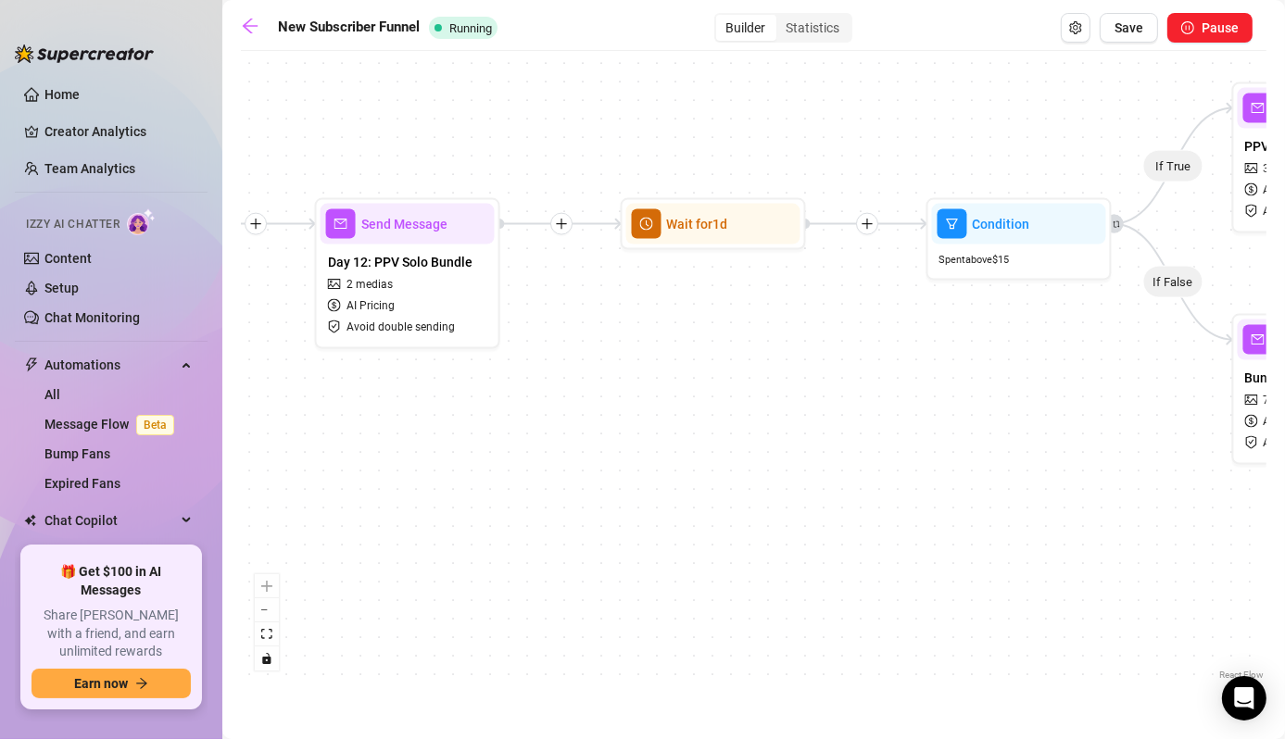
drag, startPoint x: 415, startPoint y: 392, endPoint x: 806, endPoint y: 437, distance: 393.5
click at [806, 437] on div "If True If False Wait for 3d Send Message Day 7: PPV Shower $ 15 , 2 medias Avo…" at bounding box center [753, 372] width 1025 height 624
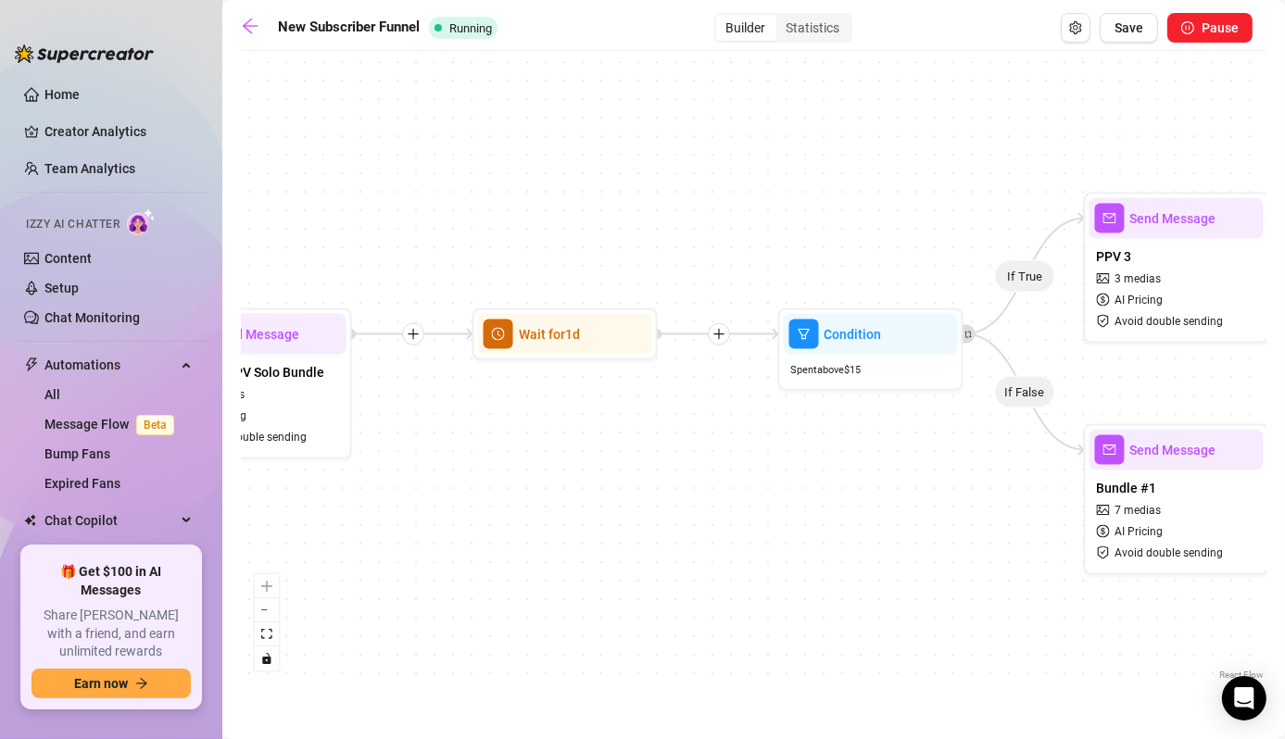
drag, startPoint x: 740, startPoint y: 465, endPoint x: 591, endPoint y: 574, distance: 184.9
click at [591, 574] on div "If True If False Wait for 3d Send Message Day 7: PPV Shower $ 15 , 2 medias Avo…" at bounding box center [753, 372] width 1025 height 624
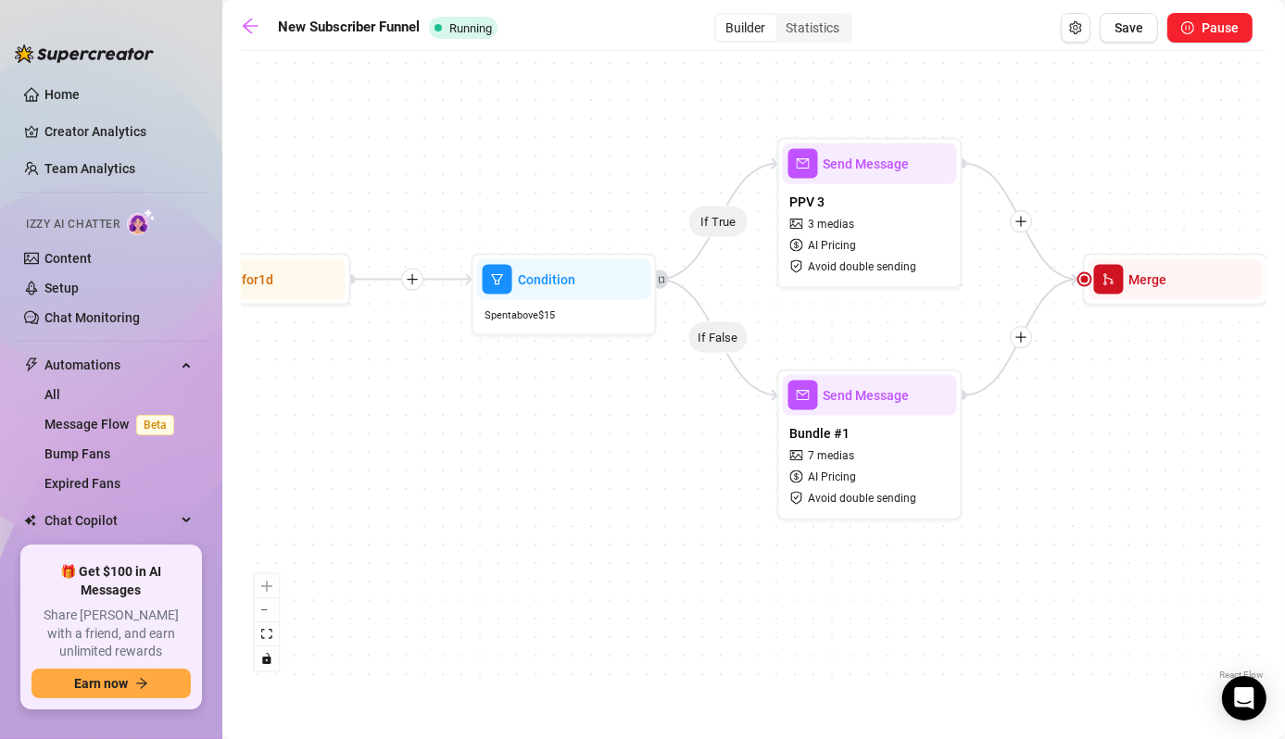
drag, startPoint x: 923, startPoint y: 531, endPoint x: 639, endPoint y: 471, distance: 290.5
click at [639, 471] on div "If True If False Wait for 3d Send Message Day 7: PPV Shower $ 15 , 2 medias Avo…" at bounding box center [753, 372] width 1025 height 624
click at [848, 393] on span "Send Message" at bounding box center [866, 395] width 86 height 20
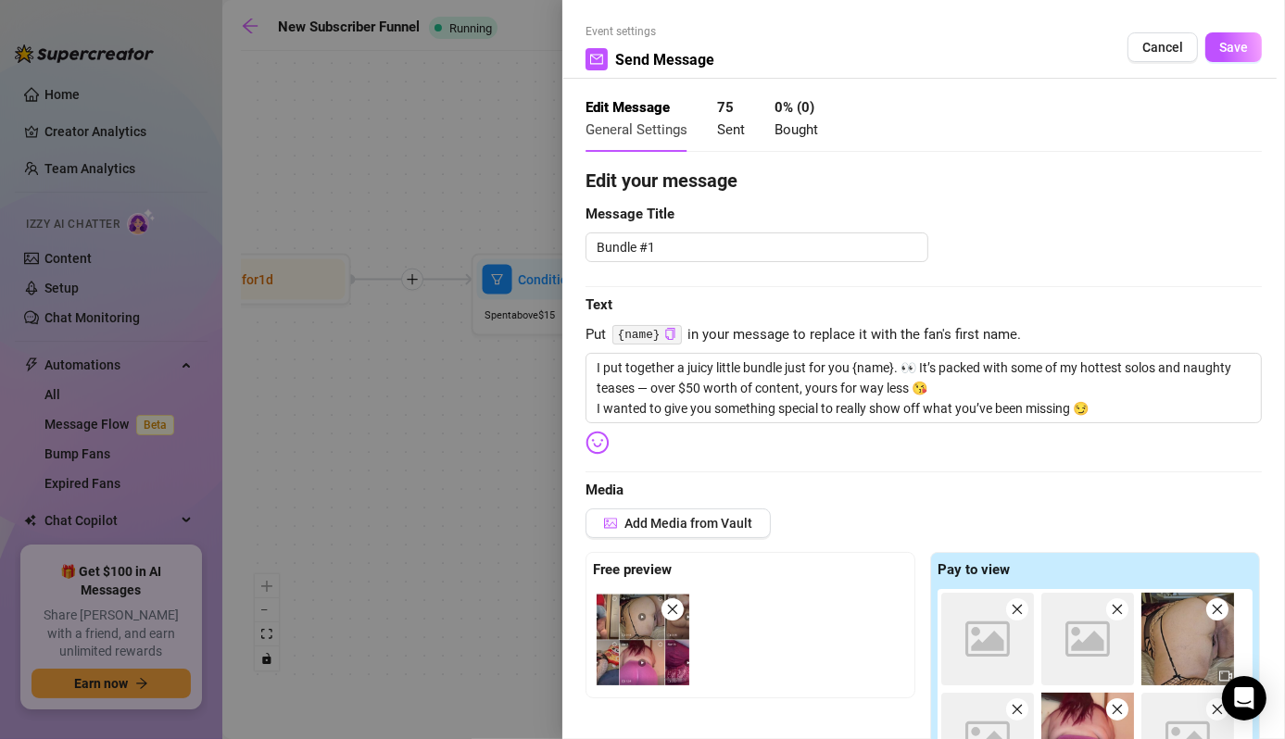
type textarea "I put together a juicy little bundle just for you {name}. 👀 It’s packed with so…"
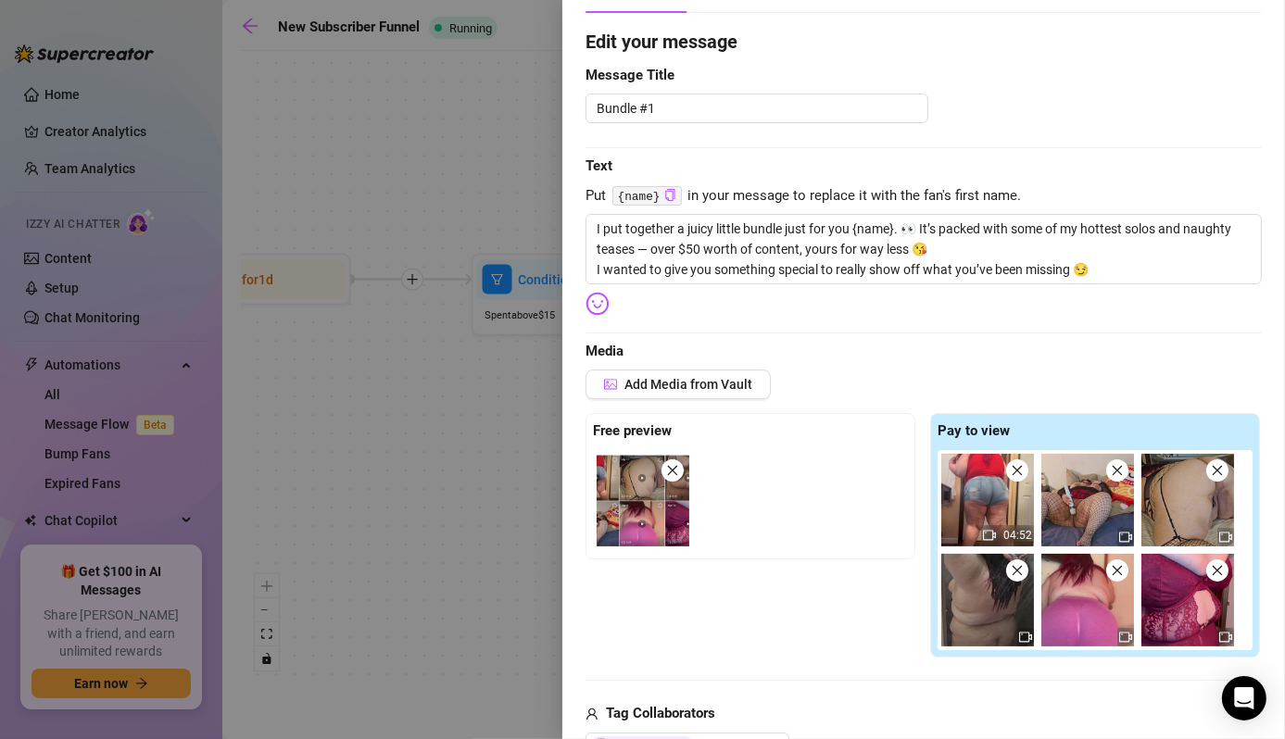
scroll to position [0, 0]
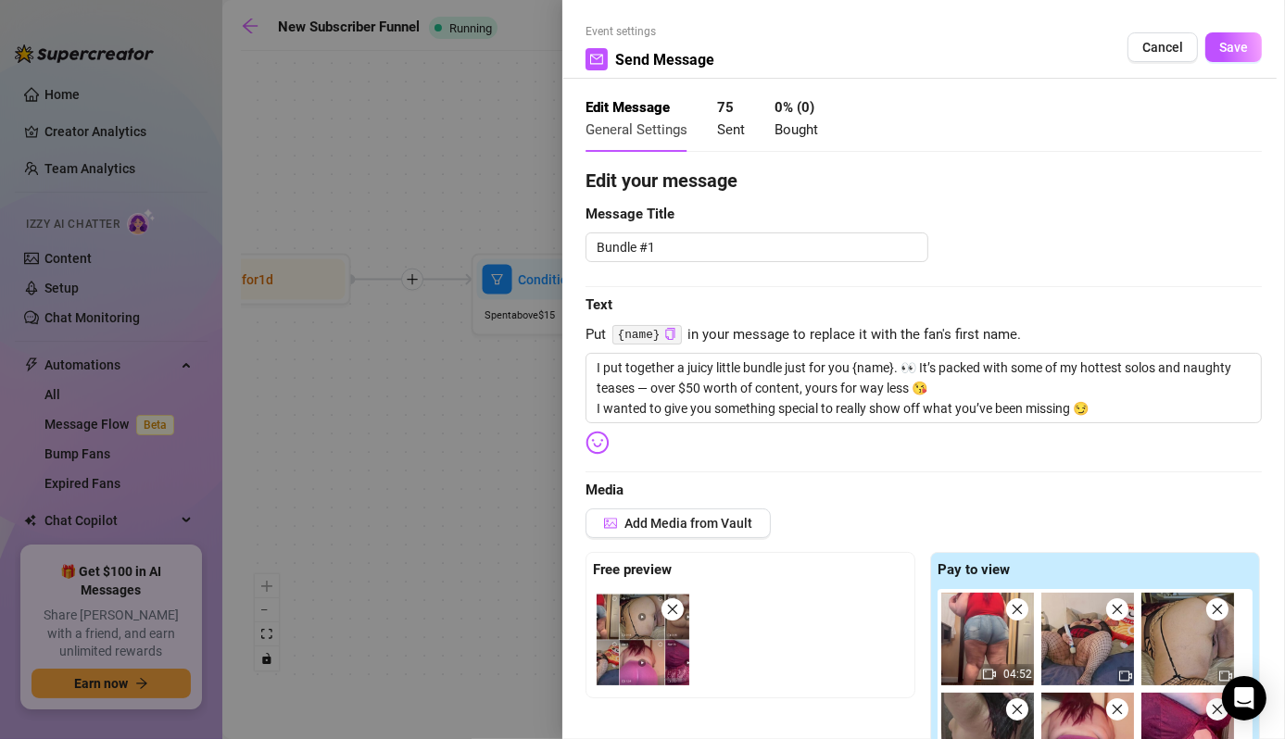
click at [498, 445] on div at bounding box center [642, 369] width 1285 height 739
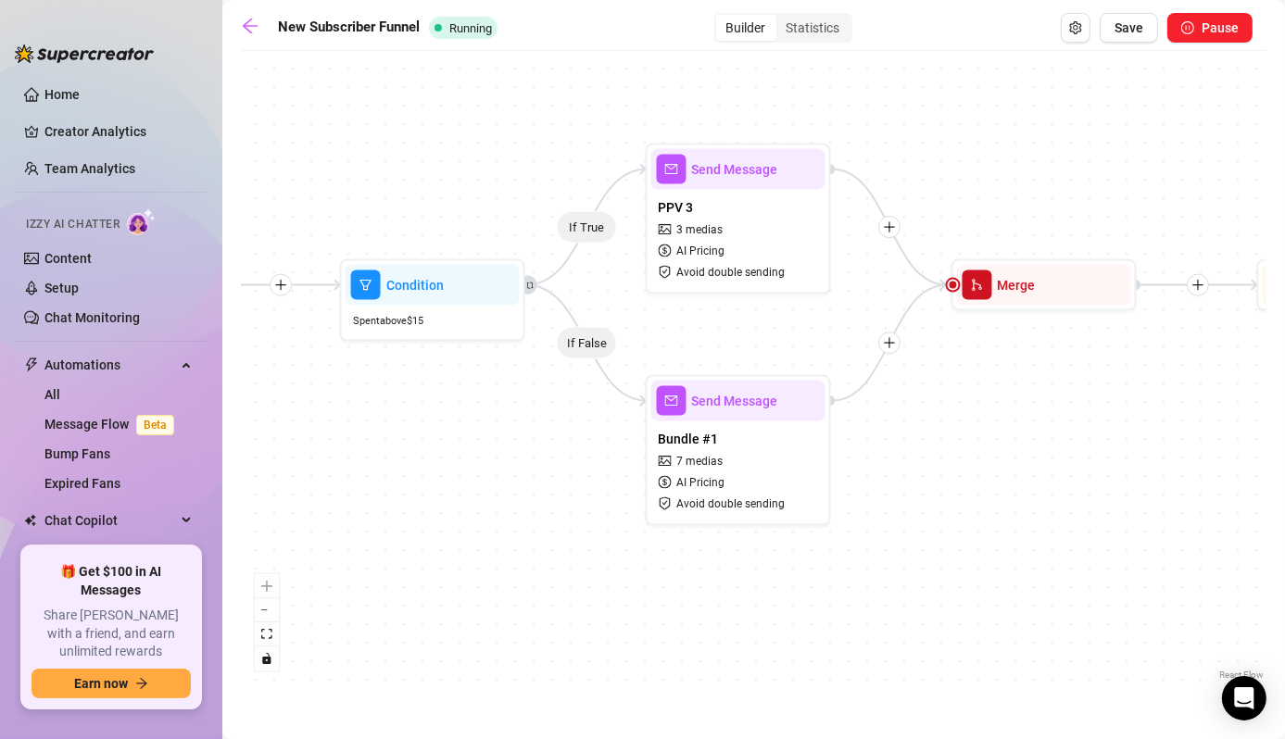
drag, startPoint x: 642, startPoint y: 447, endPoint x: 441, endPoint y: 459, distance: 201.4
click at [441, 459] on div "If True If False Wait for 3d Send Message Day 7: PPV Shower $ 15 , 2 medias Avo…" at bounding box center [753, 372] width 1025 height 624
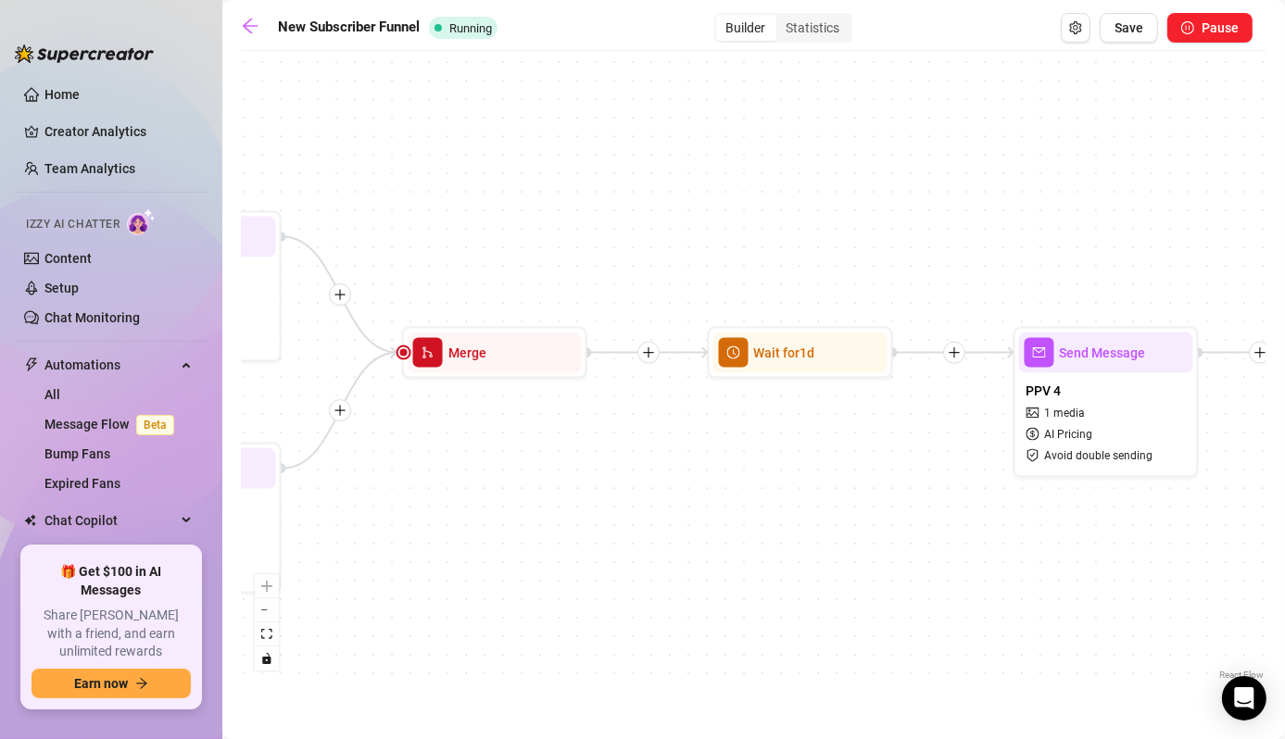
drag, startPoint x: 553, startPoint y: 539, endPoint x: 463, endPoint y: 545, distance: 90.0
click at [463, 545] on div "If True If False Wait for 3d Send Message Day 7: PPV Shower $ 15 , 2 medias Avo…" at bounding box center [753, 372] width 1025 height 624
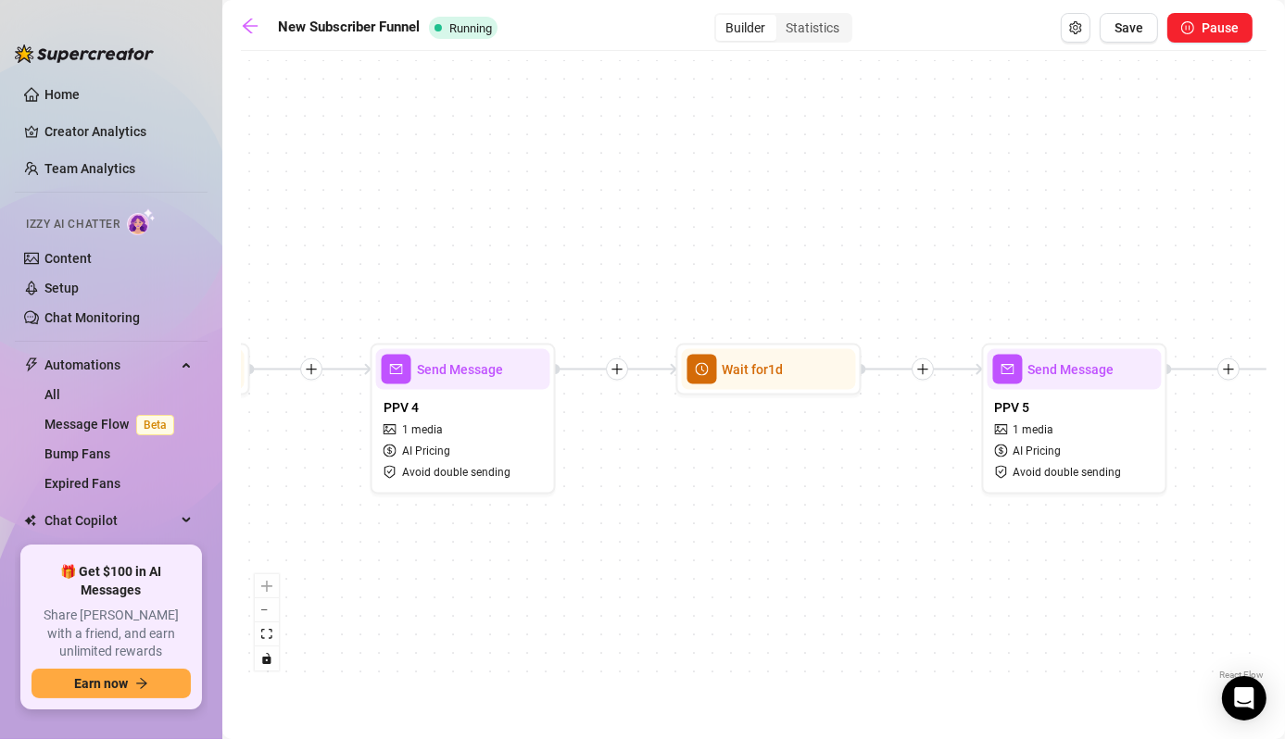
drag, startPoint x: 901, startPoint y: 605, endPoint x: 404, endPoint y: 606, distance: 497.4
click at [401, 609] on div "If True If False Wait for 3d Send Message Day 7: PPV Shower $ 15 , 2 medias Avo…" at bounding box center [753, 372] width 1025 height 624
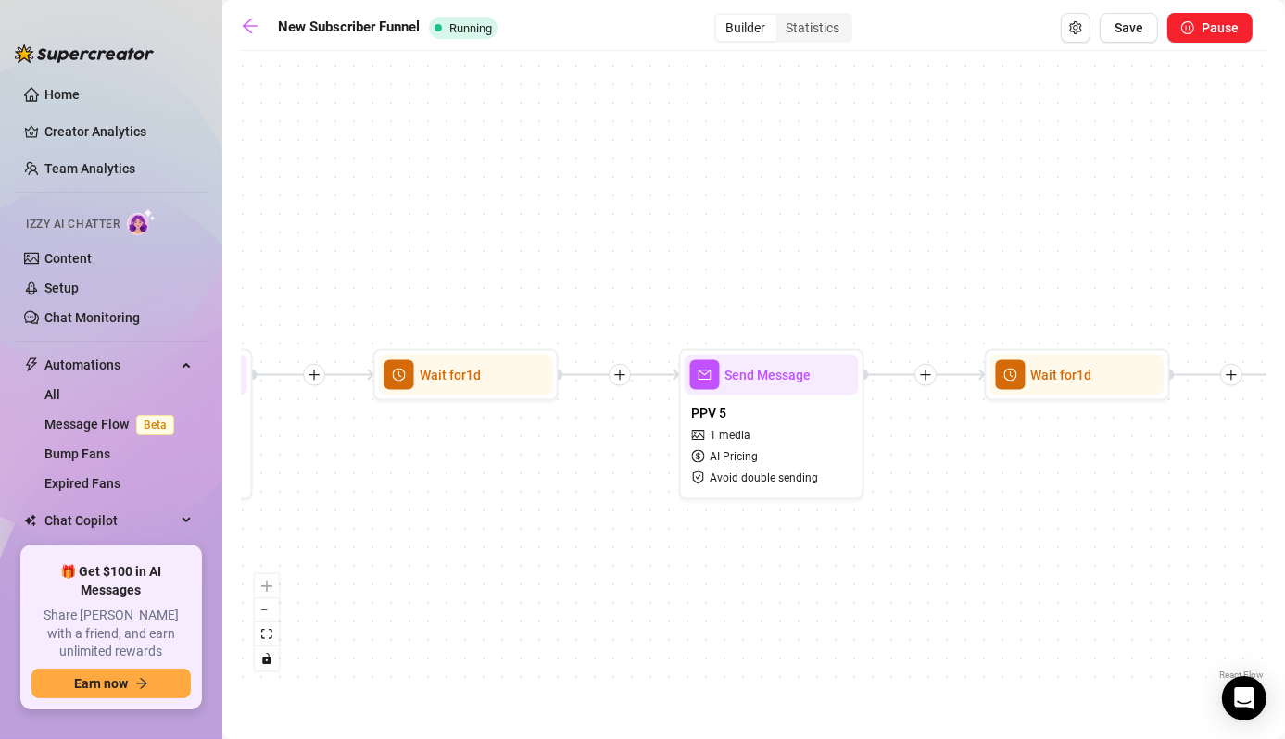
drag, startPoint x: 741, startPoint y: 546, endPoint x: 565, endPoint y: 549, distance: 176.0
click at [565, 549] on div "If True If False Wait for 3d Send Message Day 7: PPV Shower $ 15 , 2 medias Avo…" at bounding box center [753, 372] width 1025 height 624
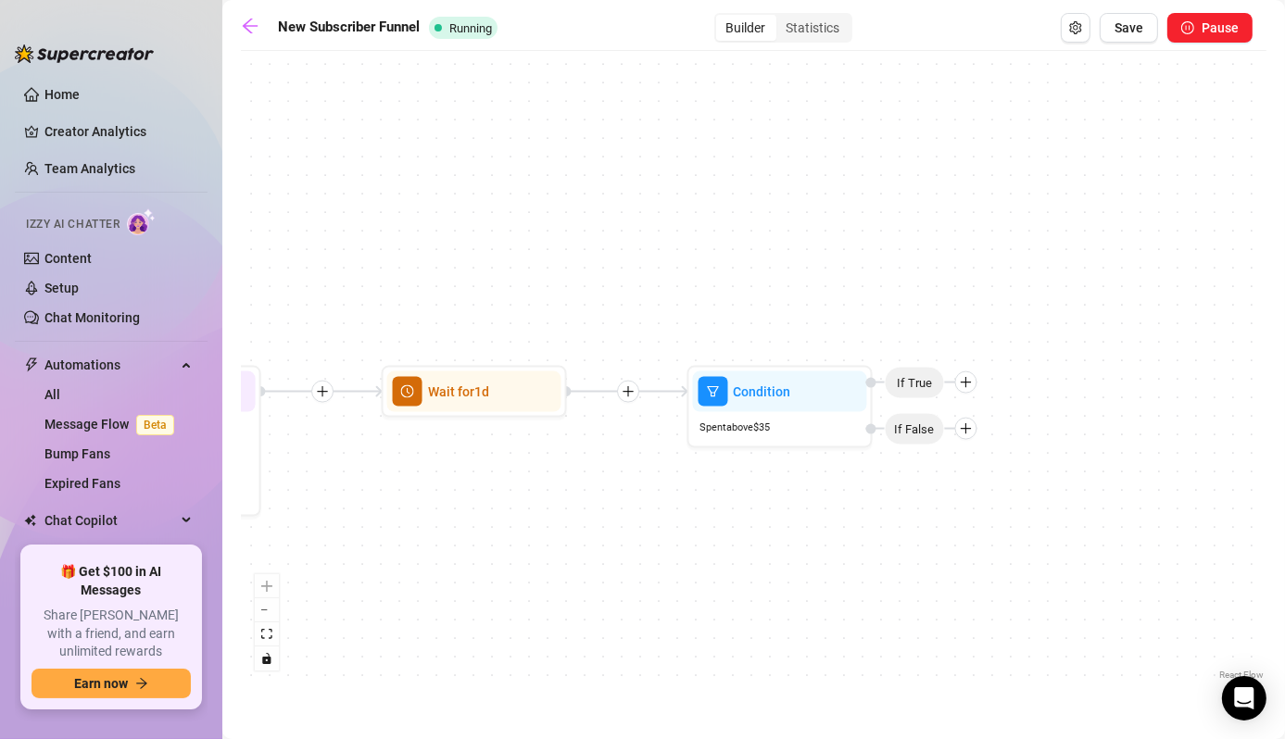
drag, startPoint x: 1064, startPoint y: 539, endPoint x: 649, endPoint y: 547, distance: 415.0
click at [649, 547] on div "If True If False Wait for 3d Send Message Day 7: PPV Shower $ 15 , 2 medias Avo…" at bounding box center [753, 372] width 1025 height 624
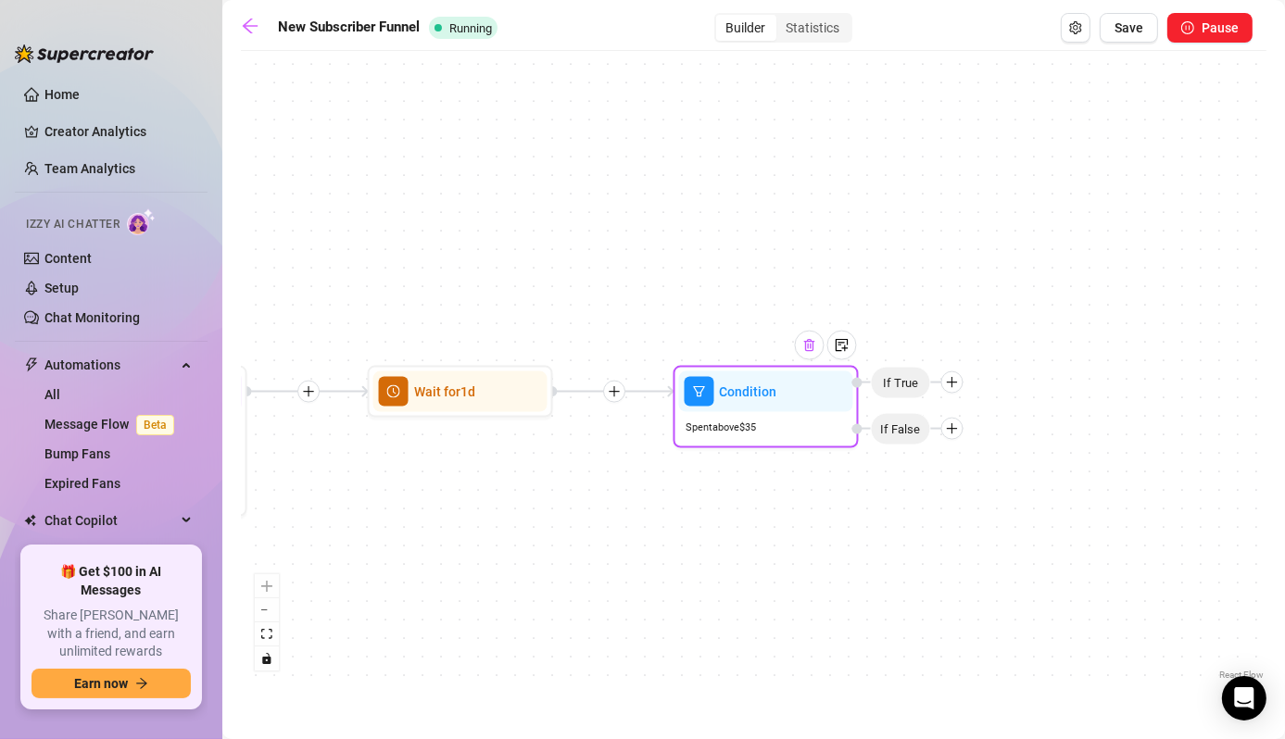
click at [810, 352] on div at bounding box center [810, 346] width 30 height 30
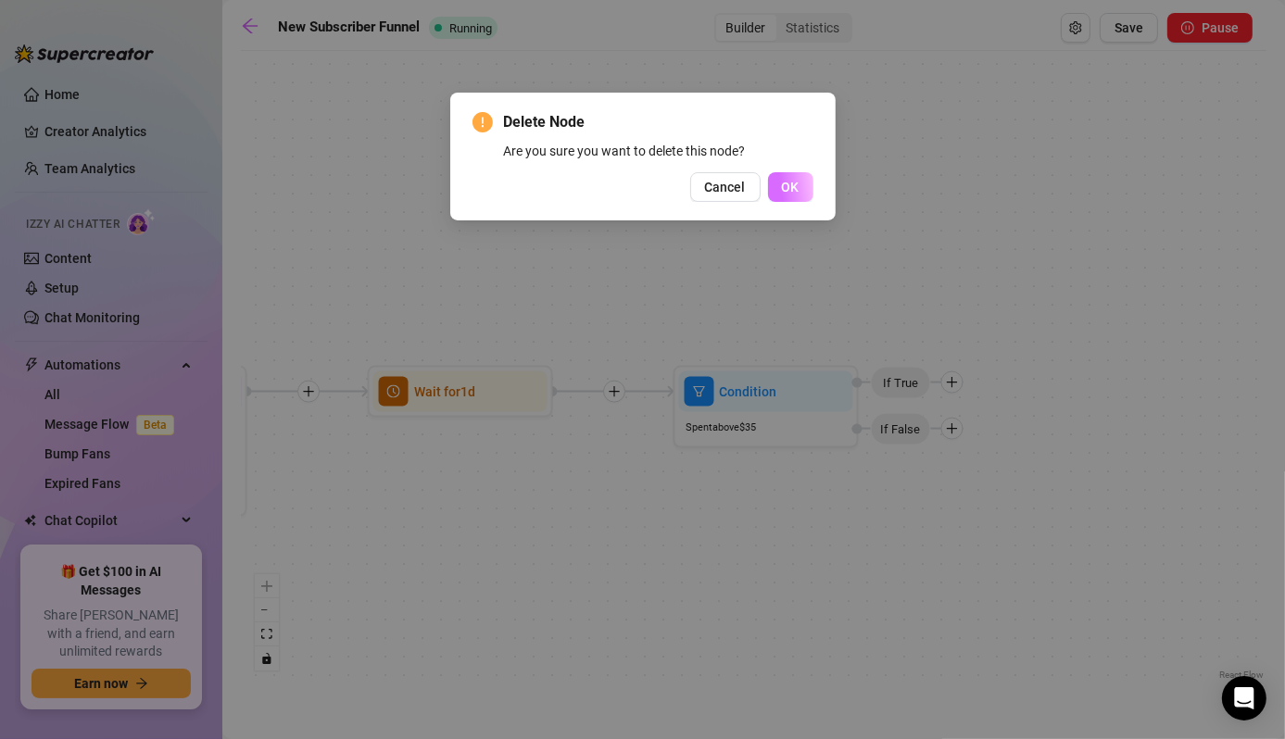
click at [790, 177] on button "OK" at bounding box center [790, 187] width 45 height 30
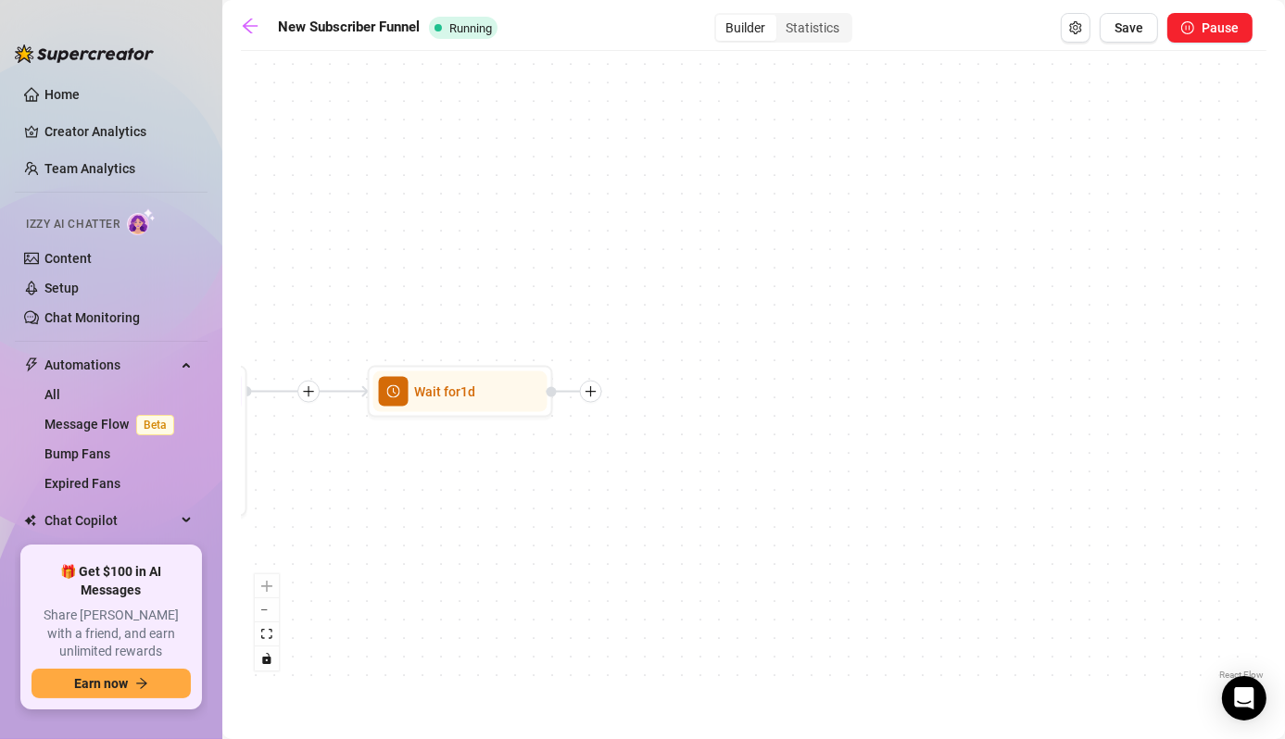
click at [510, 349] on div "If True If False Wait for 3d Send Message Day 7: PPV Shower $ 15 , 2 medias Avo…" at bounding box center [753, 372] width 1025 height 624
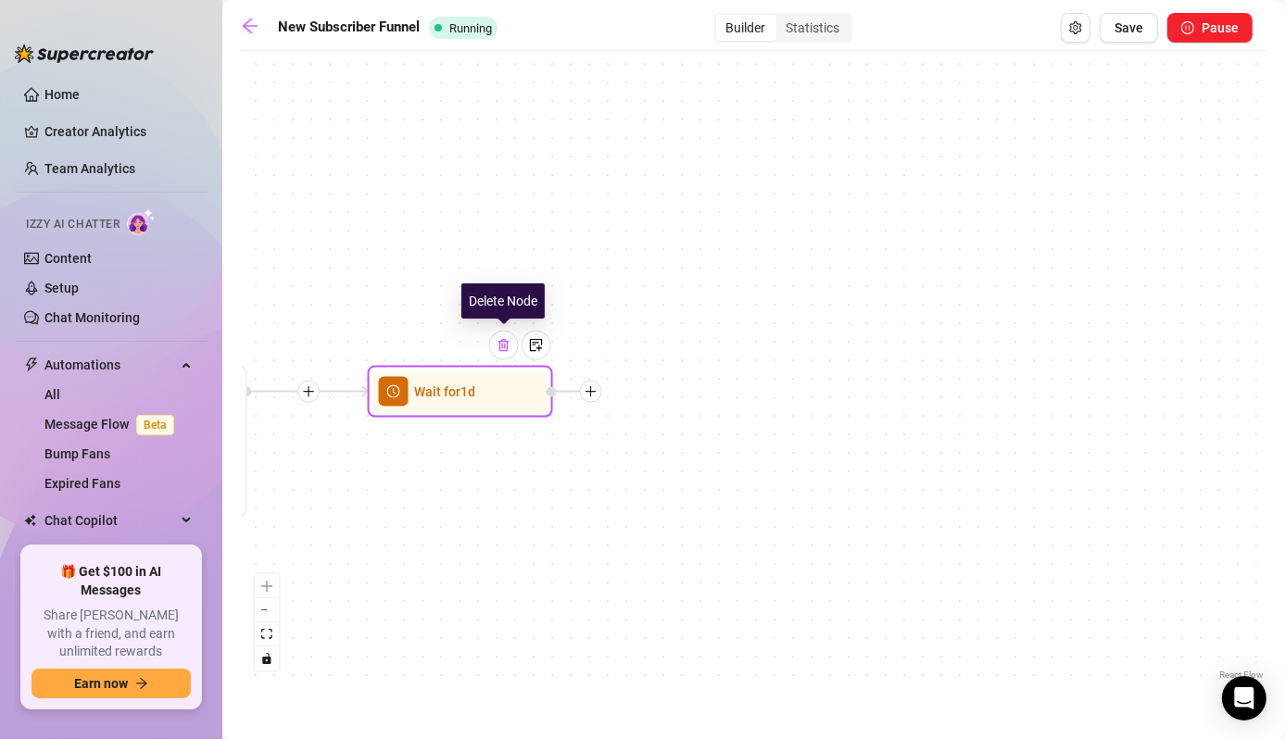
click at [502, 343] on img at bounding box center [503, 345] width 15 height 15
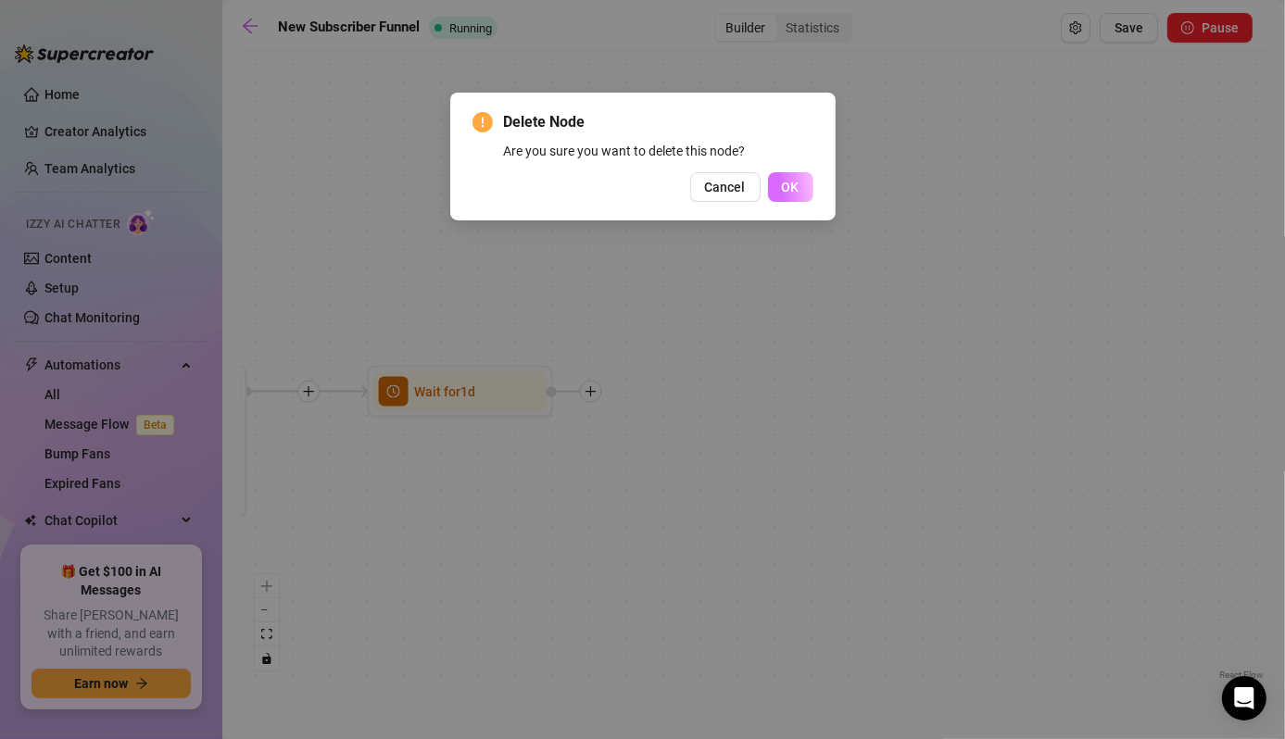
click at [786, 187] on span "OK" at bounding box center [791, 187] width 18 height 15
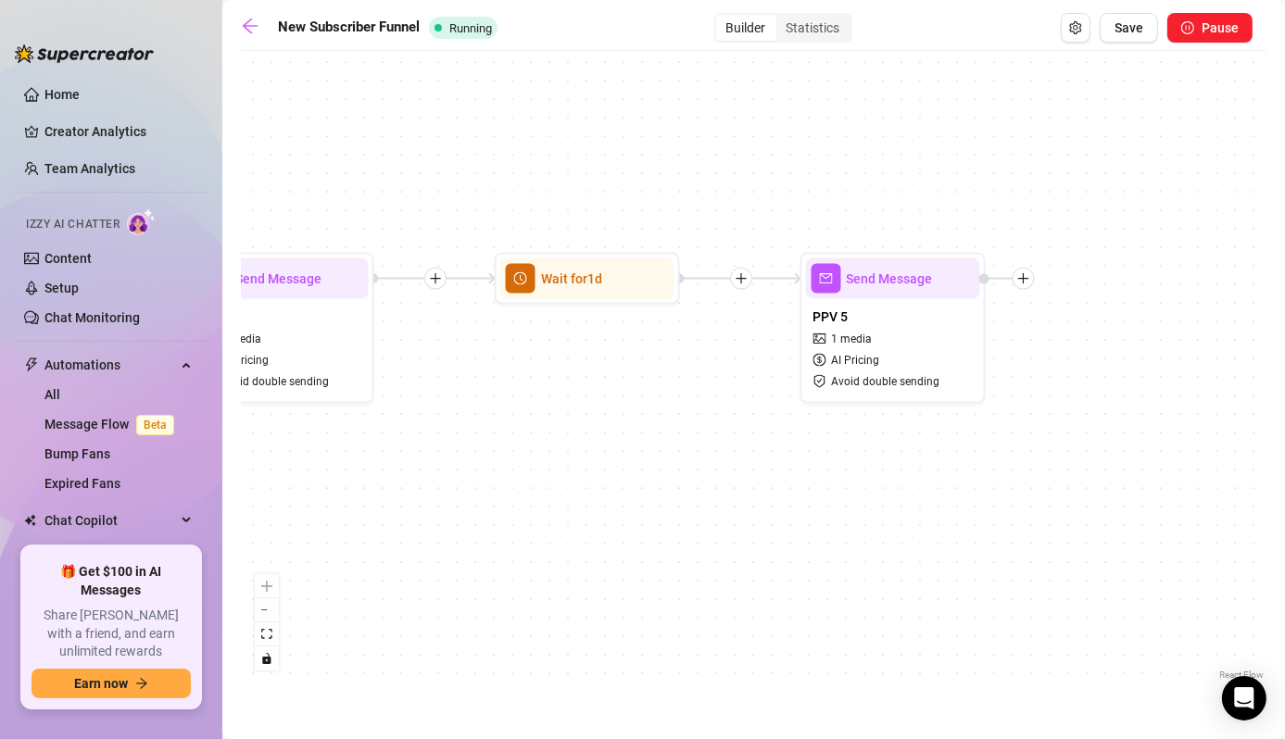
drag, startPoint x: 559, startPoint y: 419, endPoint x: 1297, endPoint y: 306, distance: 746.8
click at [1284, 306] on html "Home Creator Analytics Team Analytics Izzy AI Chatter Content Setup Chat Monito…" at bounding box center [642, 369] width 1285 height 739
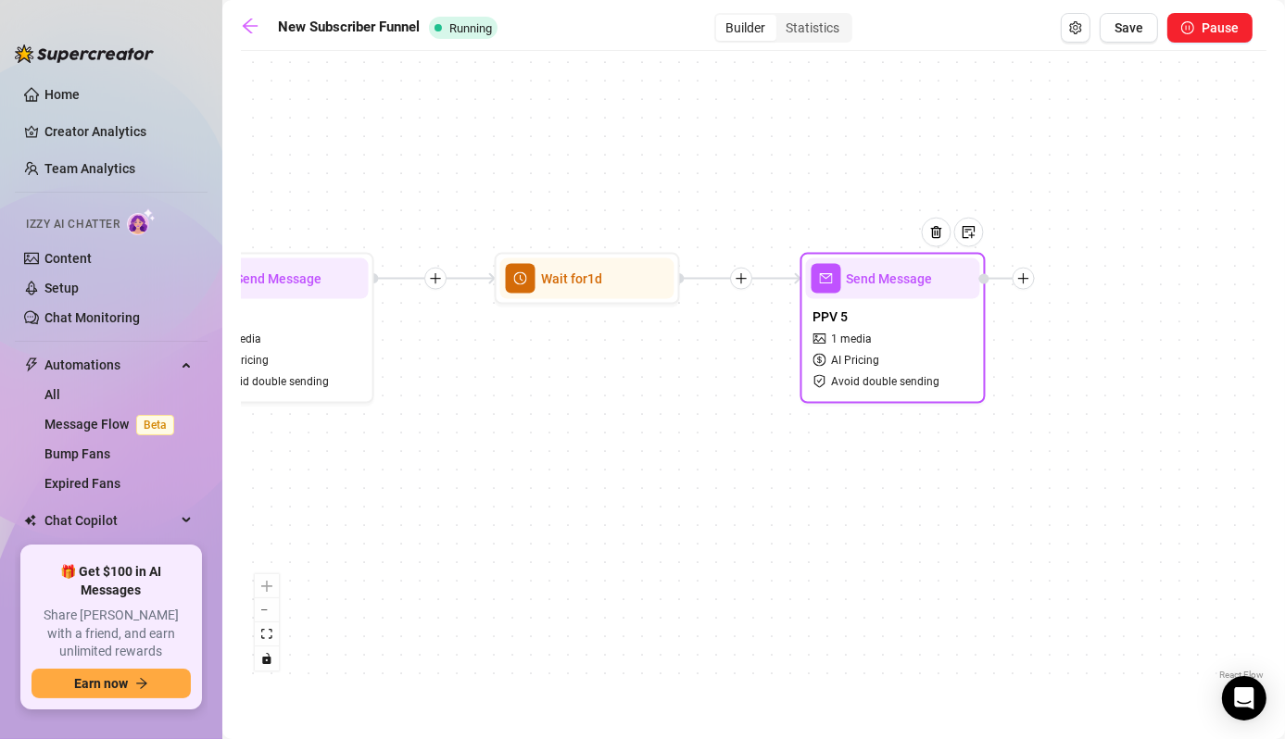
click at [867, 320] on div "PPV 5 1 media AI Pricing Avoid double sending" at bounding box center [893, 348] width 174 height 99
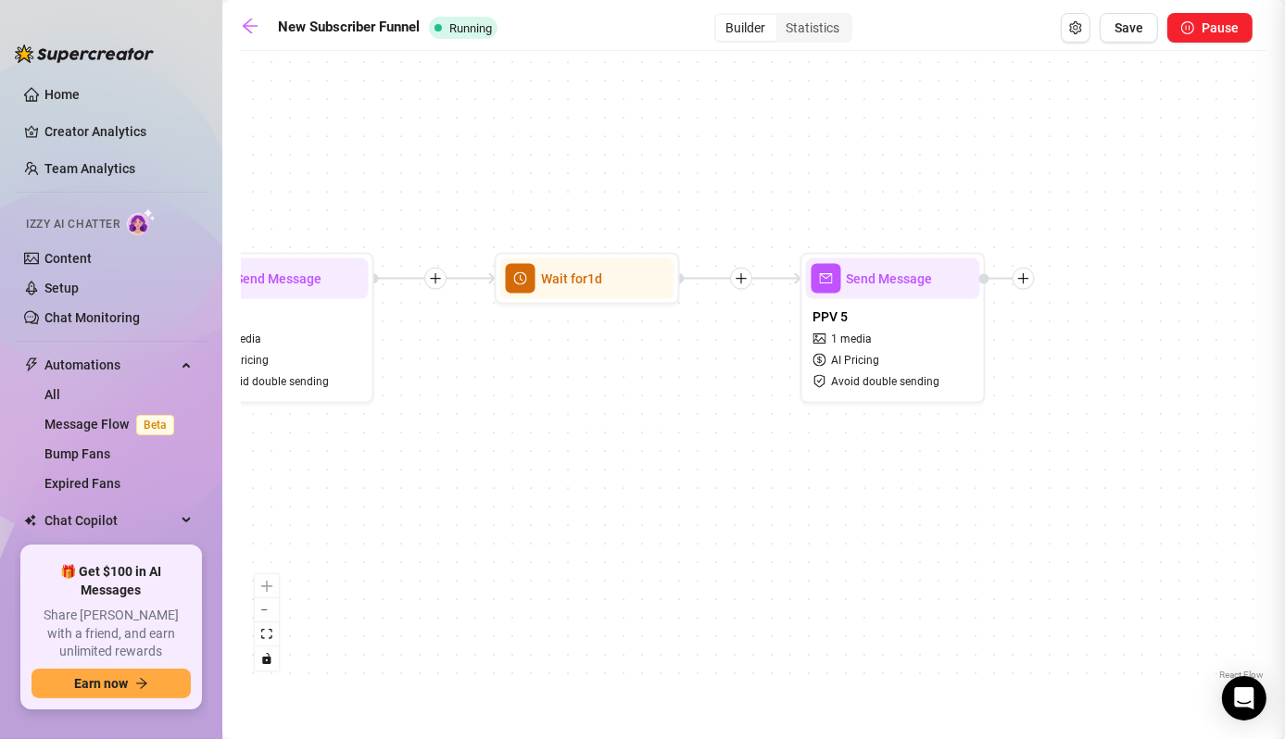
type textarea "Hey bby, I was feeling horny and decided to record myself playing. I dressed up…"
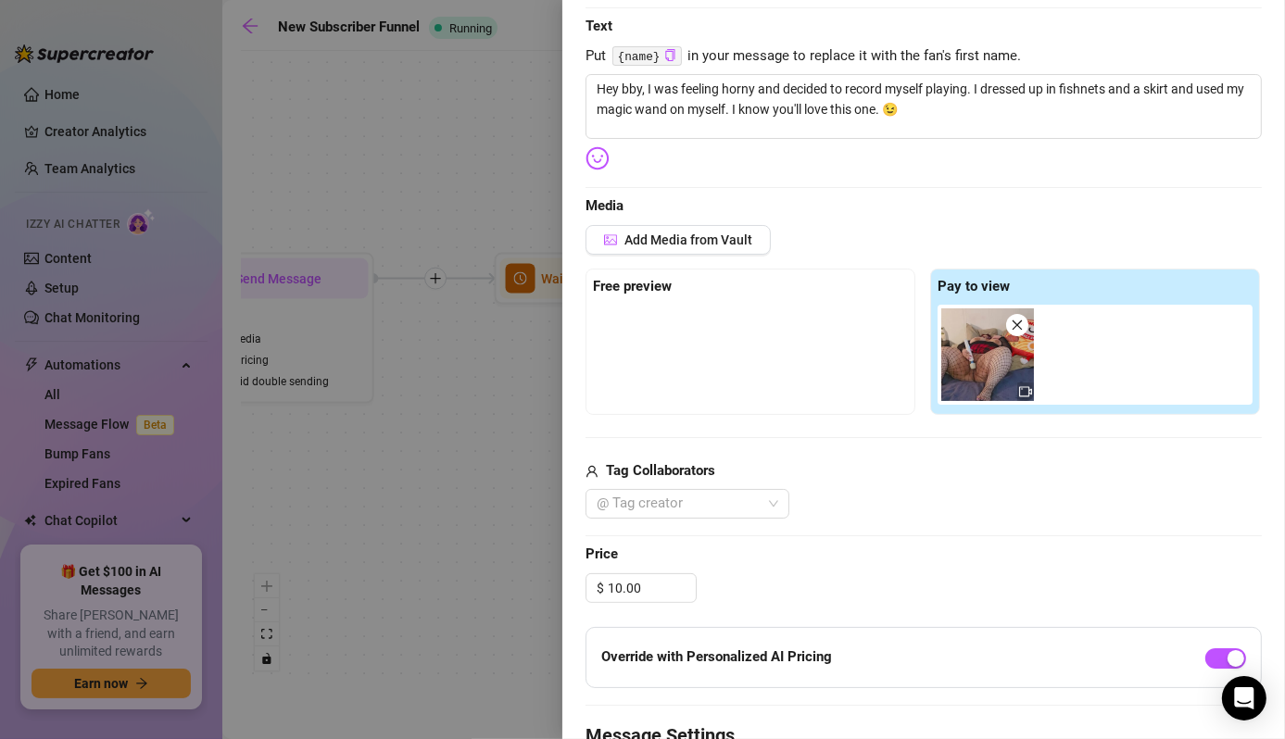
scroll to position [276, 0]
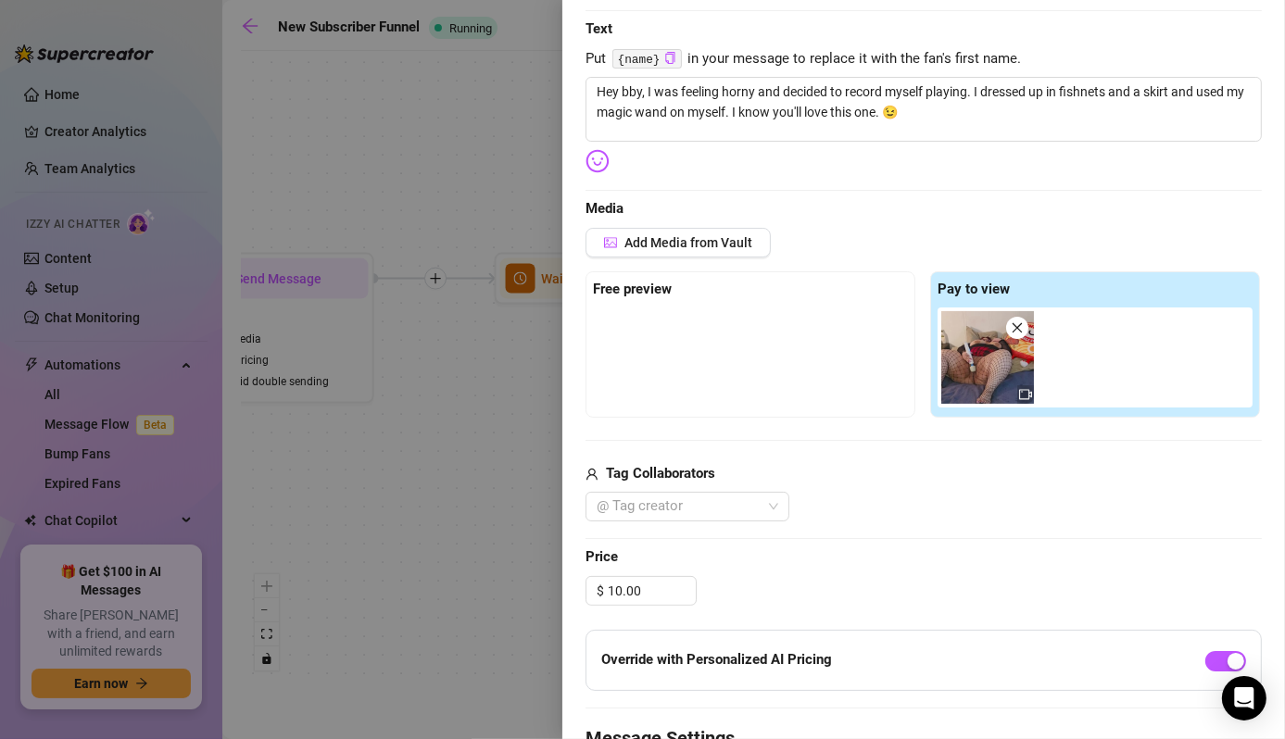
click at [514, 492] on div at bounding box center [642, 369] width 1285 height 739
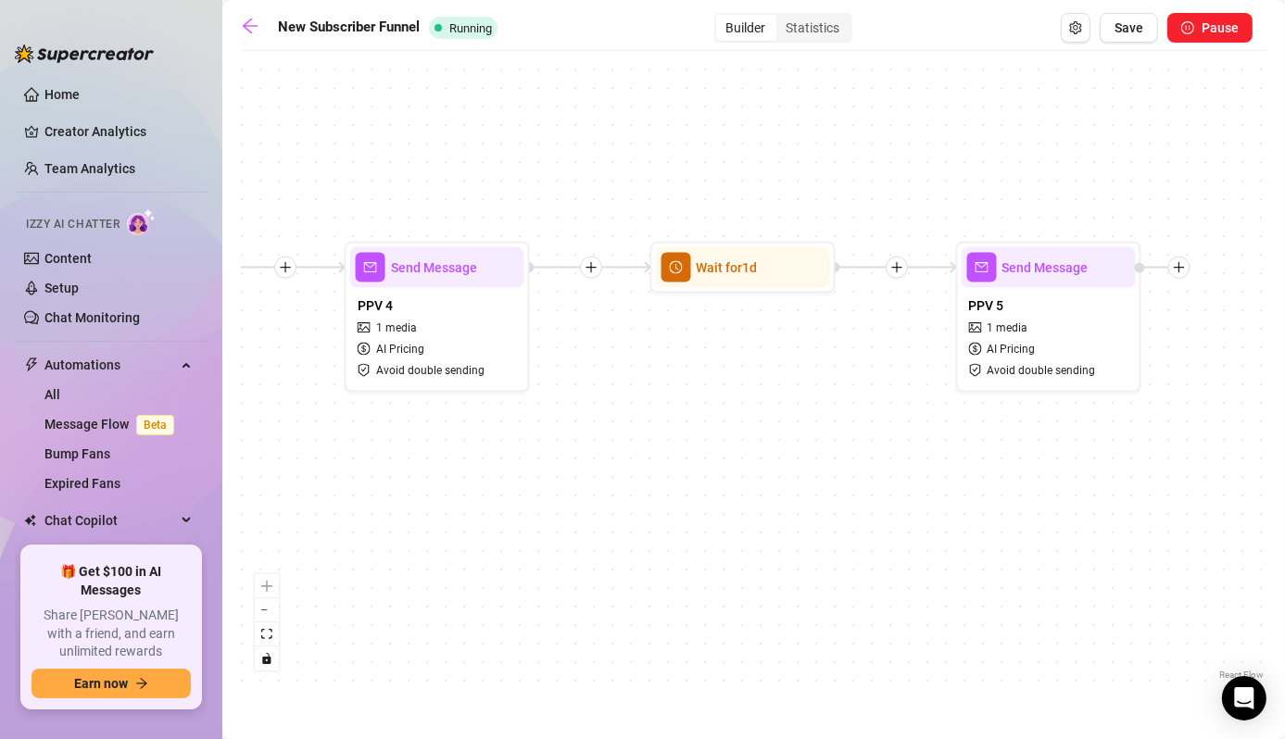
drag, startPoint x: 655, startPoint y: 474, endPoint x: 810, endPoint y: 463, distance: 155.1
click at [810, 463] on div "If True If False Wait for 3d Send Message Day 7: PPV Shower $ 15 , 2 medias Avo…" at bounding box center [753, 372] width 1025 height 624
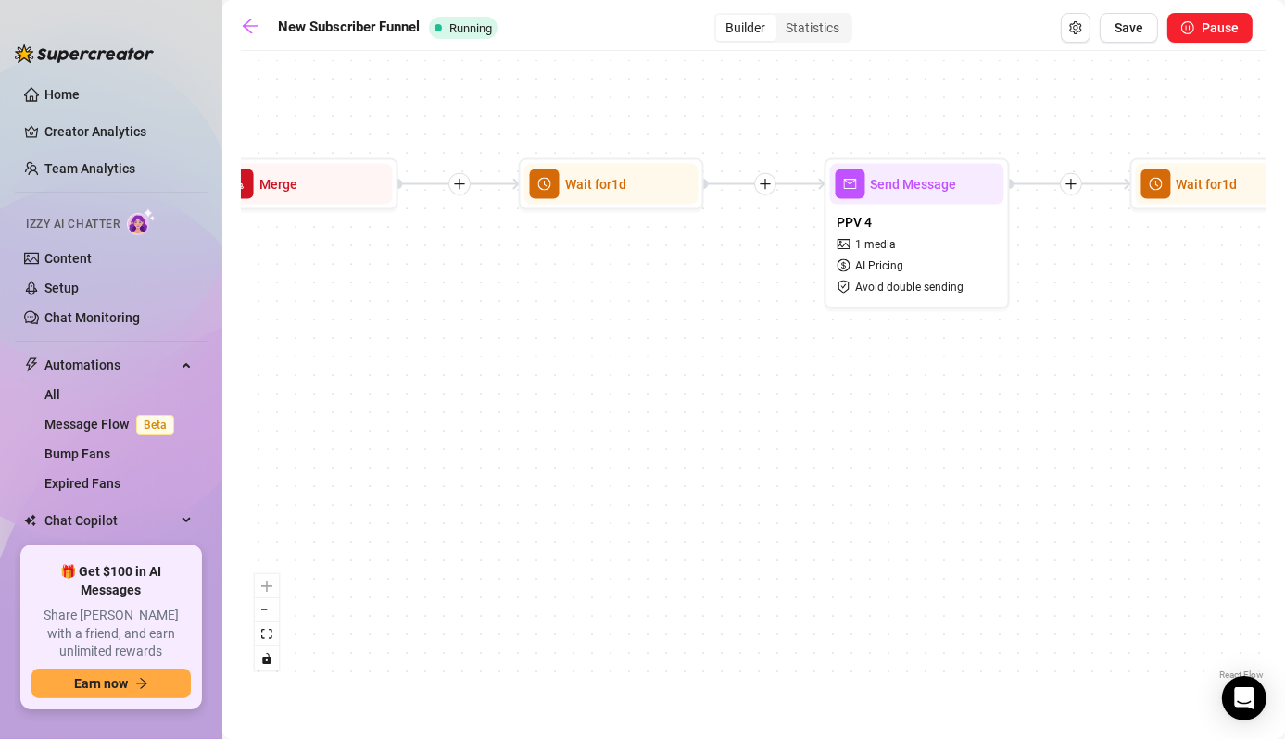
drag, startPoint x: 605, startPoint y: 543, endPoint x: 1121, endPoint y: 446, distance: 524.8
click at [1121, 446] on div "If True If False Wait for 3d Send Message Day 7: PPV Shower $ 15 , 2 medias Avo…" at bounding box center [753, 372] width 1025 height 624
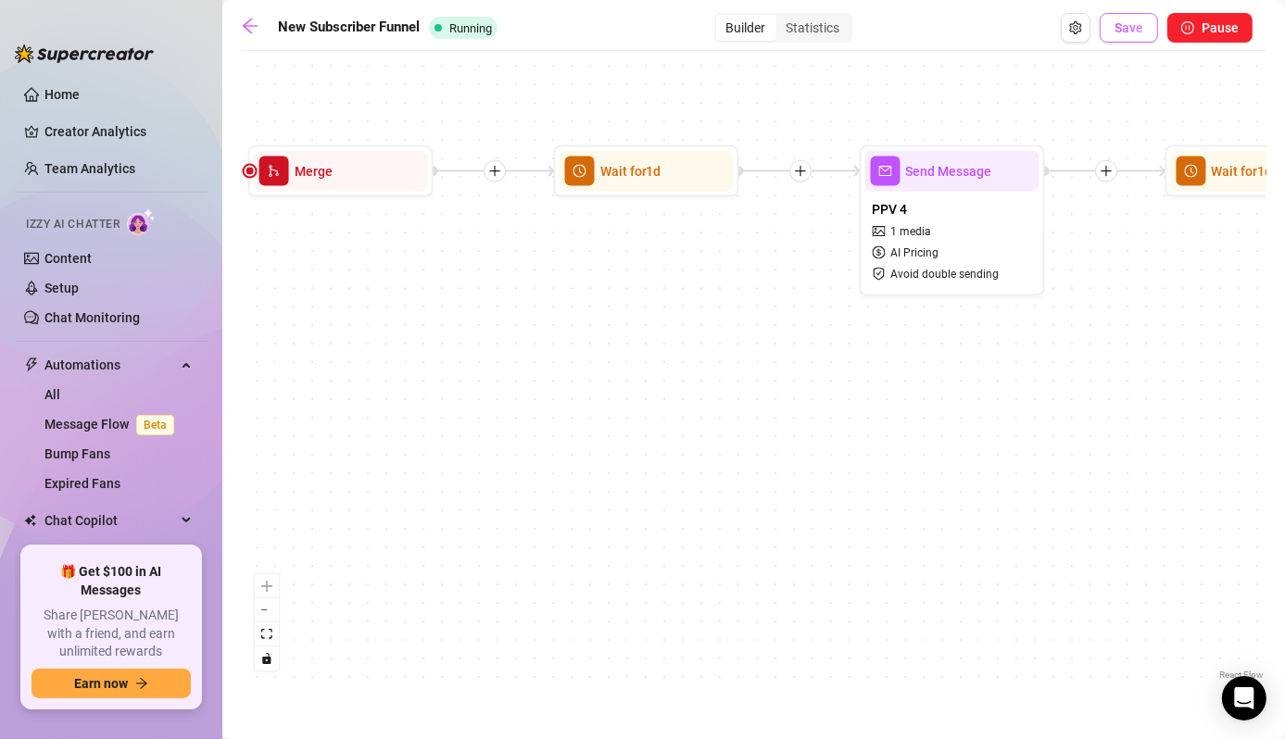
click at [1129, 37] on button "Save" at bounding box center [1128, 28] width 58 height 30
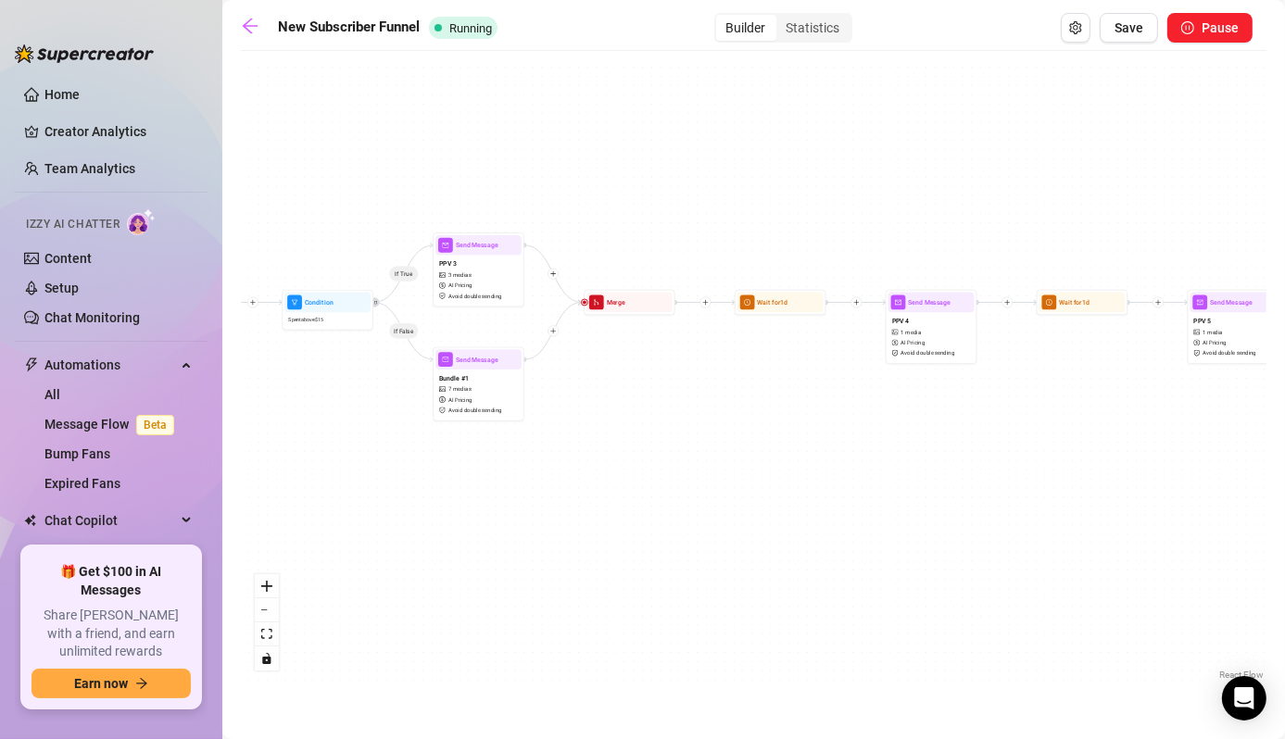
drag, startPoint x: 1048, startPoint y: 513, endPoint x: 749, endPoint y: 521, distance: 298.4
click at [749, 521] on div "If True If False Wait for 3d Send Message Day 7: PPV Shower $ 15 , 2 medias Avo…" at bounding box center [753, 372] width 1025 height 624
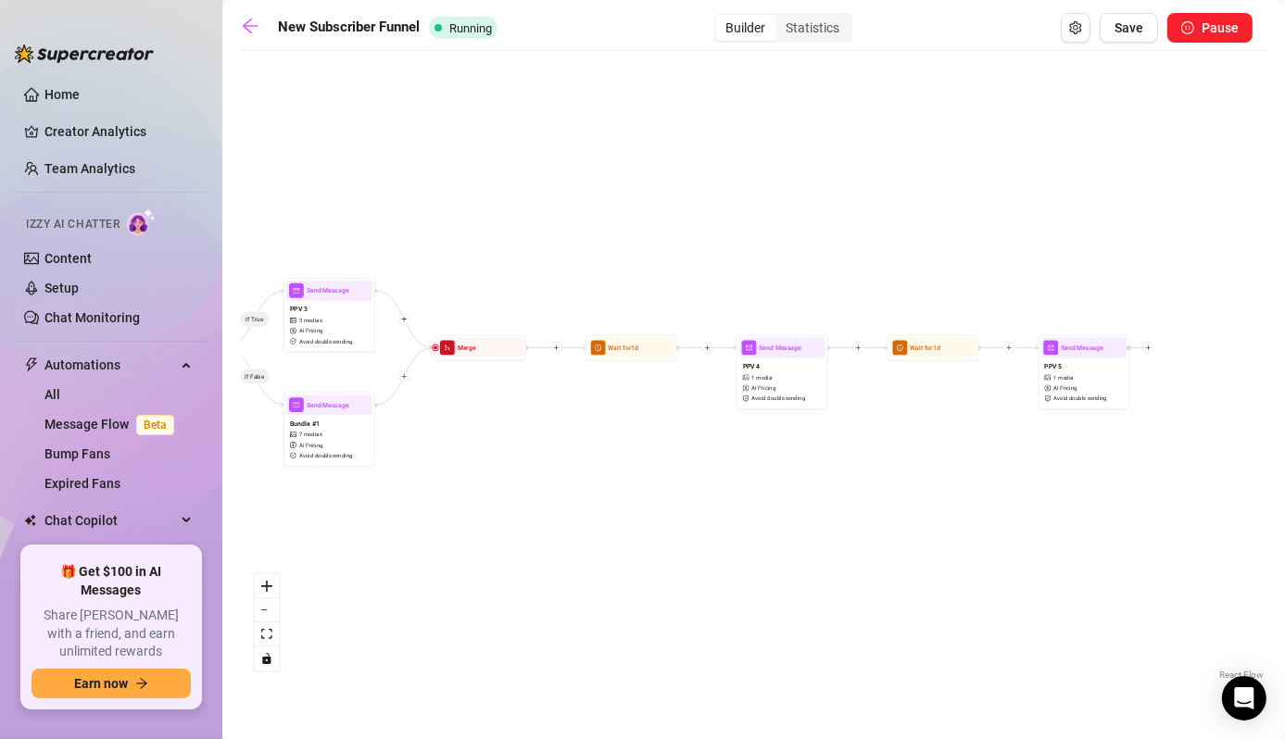
drag, startPoint x: 1145, startPoint y: 461, endPoint x: 996, endPoint y: 507, distance: 155.9
click at [996, 507] on div "If True If False Wait for 3d Send Message Day 7: PPV Shower $ 15 , 2 medias Avo…" at bounding box center [753, 372] width 1025 height 624
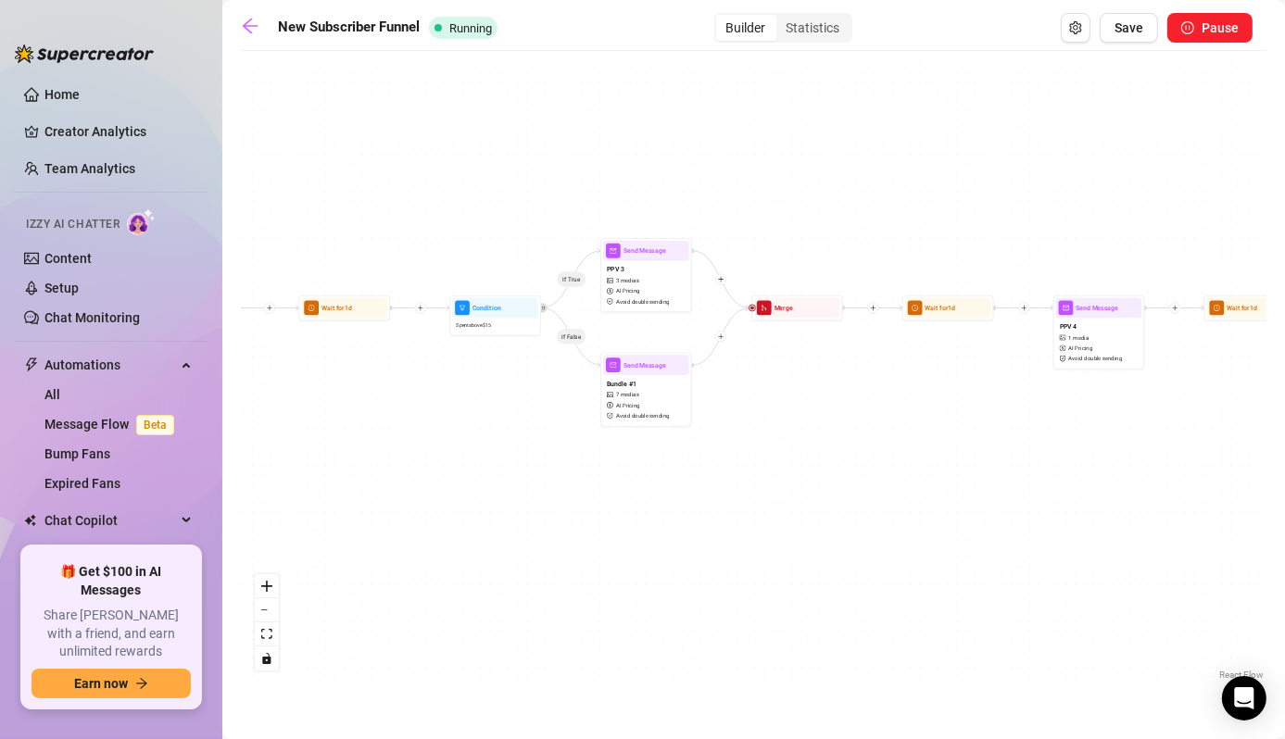
drag, startPoint x: 597, startPoint y: 612, endPoint x: 914, endPoint y: 572, distance: 319.3
click at [914, 572] on div "If True If False Wait for 3d Send Message Day 7: PPV Shower $ 15 , 2 medias Avo…" at bounding box center [753, 372] width 1025 height 624
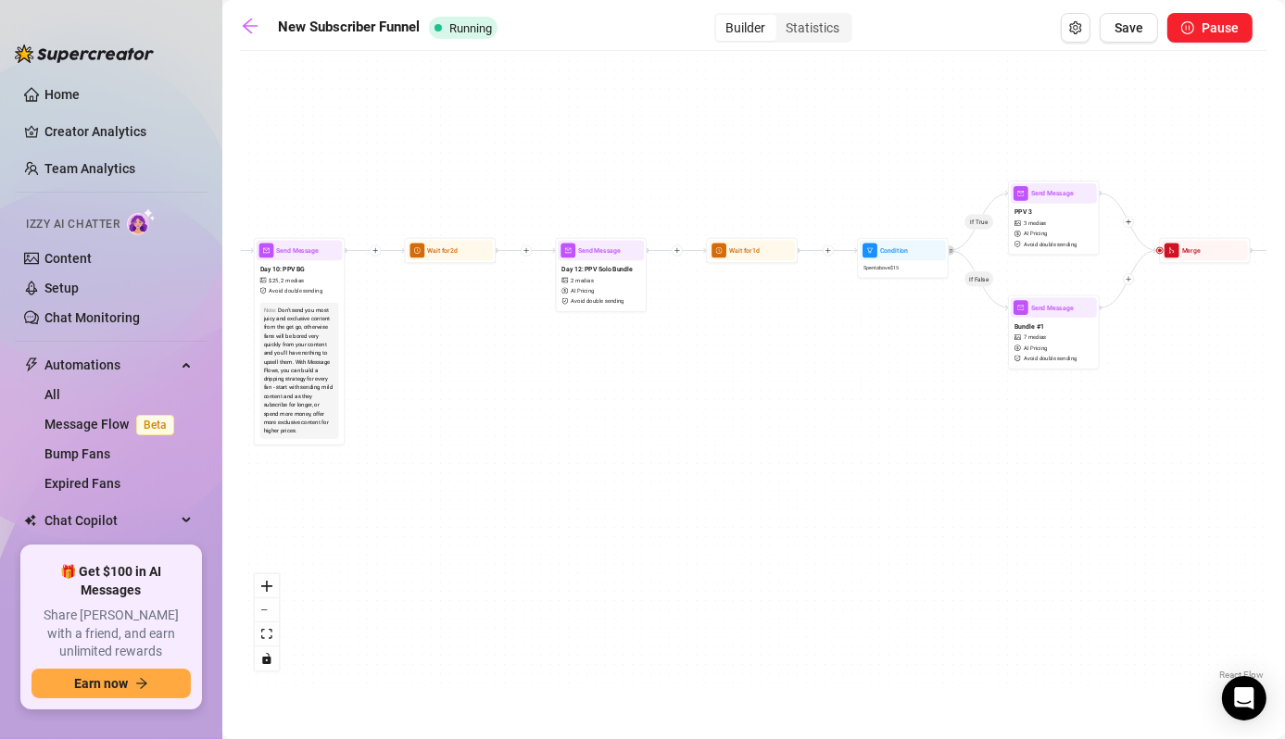
drag, startPoint x: 512, startPoint y: 589, endPoint x: 916, endPoint y: 531, distance: 408.0
click at [916, 531] on div "If True If False Wait for 3d Send Message Day 7: PPV Shower $ 15 , 2 medias Avo…" at bounding box center [753, 372] width 1025 height 624
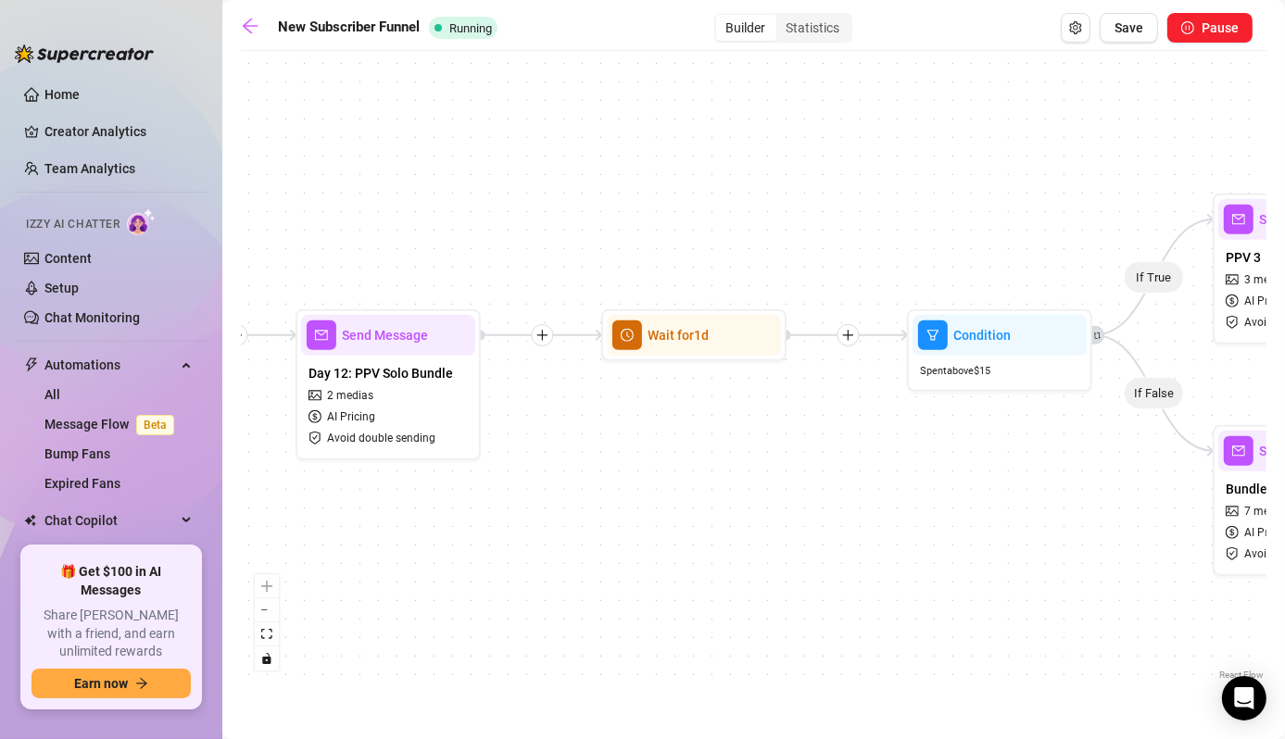
drag, startPoint x: 766, startPoint y: 283, endPoint x: 730, endPoint y: 402, distance: 124.8
click at [730, 402] on div "If True If False Wait for 3d Send Message Day 7: PPV Shower $ 15 , 2 medias Avo…" at bounding box center [753, 372] width 1025 height 624
click at [677, 348] on div "Wait for 1d" at bounding box center [694, 335] width 174 height 41
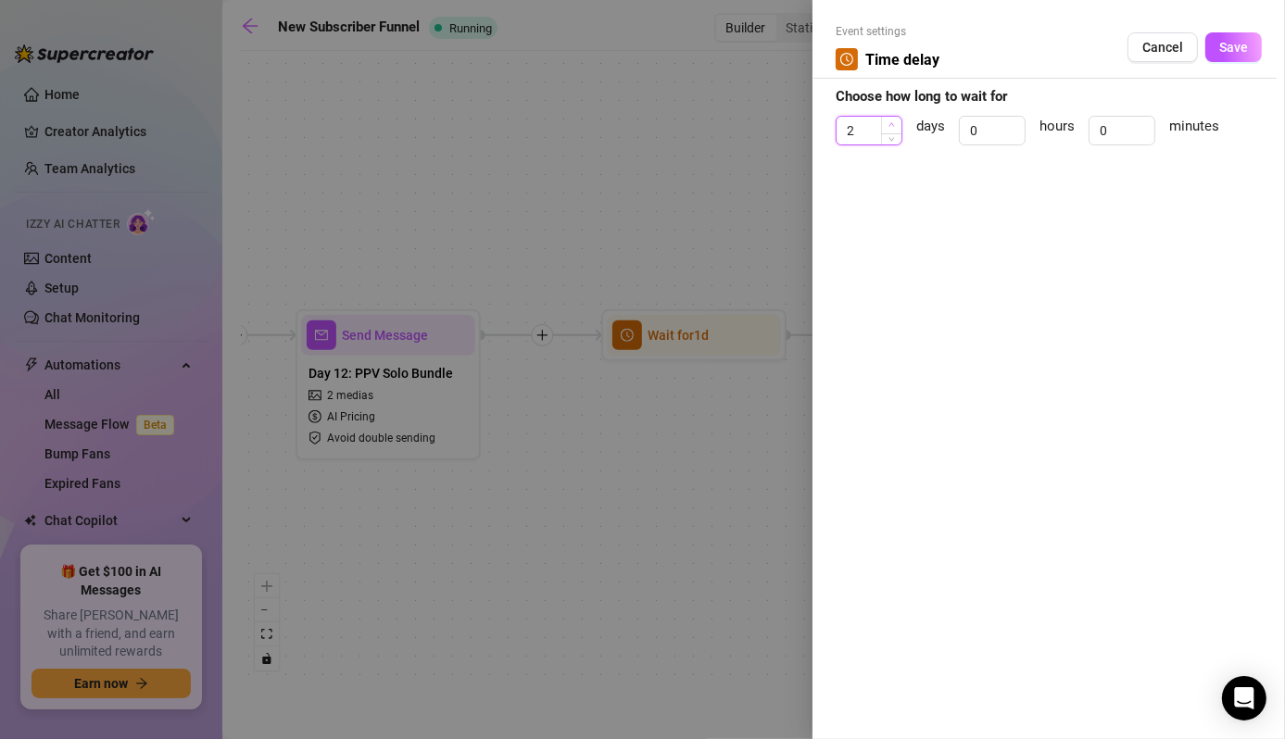
click at [890, 122] on icon "up" at bounding box center [891, 124] width 6 height 6
type input "3"
click at [890, 122] on icon "up" at bounding box center [891, 124] width 6 height 6
click at [1214, 45] on button "Save" at bounding box center [1233, 47] width 57 height 30
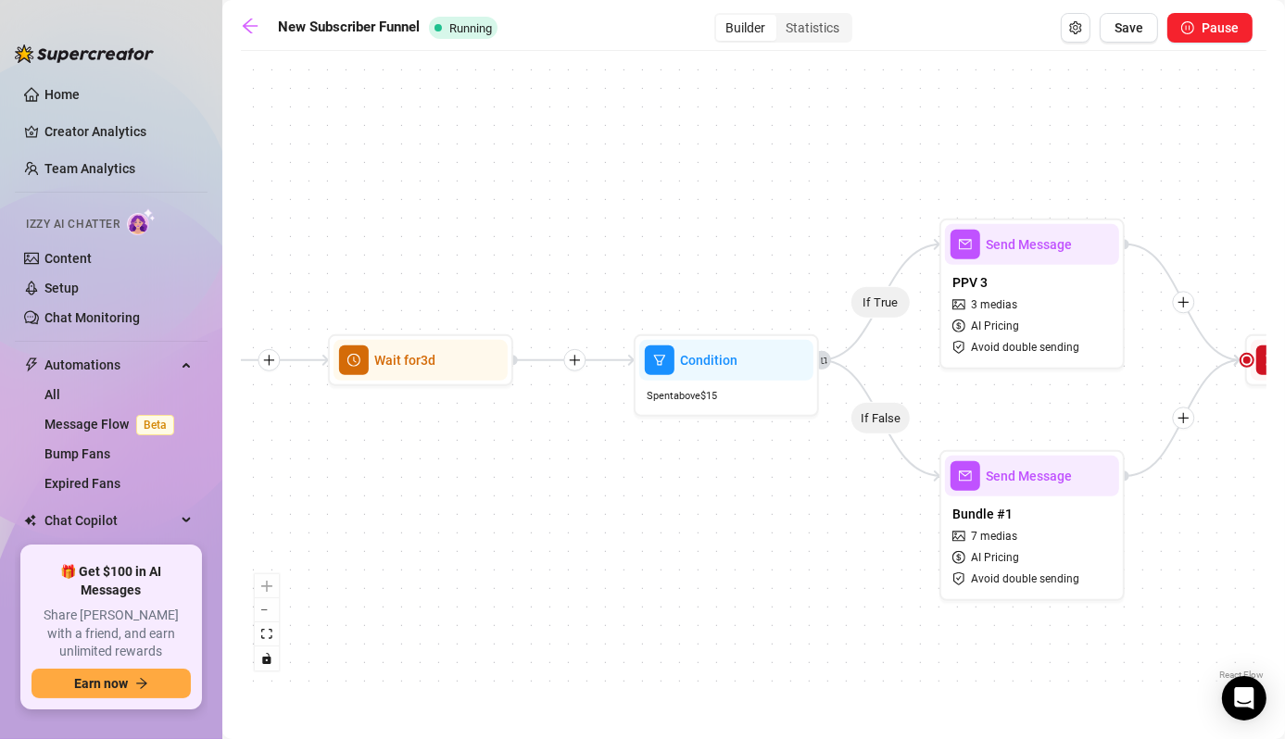
drag, startPoint x: 923, startPoint y: 207, endPoint x: 647, endPoint y: 232, distance: 277.2
click at [647, 232] on div "If True If False Wait for 3d Send Message Day 7: PPV Shower $ 15 , 2 medias Avo…" at bounding box center [753, 372] width 1025 height 624
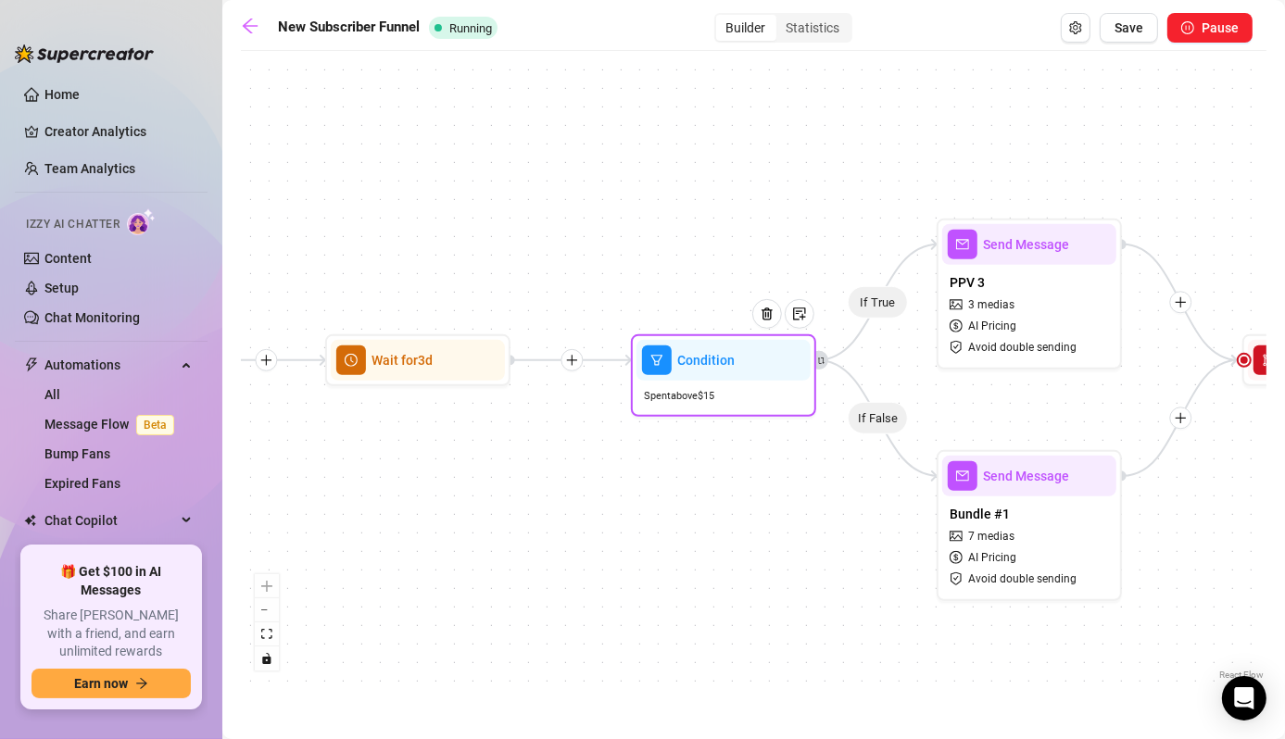
click at [705, 365] on span "Condition" at bounding box center [705, 360] width 57 height 20
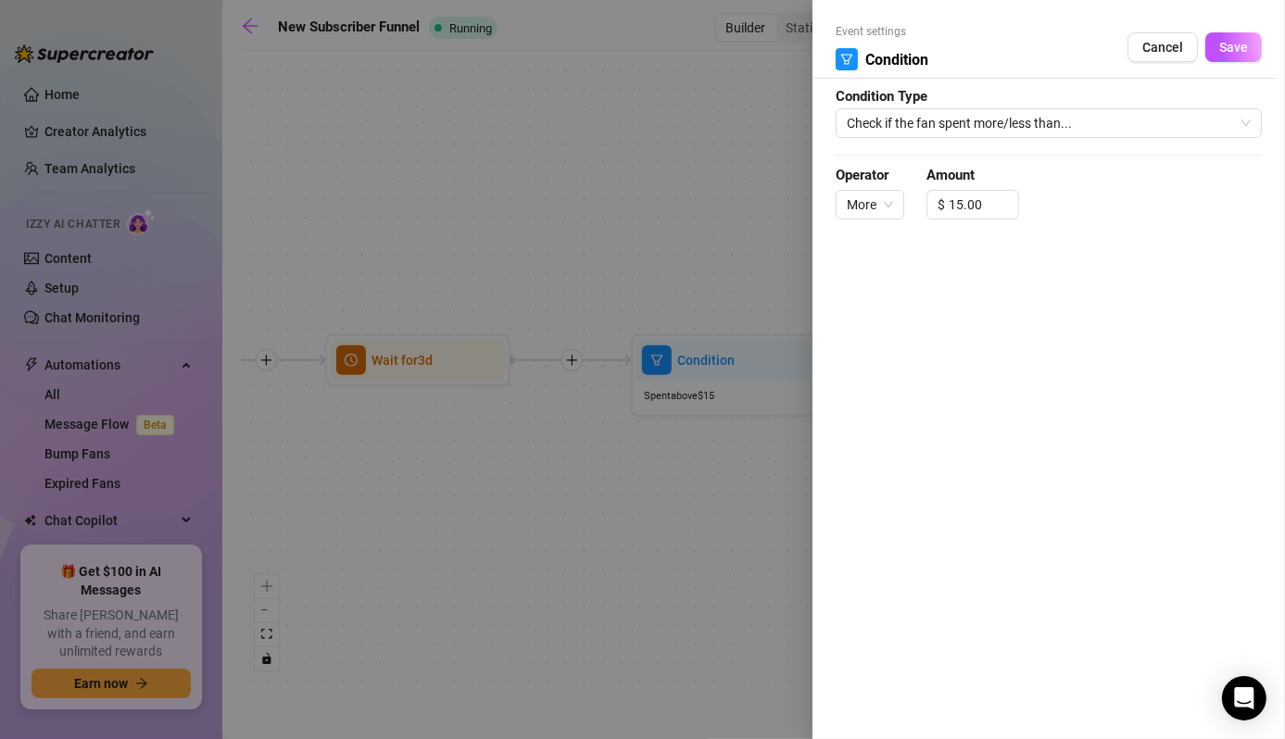
click at [602, 222] on div at bounding box center [642, 369] width 1285 height 739
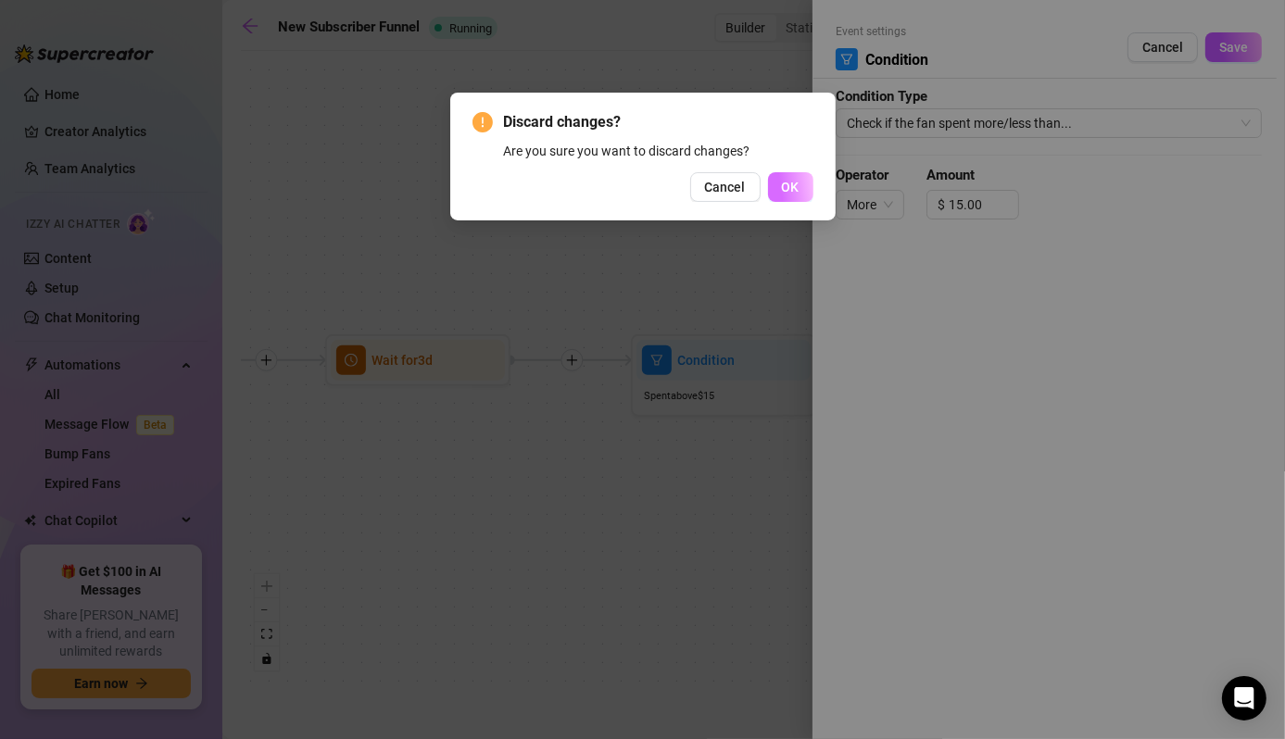
click at [774, 195] on button "OK" at bounding box center [790, 187] width 45 height 30
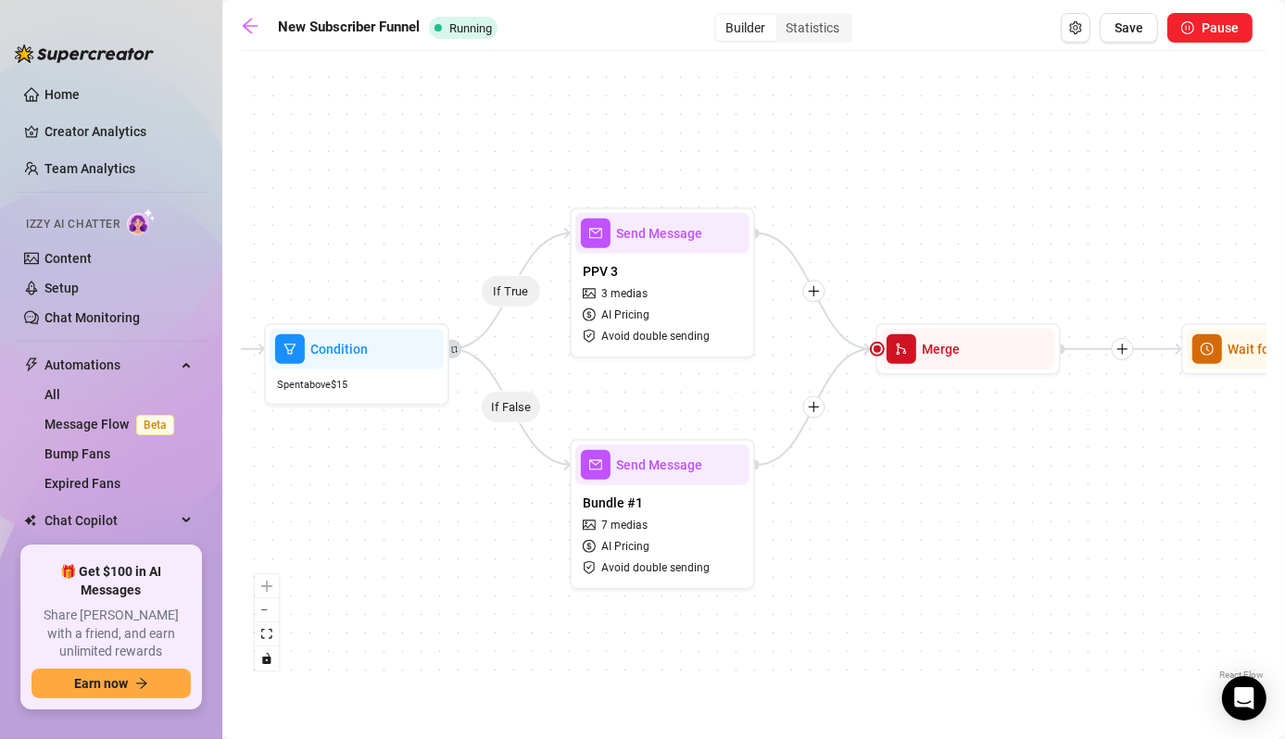
drag, startPoint x: 983, startPoint y: 433, endPoint x: 573, endPoint y: 411, distance: 410.0
click at [573, 411] on div "If True If False Wait for 3d Send Message Day 7: PPV Shower $ 15 , 2 medias Avo…" at bounding box center [753, 372] width 1025 height 624
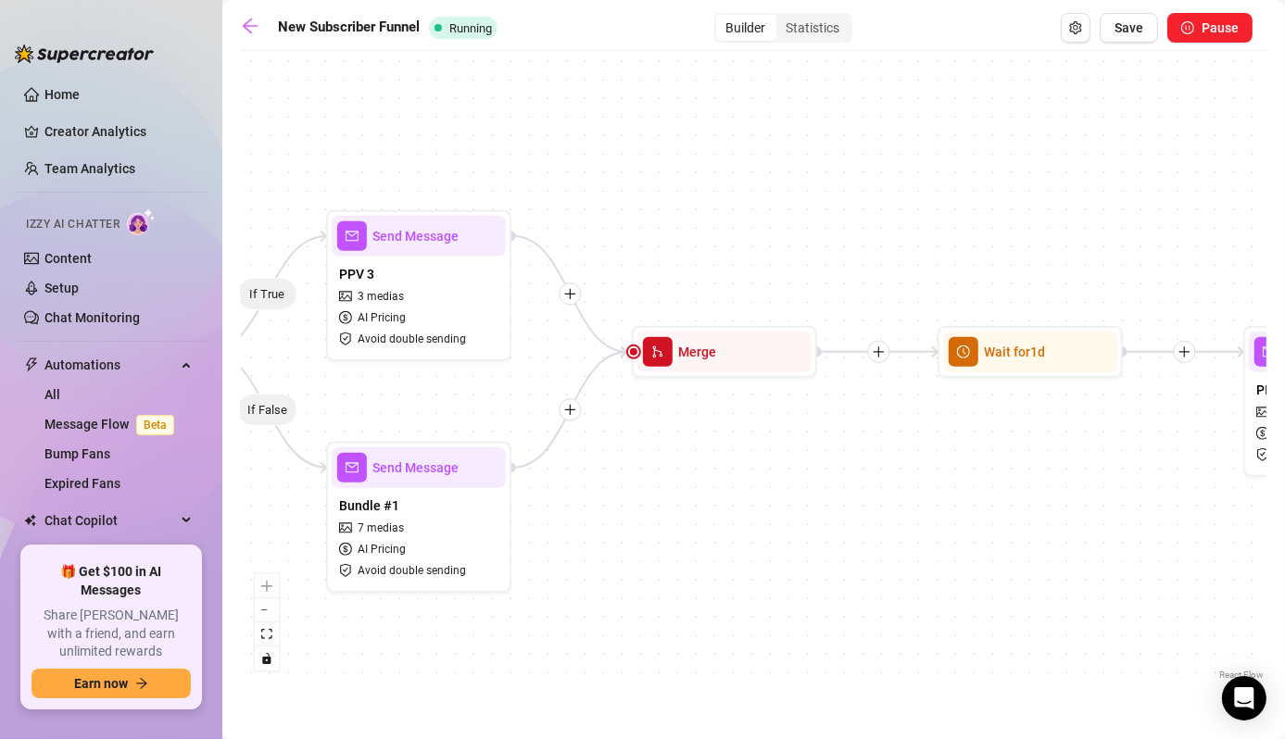
drag, startPoint x: 953, startPoint y: 432, endPoint x: 747, endPoint y: 445, distance: 207.0
click at [747, 445] on div "If True If False Wait for 3d Send Message Day 7: PPV Shower $ 15 , 2 medias Avo…" at bounding box center [753, 372] width 1025 height 624
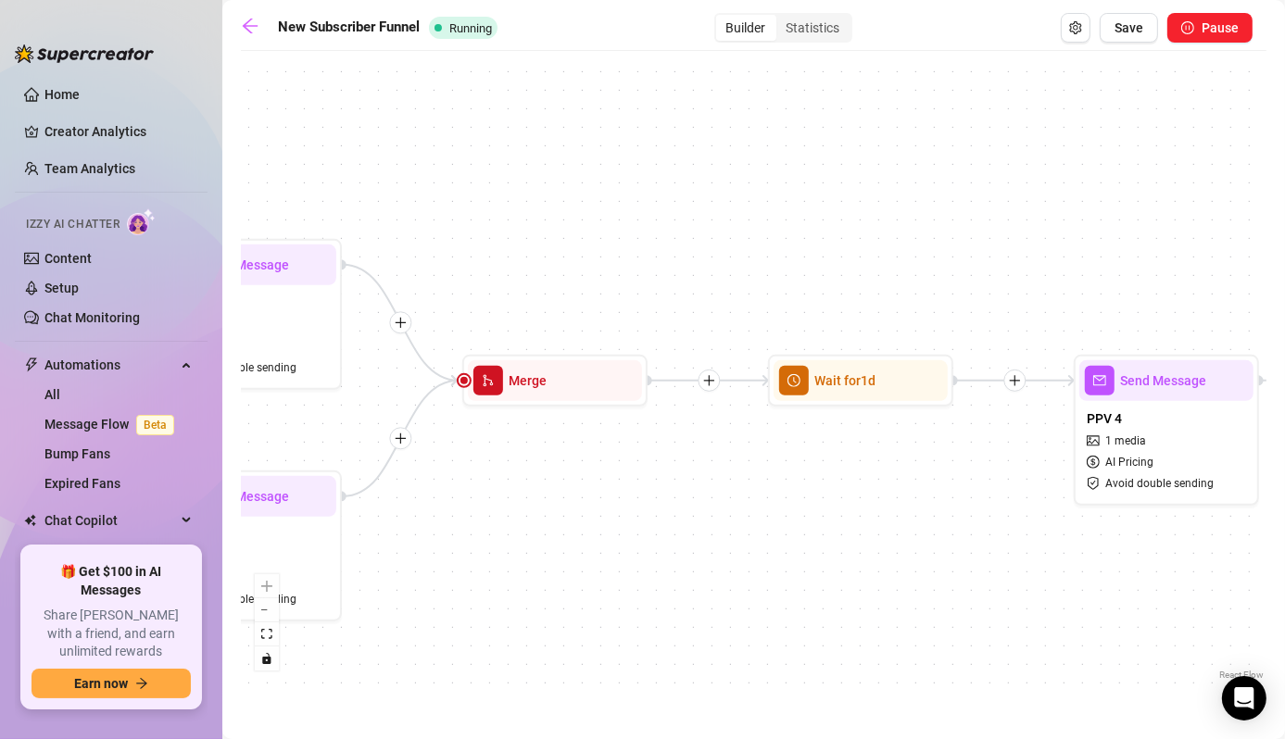
drag, startPoint x: 881, startPoint y: 422, endPoint x: 717, endPoint y: 451, distance: 166.4
click at [717, 451] on div "If True If False Wait for 3d Send Message Day 7: PPV Shower $ 15 , 2 medias Avo…" at bounding box center [753, 372] width 1025 height 624
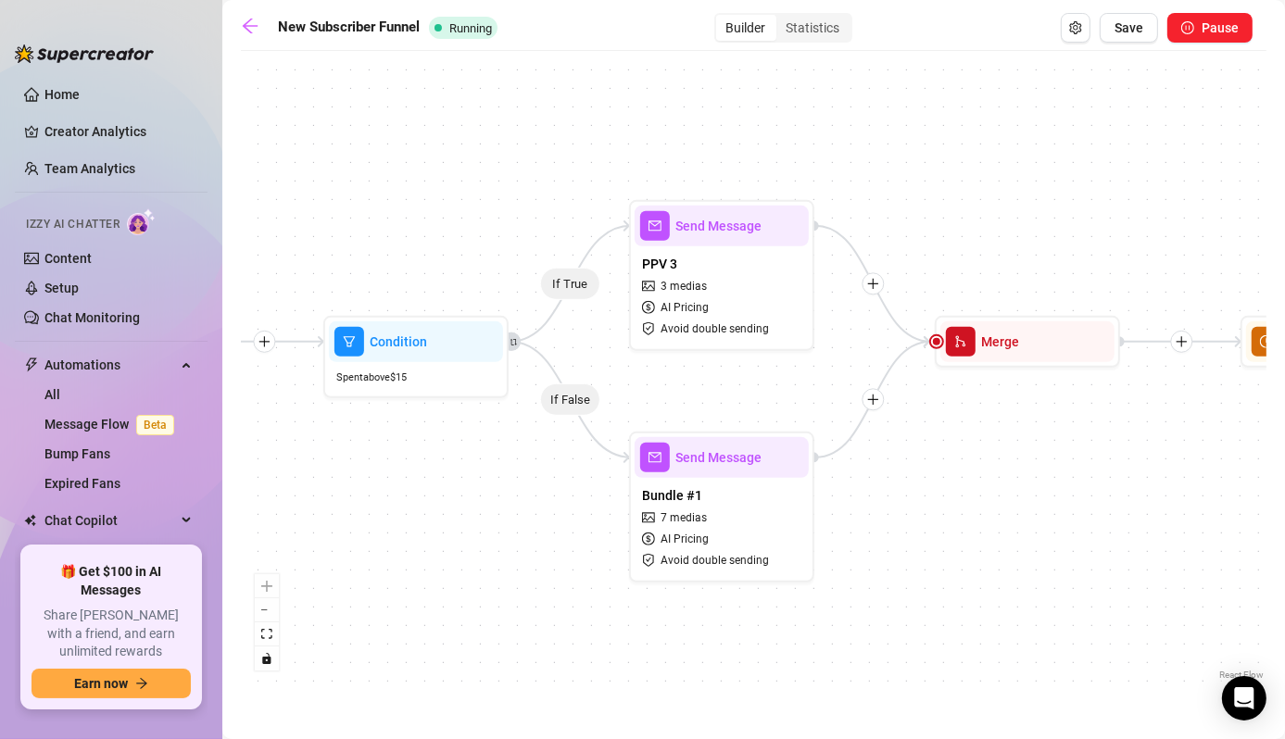
drag, startPoint x: 582, startPoint y: 501, endPoint x: 1056, endPoint y: 459, distance: 476.1
click at [1056, 459] on div "If True If False Wait for 3d Send Message Day 7: PPV Shower $ 15 , 2 medias Avo…" at bounding box center [753, 372] width 1025 height 624
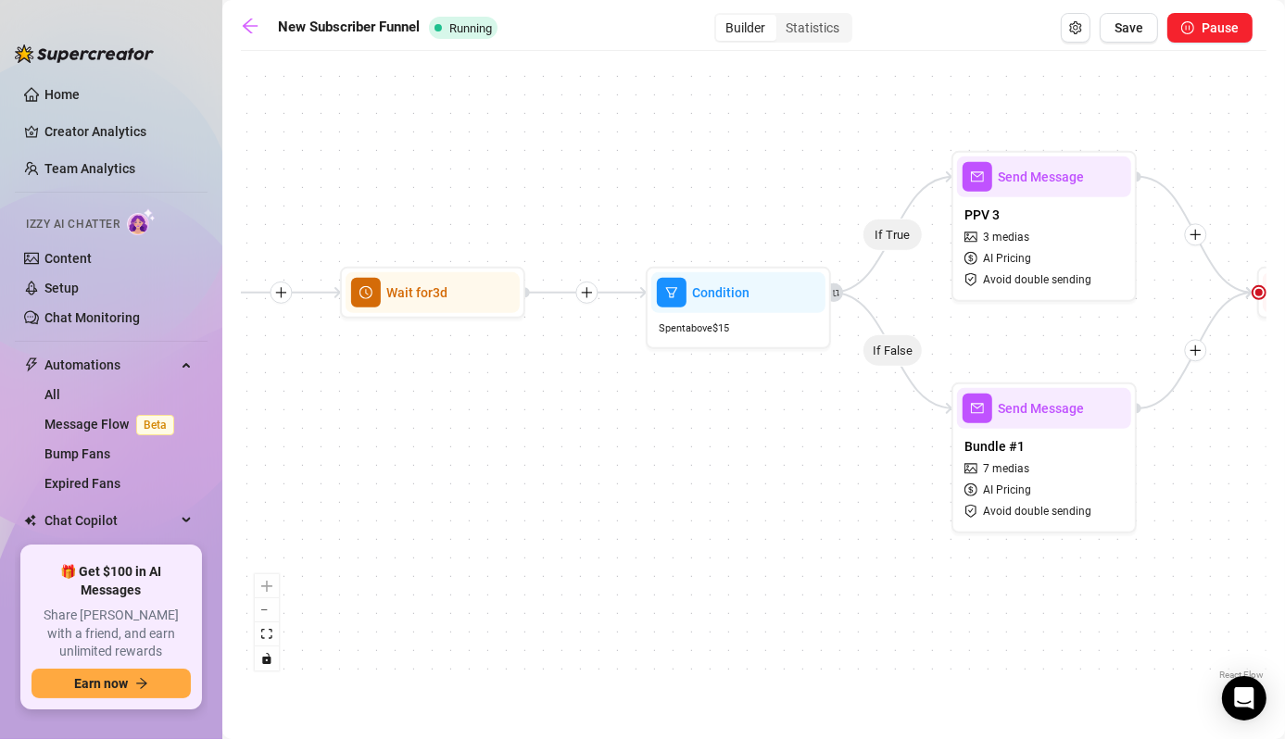
drag, startPoint x: 425, startPoint y: 508, endPoint x: 750, endPoint y: 460, distance: 328.5
click at [750, 460] on div "If True If False Wait for 3d Send Message Day 7: PPV Shower $ 15 , 2 medias Avo…" at bounding box center [753, 372] width 1025 height 624
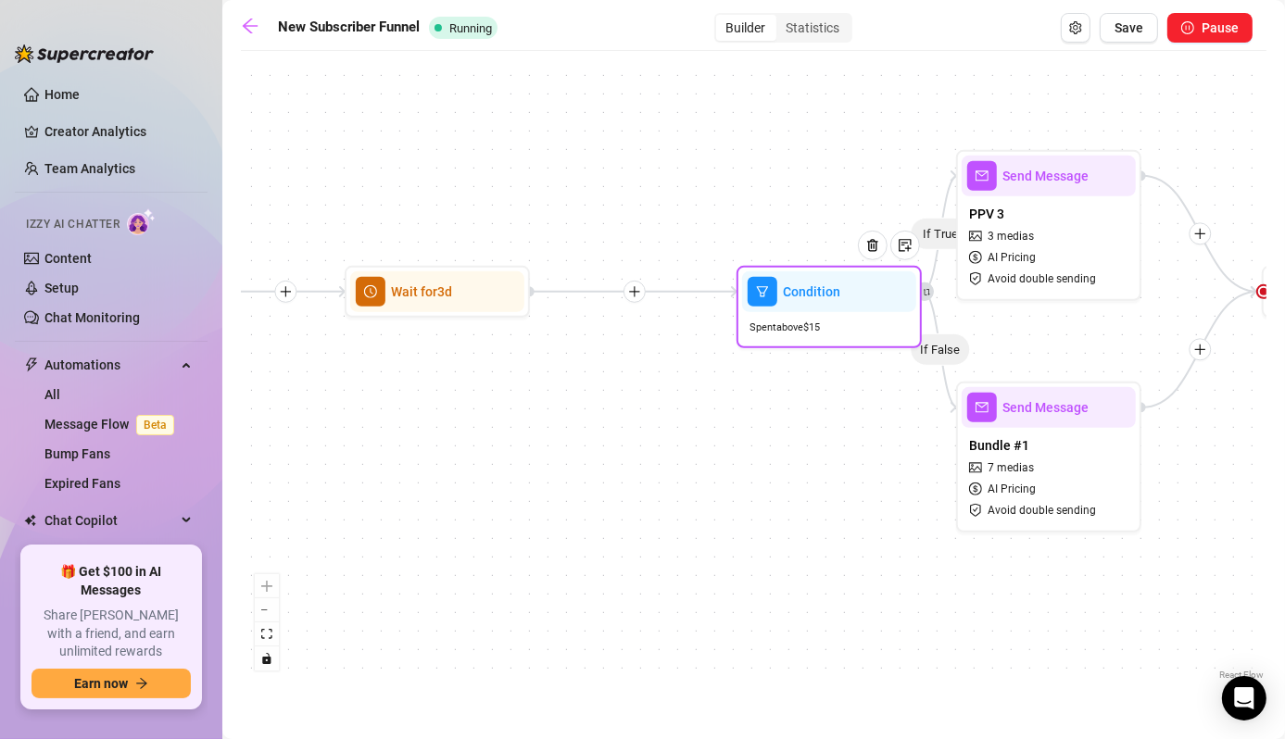
drag, startPoint x: 716, startPoint y: 301, endPoint x: 805, endPoint y: 301, distance: 88.9
click at [805, 301] on span "Condition" at bounding box center [811, 292] width 57 height 20
click at [636, 295] on icon "plus" at bounding box center [634, 291] width 13 height 13
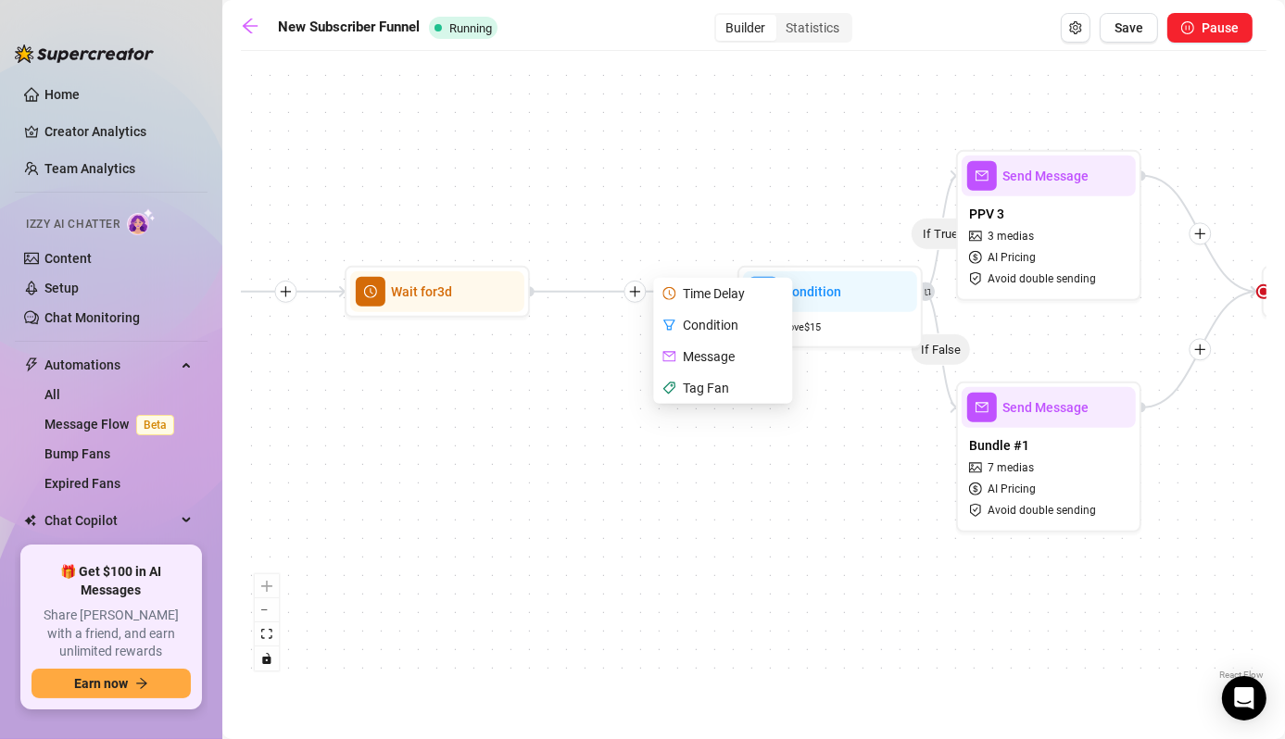
click at [710, 357] on div "Message" at bounding box center [724, 356] width 135 height 31
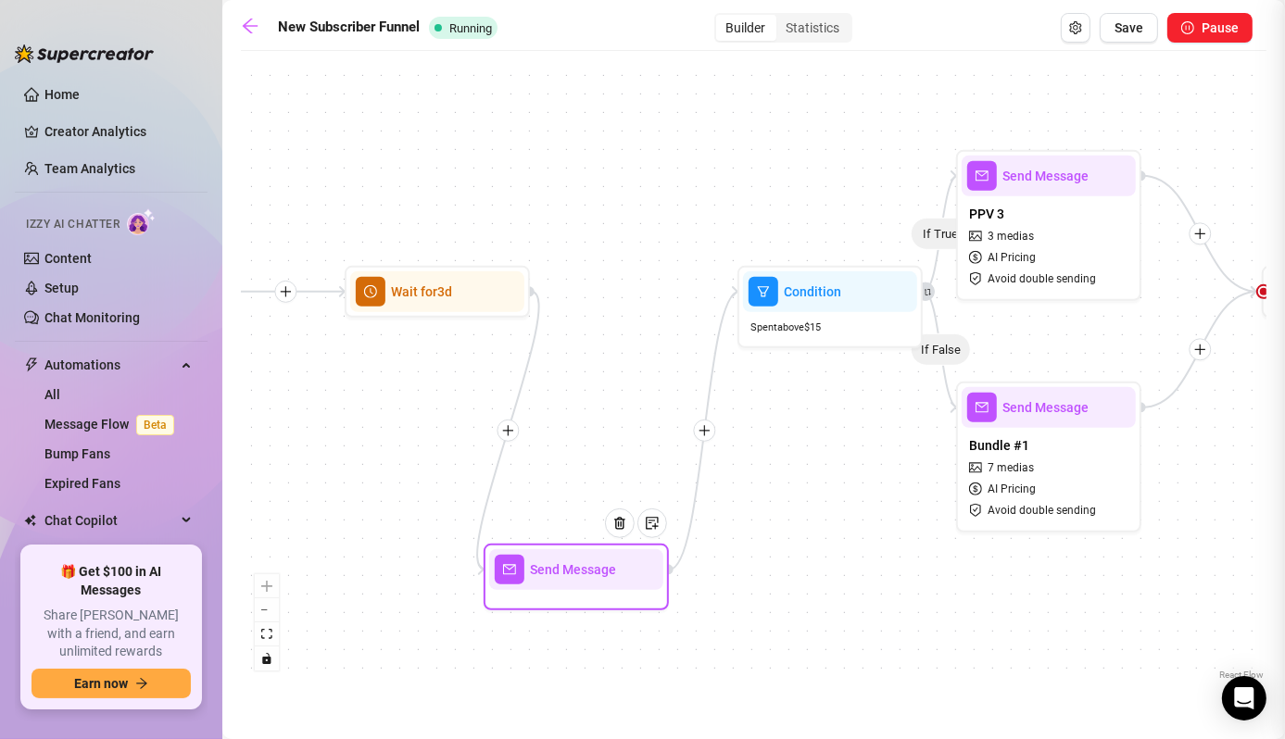
type textarea "Write your message here"
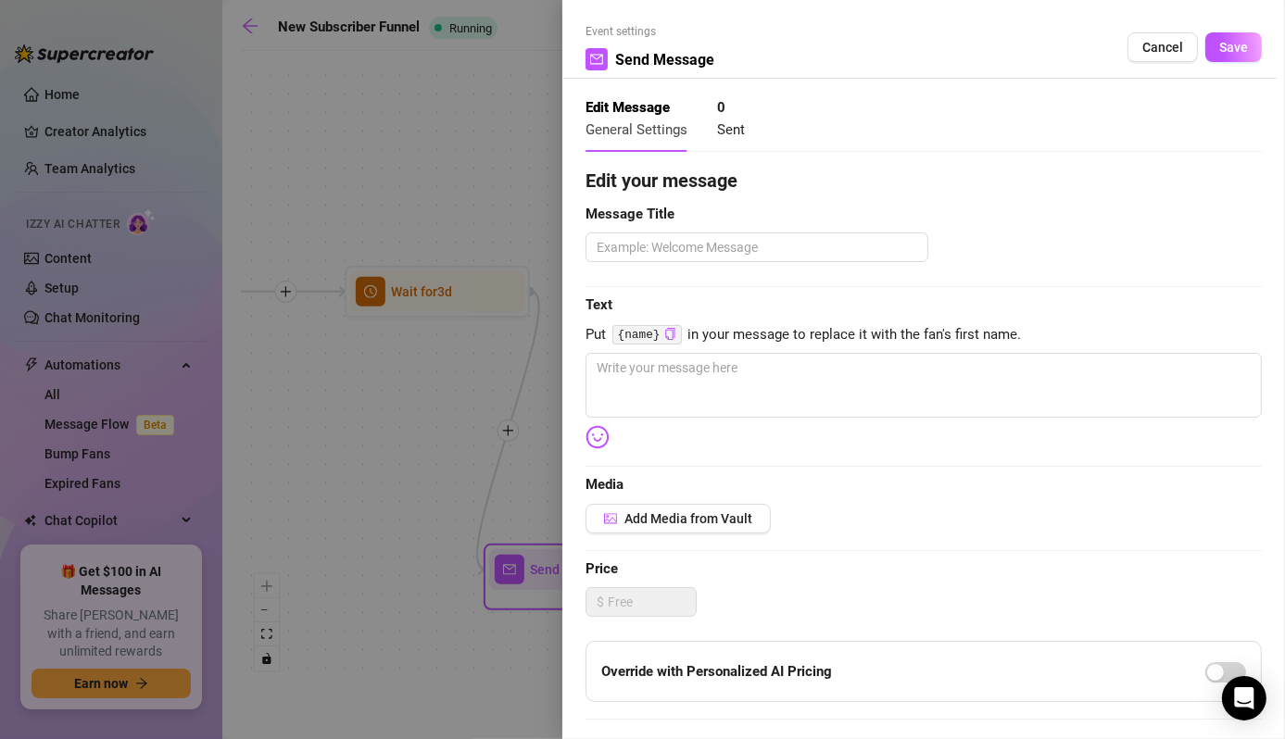
click at [471, 458] on div at bounding box center [642, 369] width 1285 height 739
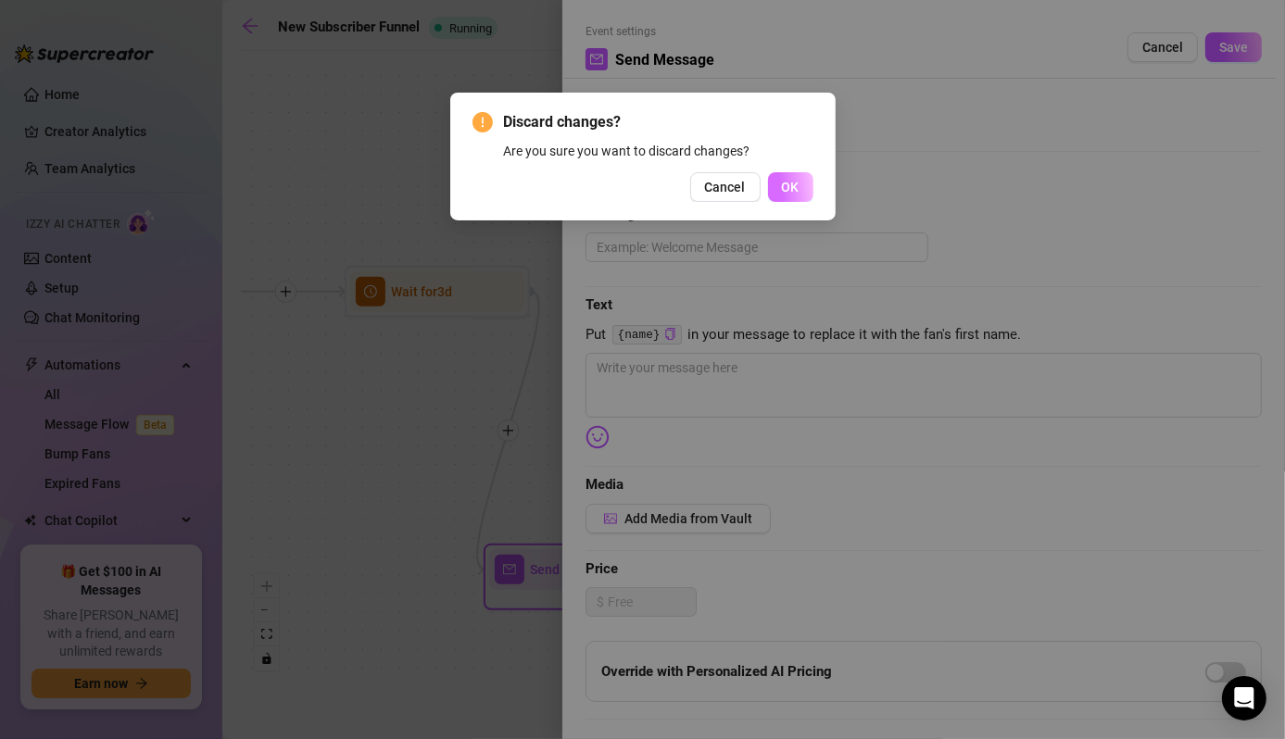
click at [799, 182] on button "OK" at bounding box center [790, 187] width 45 height 30
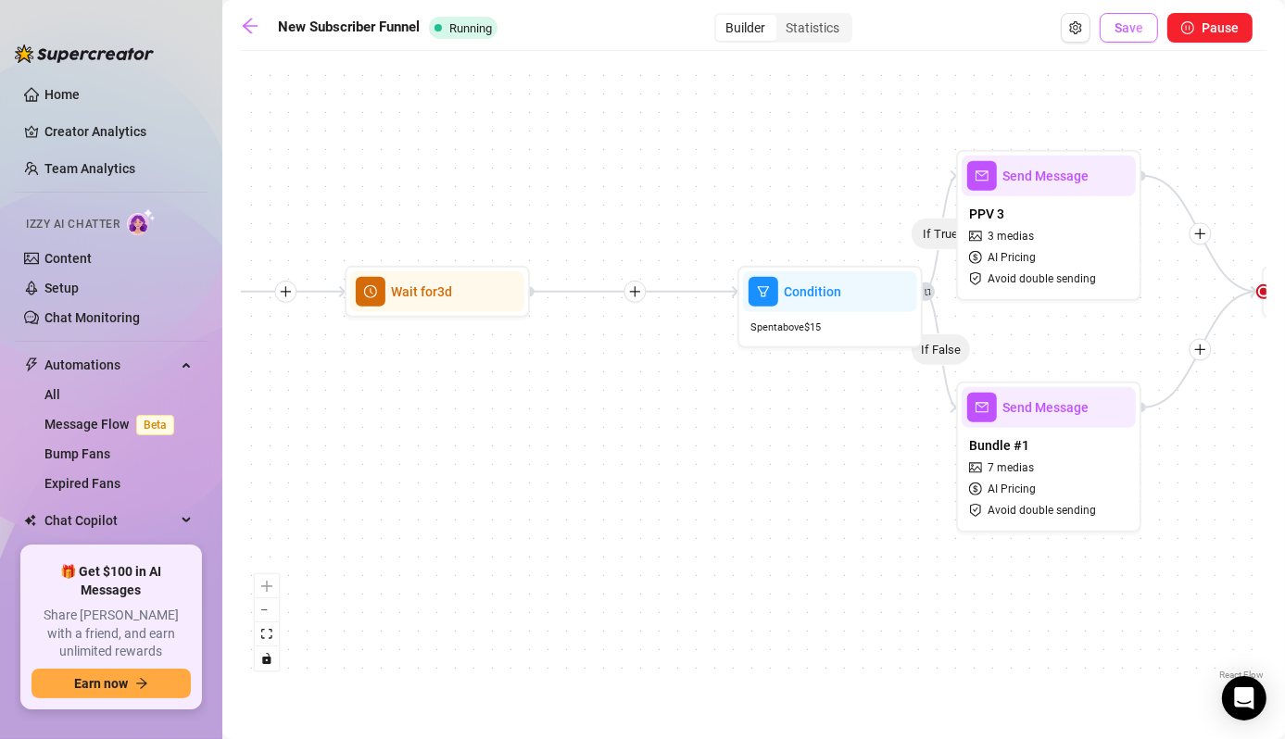
click at [1123, 30] on span "Save" at bounding box center [1128, 27] width 29 height 15
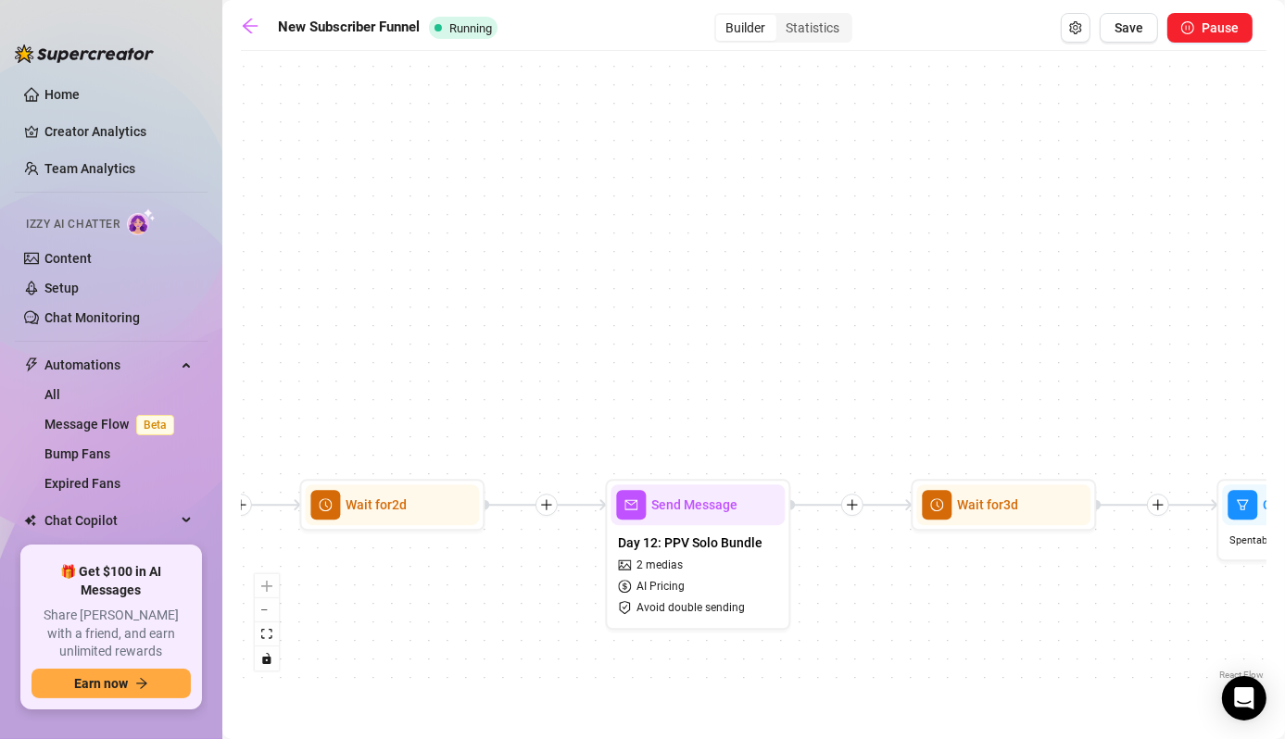
click at [1095, 420] on div "If True If False Wait for 3d Send Message Day 7: PPV Shower $ 15 , 2 medias Avo…" at bounding box center [753, 372] width 1025 height 624
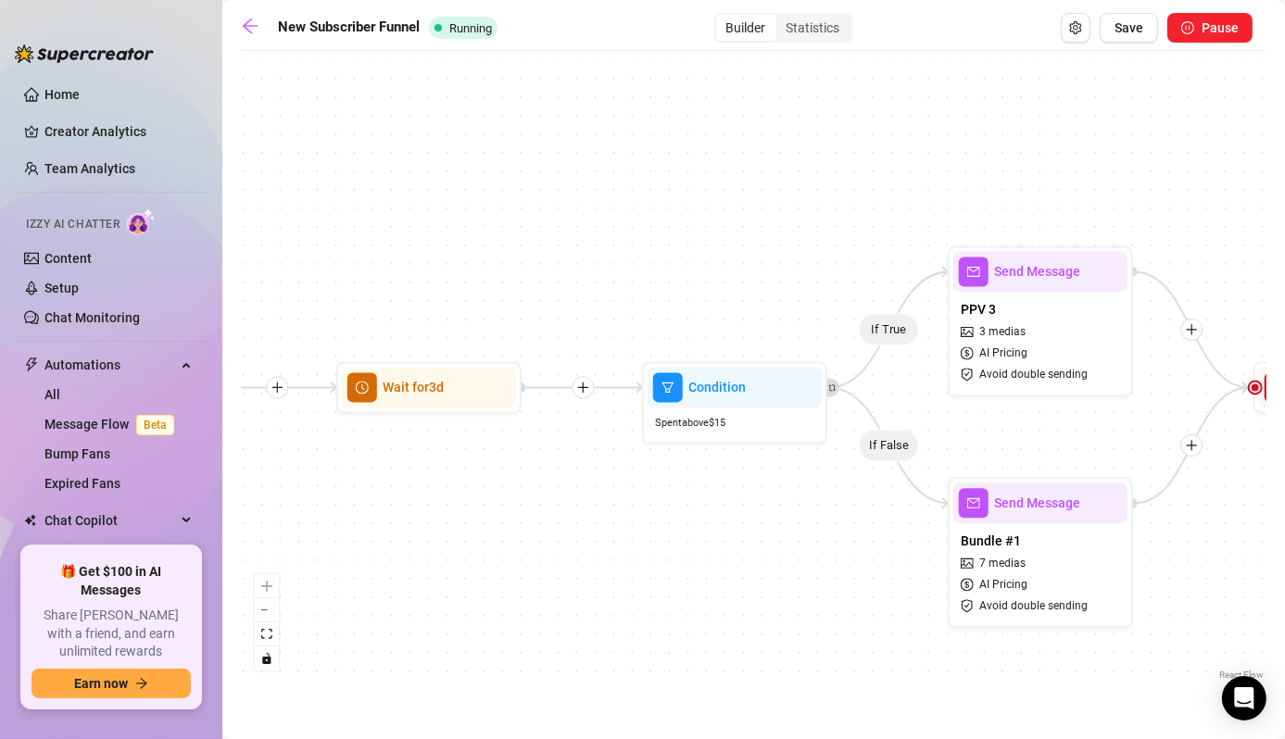
drag, startPoint x: 854, startPoint y: 511, endPoint x: 547, endPoint y: 513, distance: 306.6
click at [547, 513] on div "If True If False Wait for 3d Send Message Day 7: PPV Shower $ 15 , 2 medias Avo…" at bounding box center [753, 372] width 1025 height 624
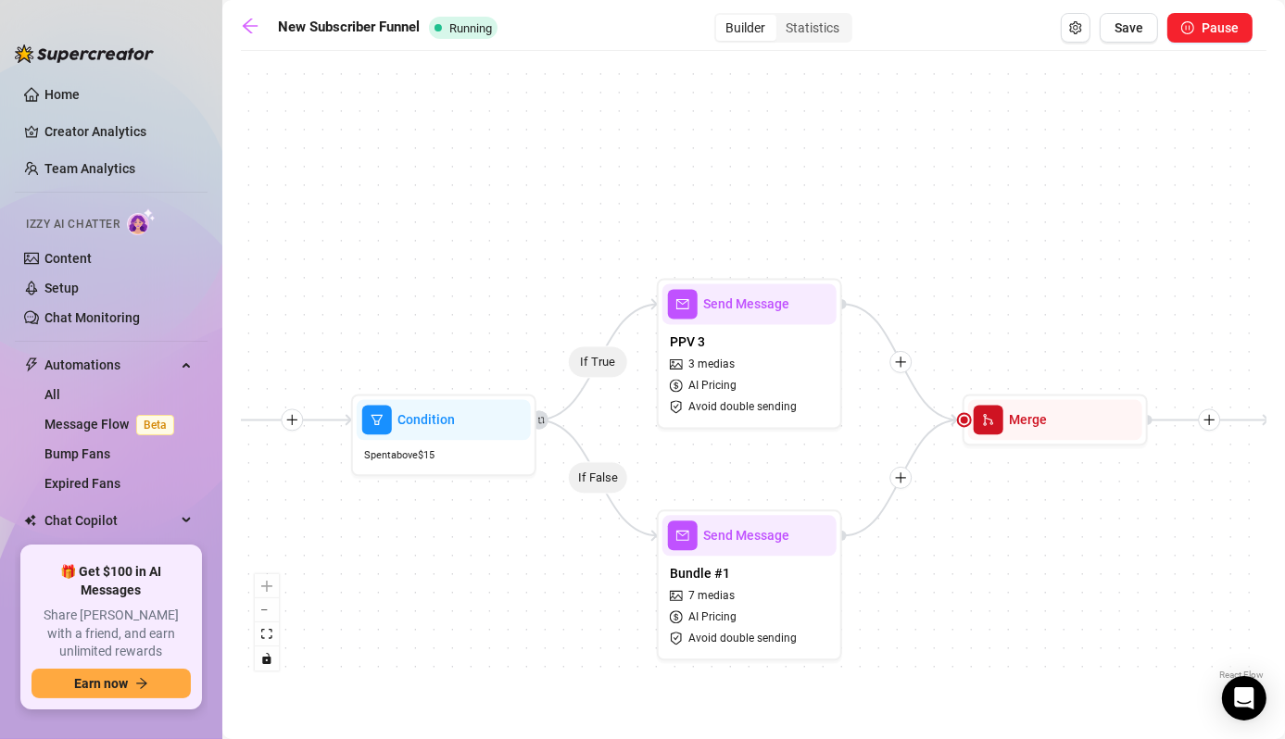
drag, startPoint x: 723, startPoint y: 611, endPoint x: 434, endPoint y: 644, distance: 290.8
click at [434, 644] on div "If True If False Wait for 3d Send Message Day 7: PPV Shower $ 15 , 2 medias Avo…" at bounding box center [753, 372] width 1025 height 624
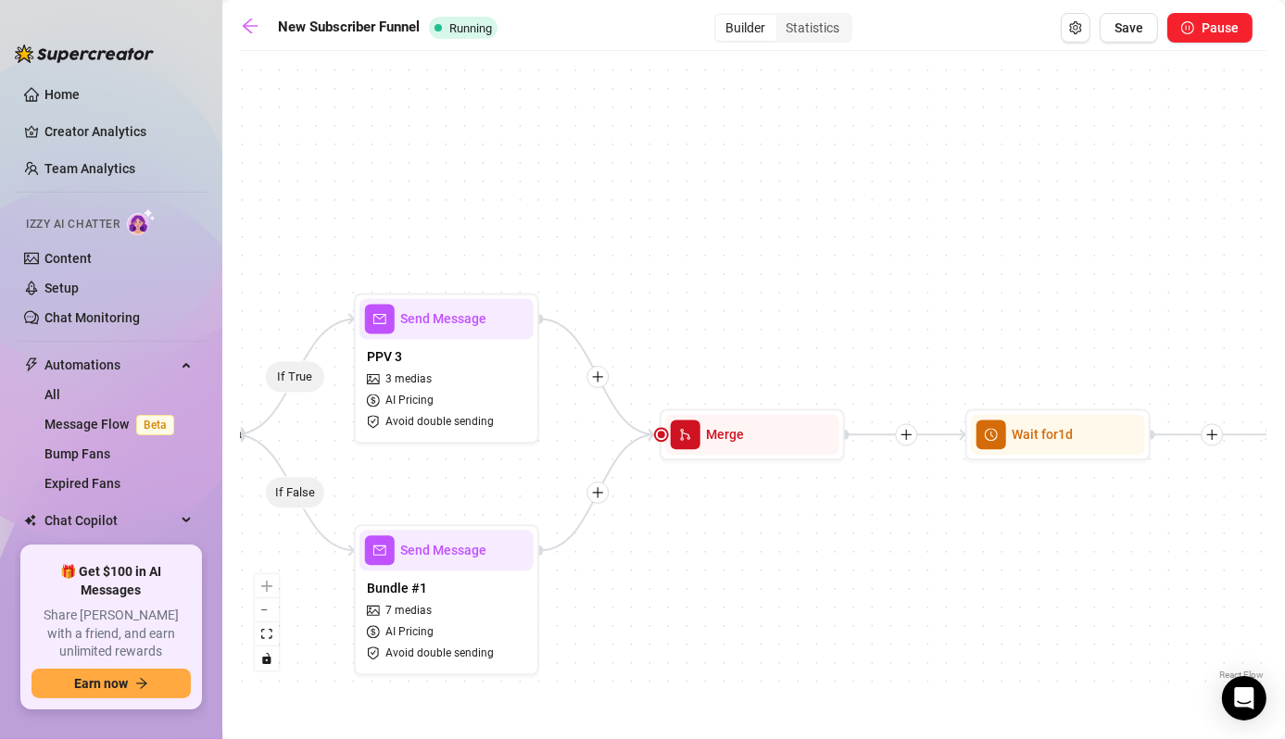
drag, startPoint x: 1022, startPoint y: 607, endPoint x: 684, endPoint y: 619, distance: 338.3
click at [684, 619] on div "If True If False Wait for 3d Send Message Day 7: PPV Shower $ 15 , 2 medias Avo…" at bounding box center [753, 372] width 1025 height 624
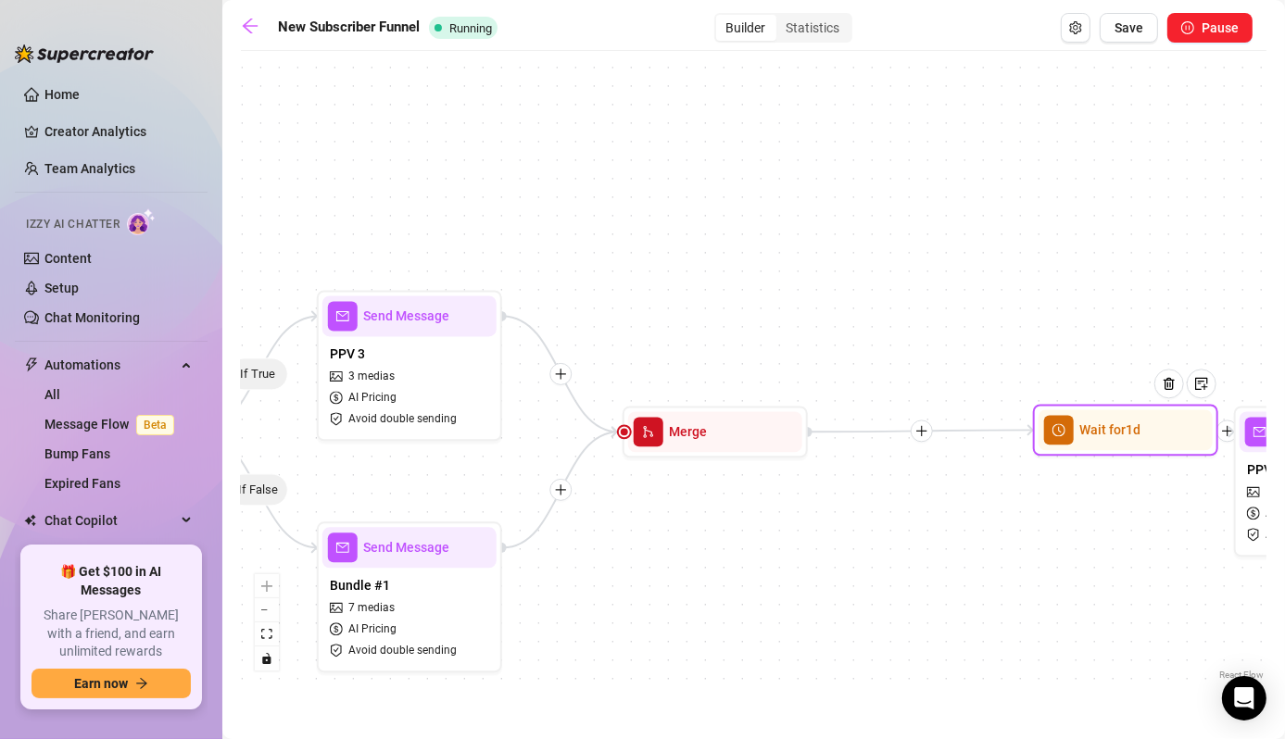
drag, startPoint x: 1034, startPoint y: 435, endPoint x: 1140, endPoint y: 433, distance: 106.5
click at [1140, 433] on div at bounding box center [1176, 397] width 81 height 94
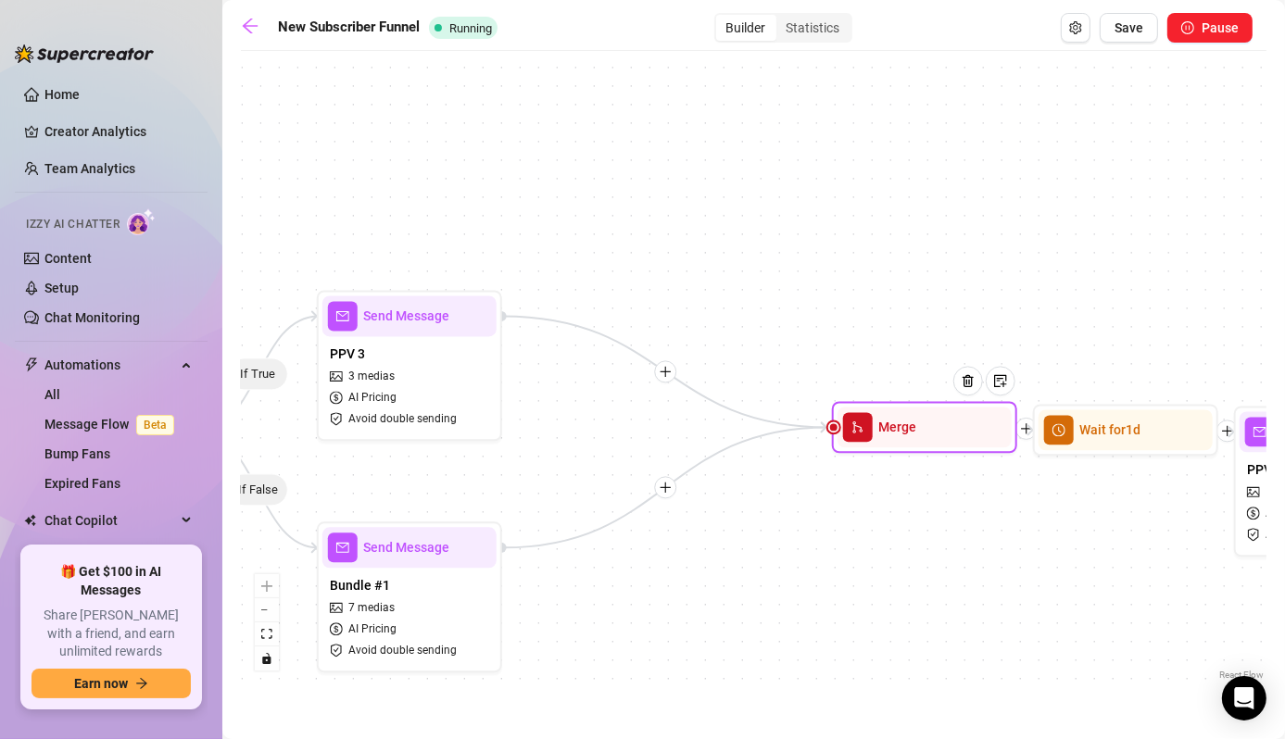
drag, startPoint x: 744, startPoint y: 434, endPoint x: 955, endPoint y: 431, distance: 211.2
click at [955, 431] on div at bounding box center [975, 394] width 81 height 94
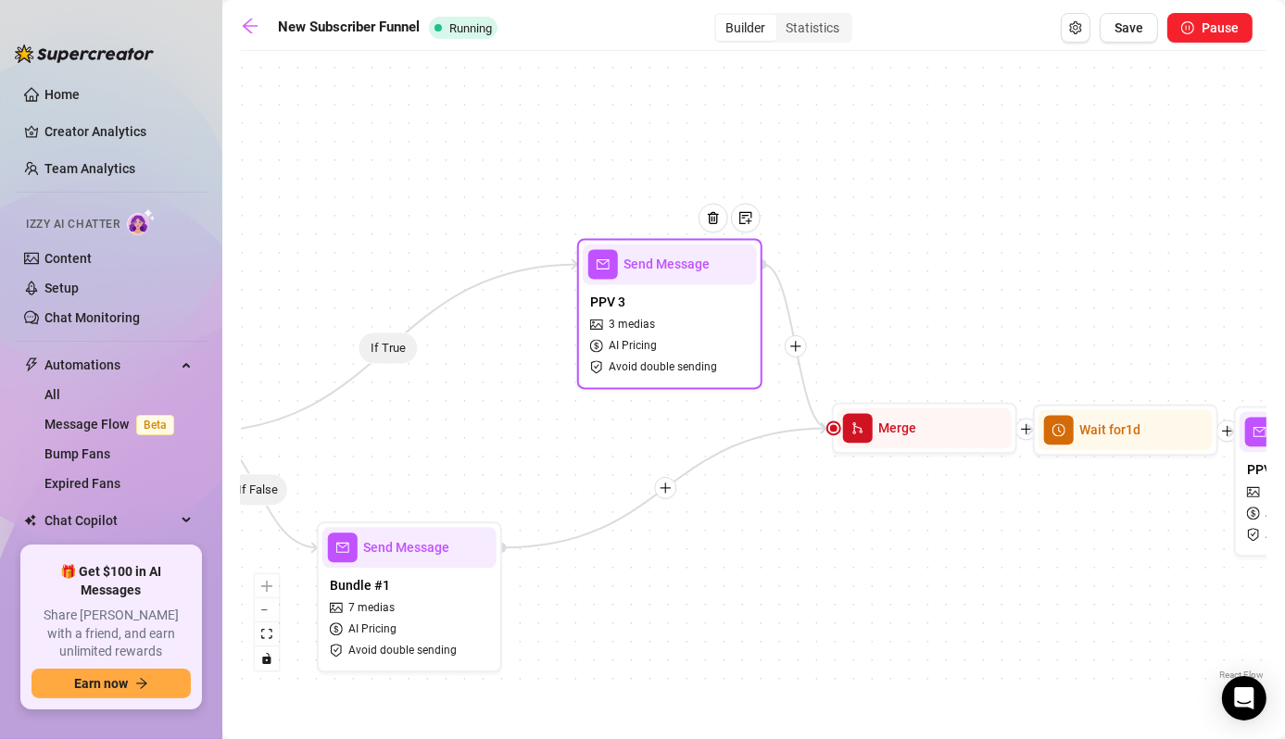
drag, startPoint x: 442, startPoint y: 377, endPoint x: 701, endPoint y: 323, distance: 264.9
click at [701, 323] on div "PPV 3 3 medias AI Pricing Avoid double sending" at bounding box center [670, 333] width 174 height 99
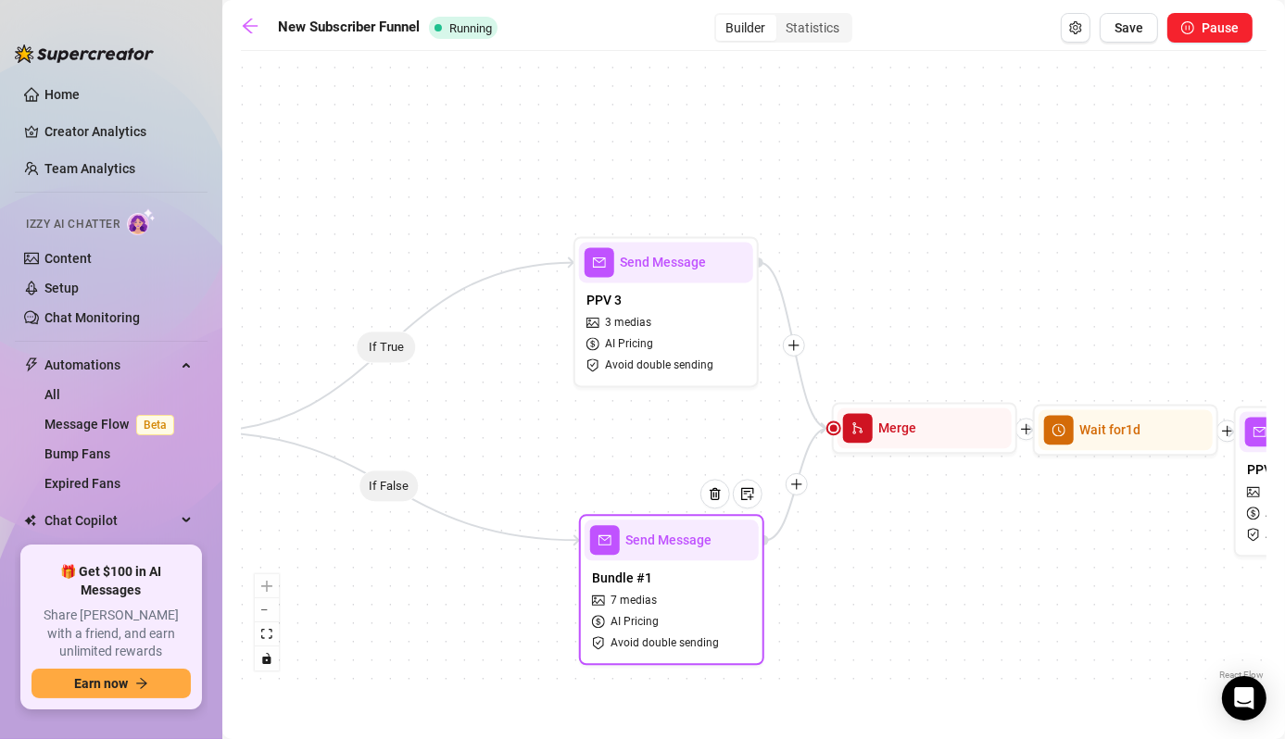
drag, startPoint x: 444, startPoint y: 576, endPoint x: 709, endPoint y: 569, distance: 265.0
click at [709, 569] on div "Bundle #1 7 medias AI Pricing Avoid double sending" at bounding box center [671, 609] width 174 height 99
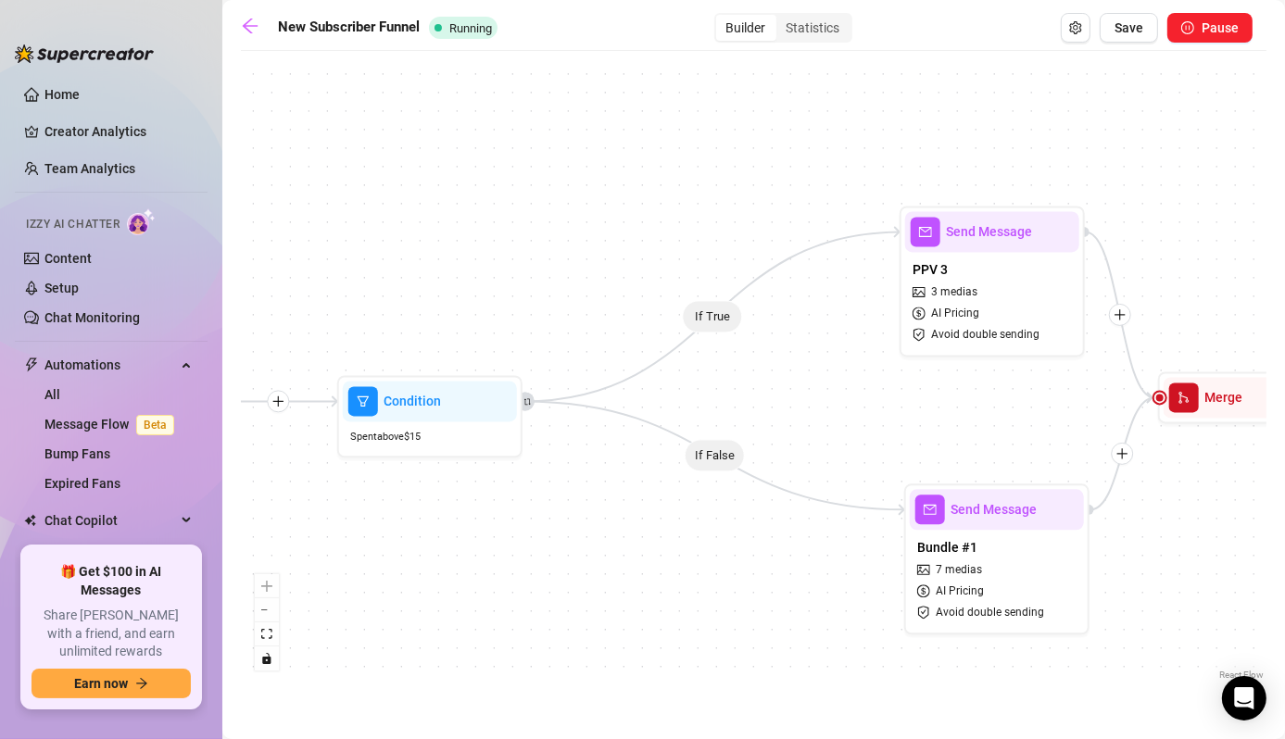
drag, startPoint x: 471, startPoint y: 597, endPoint x: 972, endPoint y: 523, distance: 506.4
click at [972, 523] on div "If True If False Wait for 3d Send Message Day 7: PPV Shower $ 15 , 2 medias Avo…" at bounding box center [753, 372] width 1025 height 624
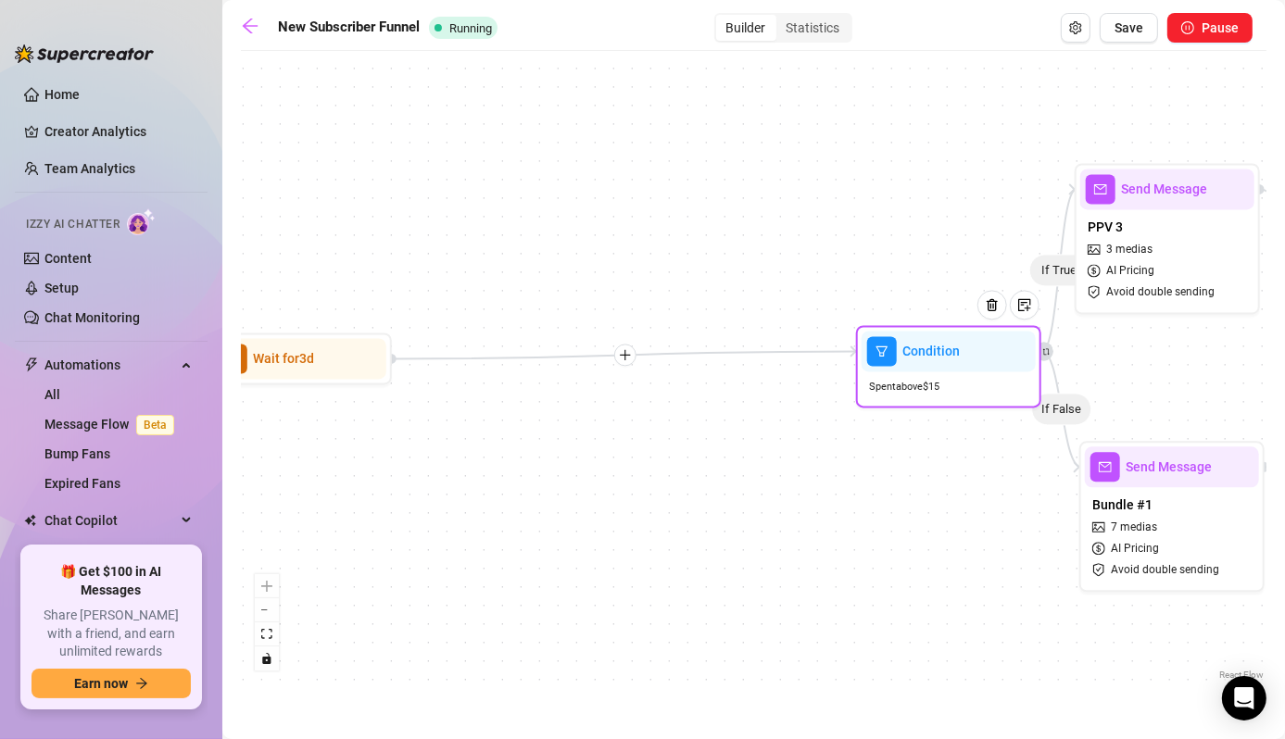
drag, startPoint x: 575, startPoint y: 374, endPoint x: 921, endPoint y: 365, distance: 345.6
click at [921, 365] on div "Condition" at bounding box center [948, 351] width 174 height 41
click at [1134, 31] on span "Save" at bounding box center [1128, 27] width 29 height 15
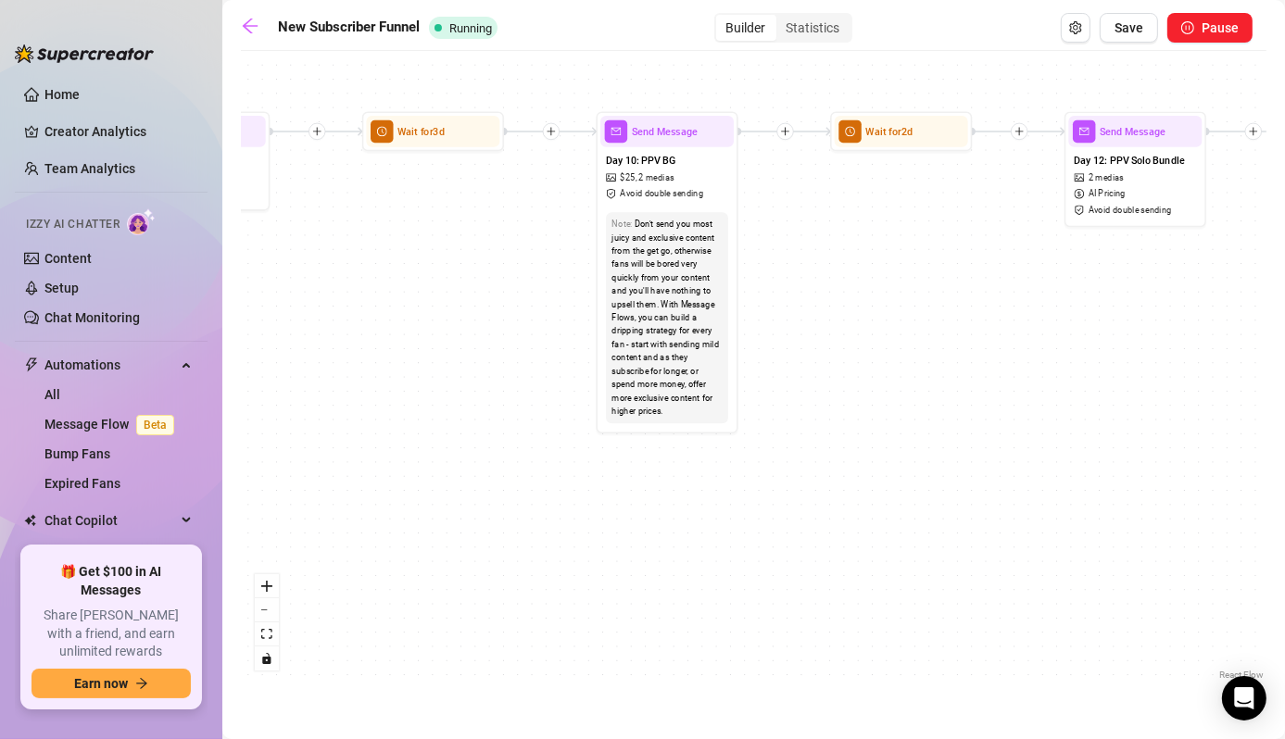
drag, startPoint x: 512, startPoint y: 561, endPoint x: 1293, endPoint y: 355, distance: 807.7
click at [1284, 355] on html "Home Creator Analytics Team Analytics Izzy AI Chatter Content Setup Chat Monito…" at bounding box center [642, 369] width 1285 height 739
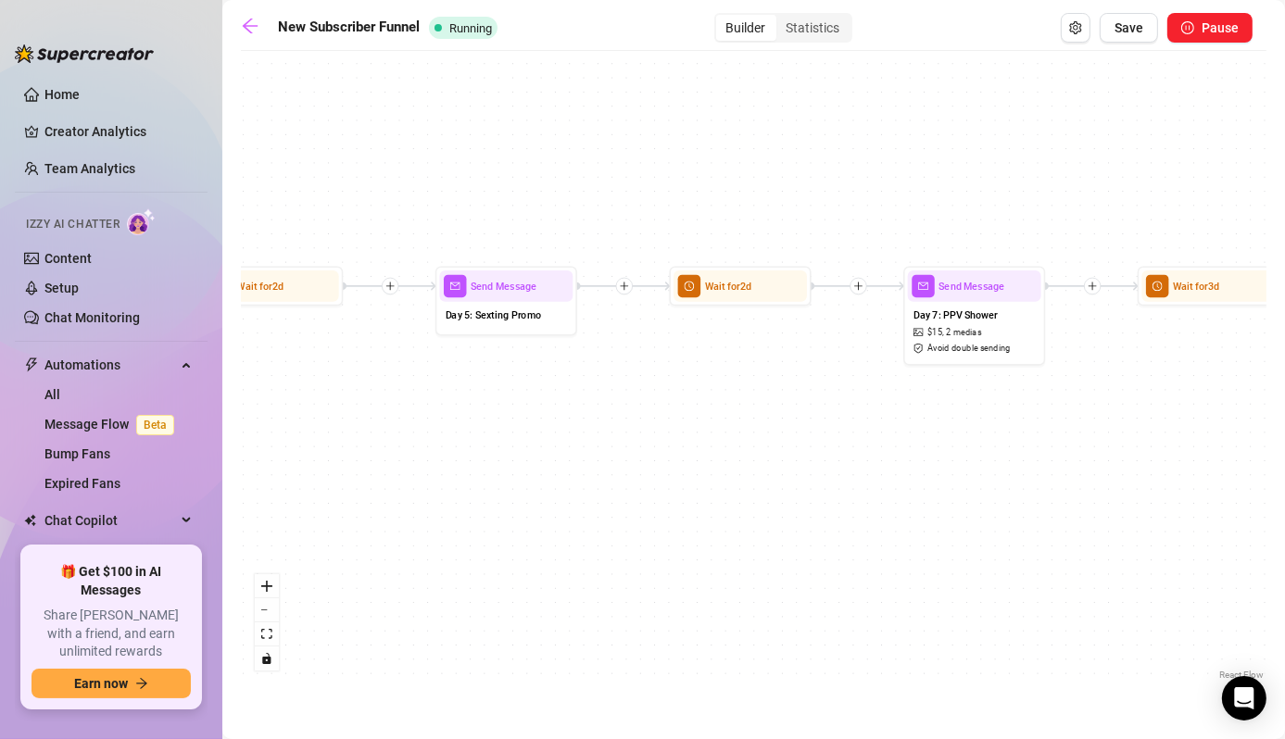
drag, startPoint x: 518, startPoint y: 545, endPoint x: 1287, endPoint y: 711, distance: 786.7
click at [1284, 711] on html "Home Creator Analytics Team Analytics Izzy AI Chatter Content Setup Chat Monito…" at bounding box center [642, 369] width 1285 height 739
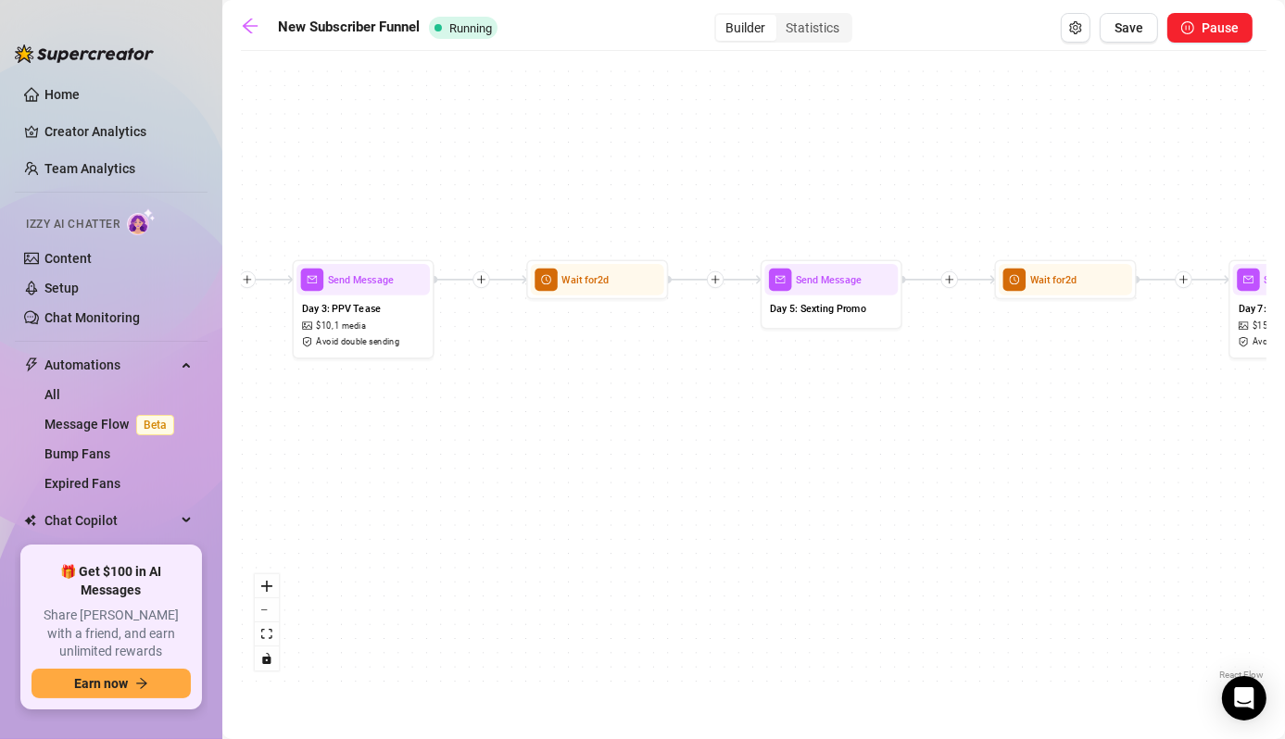
drag, startPoint x: 561, startPoint y: 532, endPoint x: 884, endPoint y: 517, distance: 322.7
click at [884, 517] on div "If True If False Wait for 3d Send Message Day 7: PPV Shower $ 15 , 2 medias Avo…" at bounding box center [753, 372] width 1025 height 624
click at [357, 306] on span "Day 3: PPV Tease" at bounding box center [341, 309] width 79 height 16
type textarea "I couldn’t wait to show you this one 😈 I slipped into a tiny red two-piece just…"
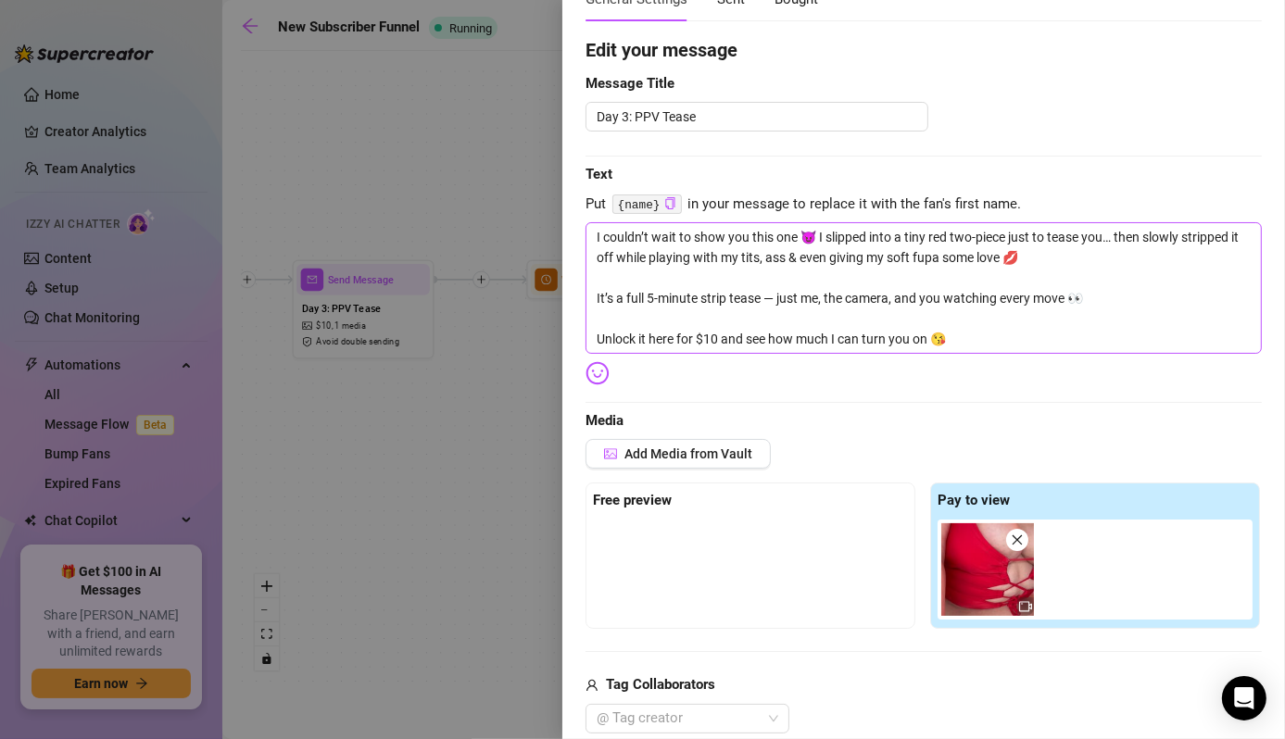
scroll to position [132, 0]
click at [964, 565] on img at bounding box center [987, 568] width 93 height 93
